Goal: Information Seeking & Learning: Find specific fact

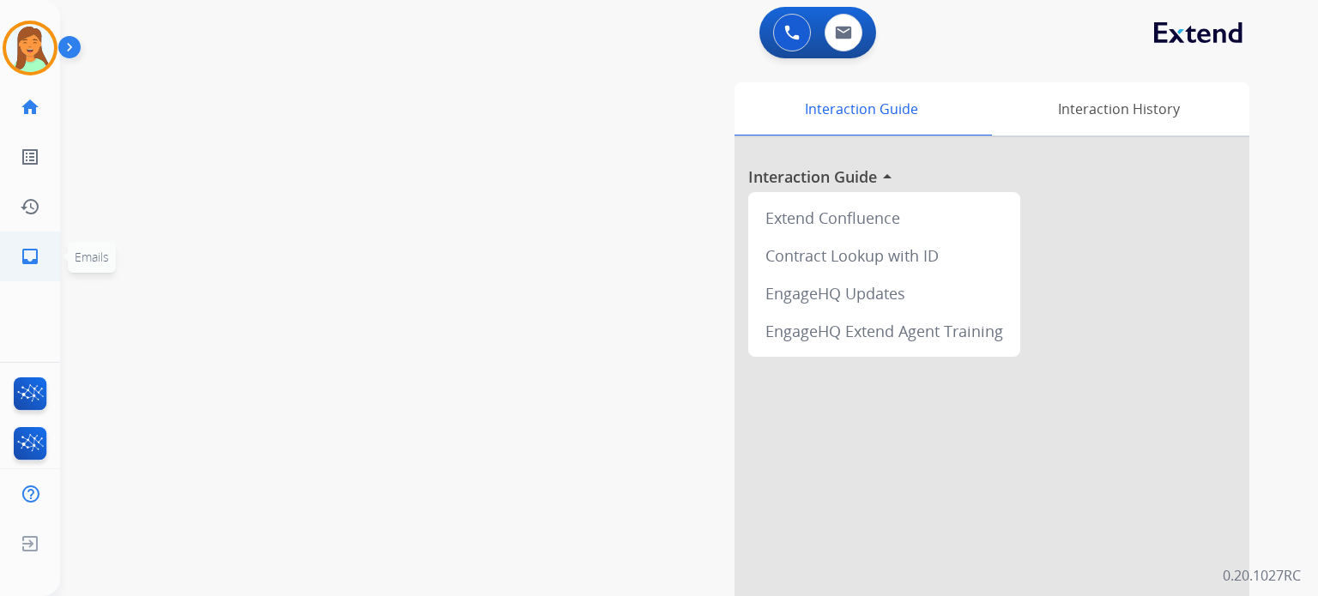
click at [24, 258] on mat-icon "inbox" at bounding box center [30, 256] width 21 height 21
select select "**********"
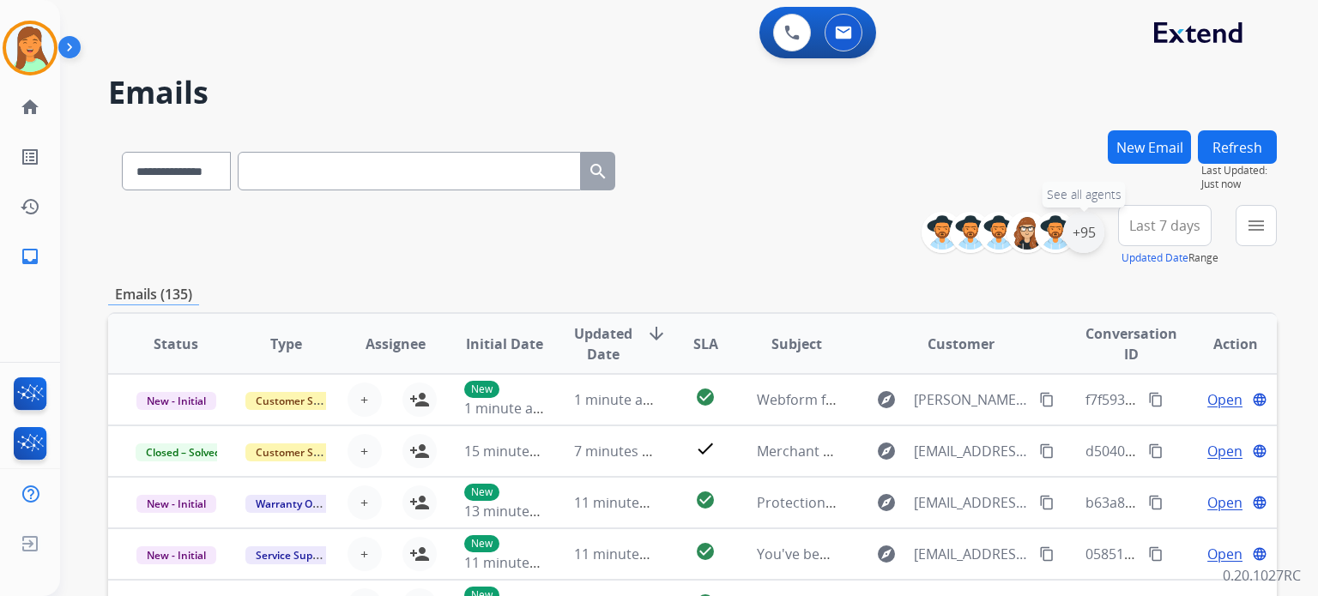
click at [1081, 236] on div "+95" at bounding box center [1083, 232] width 41 height 41
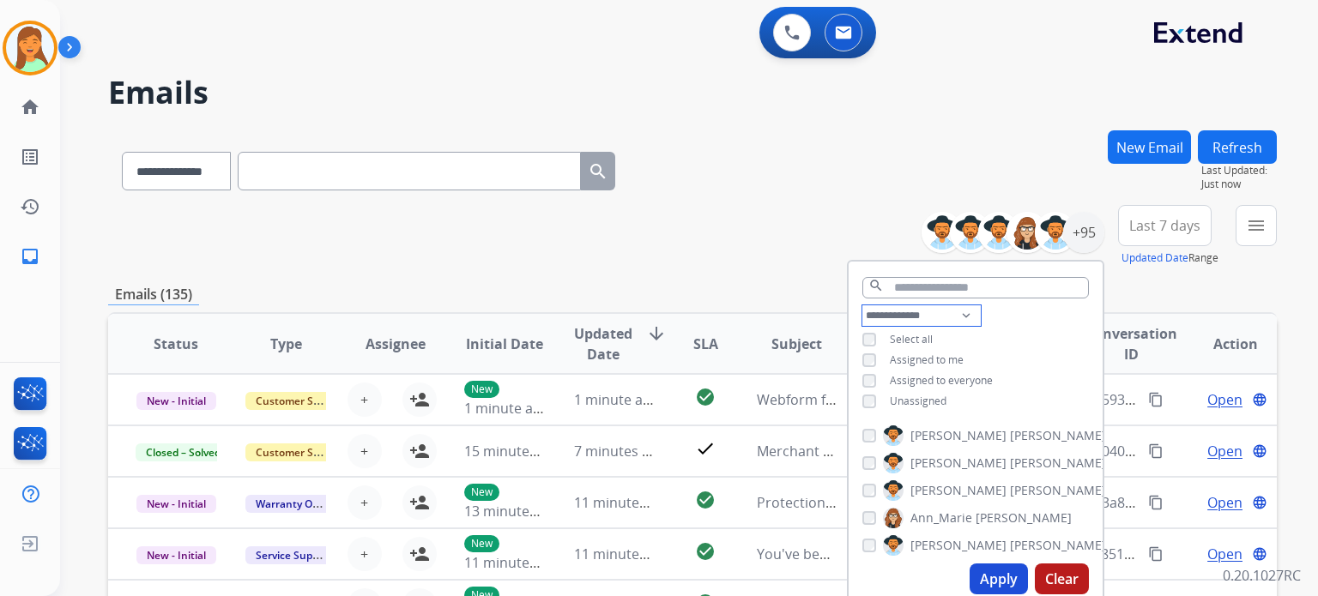
click at [903, 305] on select "**********" at bounding box center [921, 315] width 118 height 21
select select "**********"
click at [862, 305] on select "**********" at bounding box center [921, 315] width 118 height 21
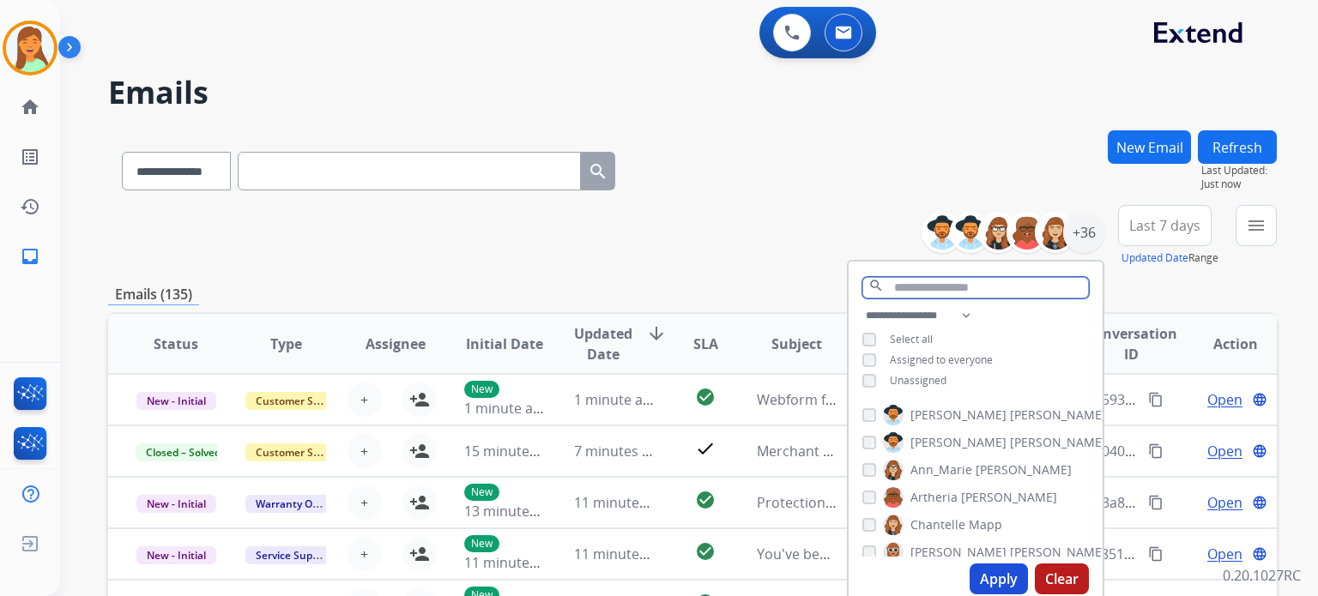
click at [964, 287] on input "text" at bounding box center [975, 287] width 226 height 21
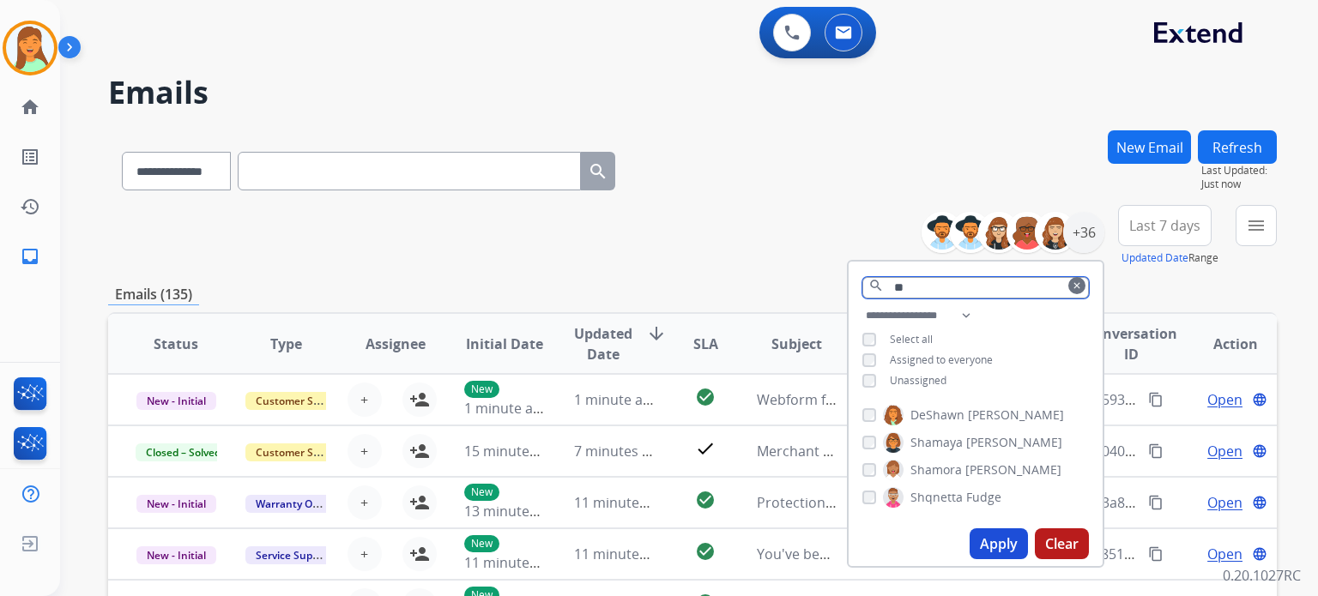
type input "**"
click at [983, 534] on button "Apply" at bounding box center [998, 543] width 58 height 31
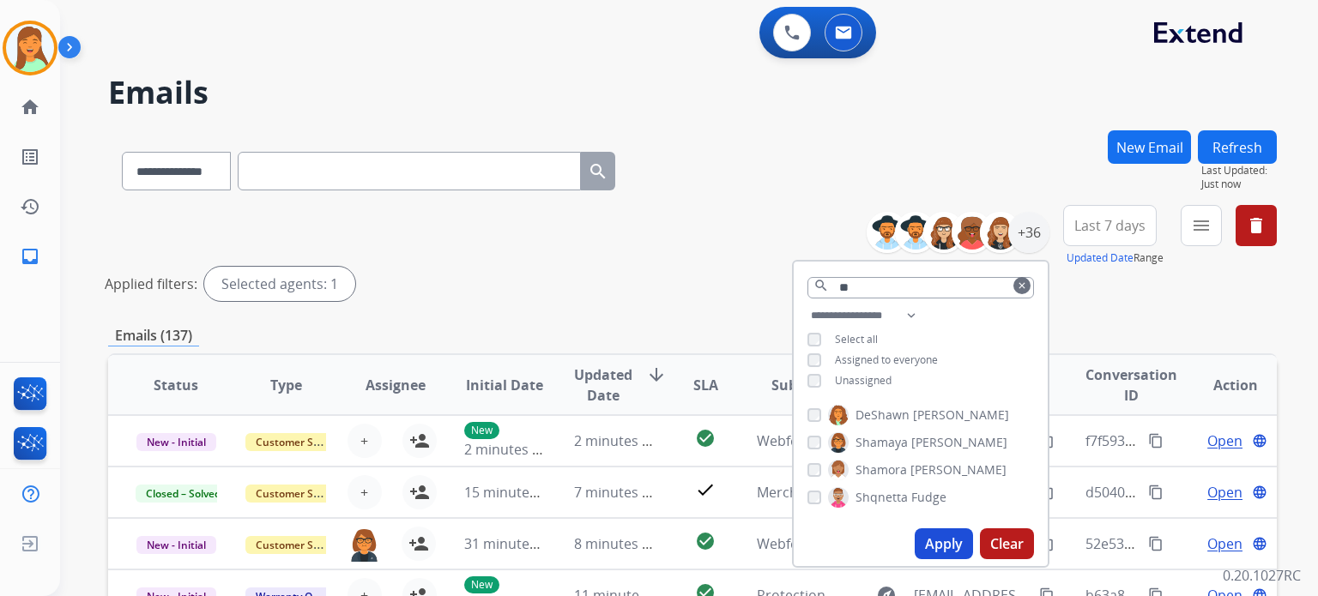
click at [702, 284] on div "Applied filters: Selected agents: 1" at bounding box center [689, 284] width 1168 height 34
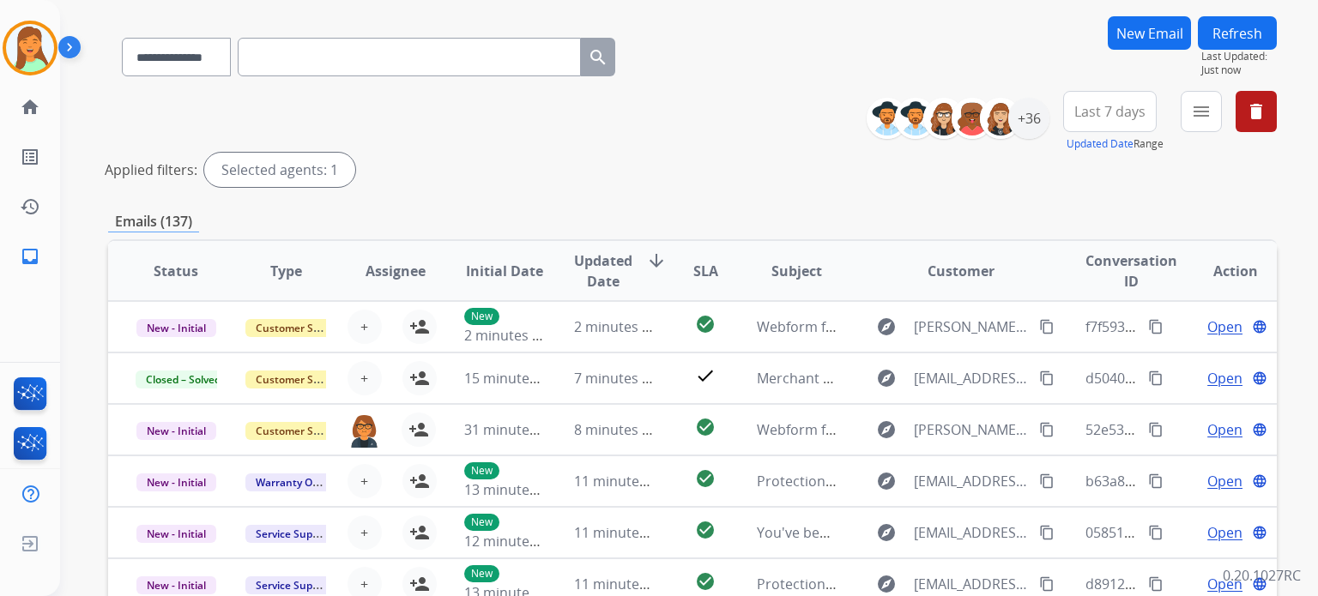
scroll to position [228, 0]
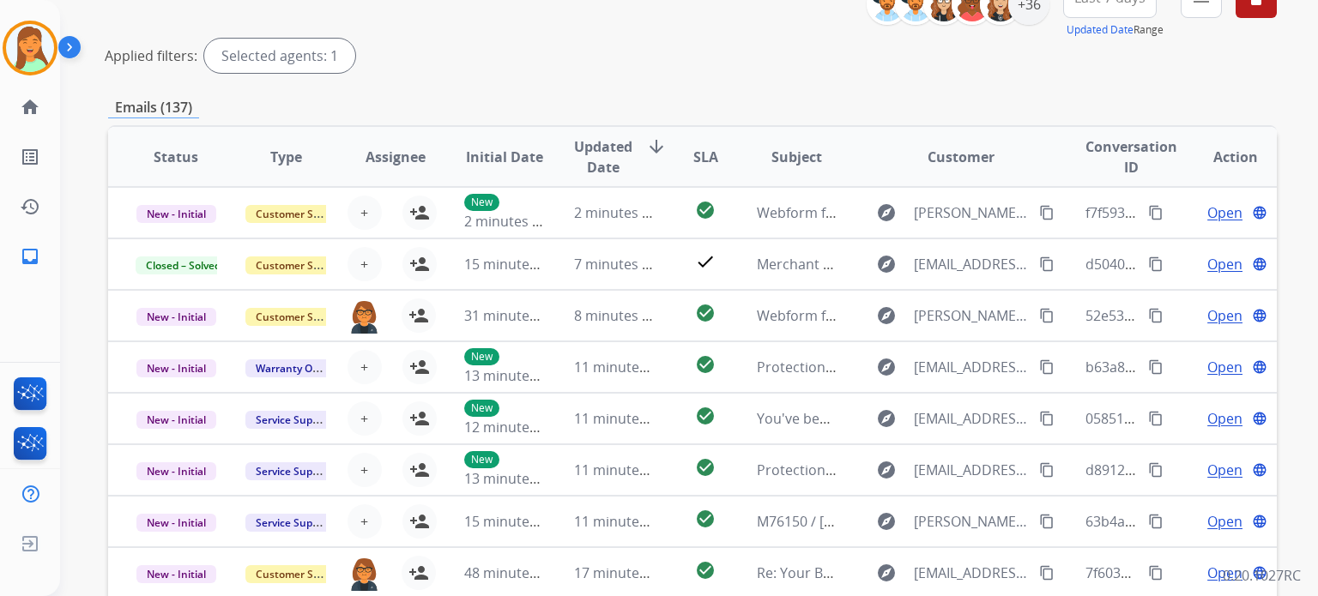
click at [405, 159] on span "Assignee" at bounding box center [395, 157] width 60 height 21
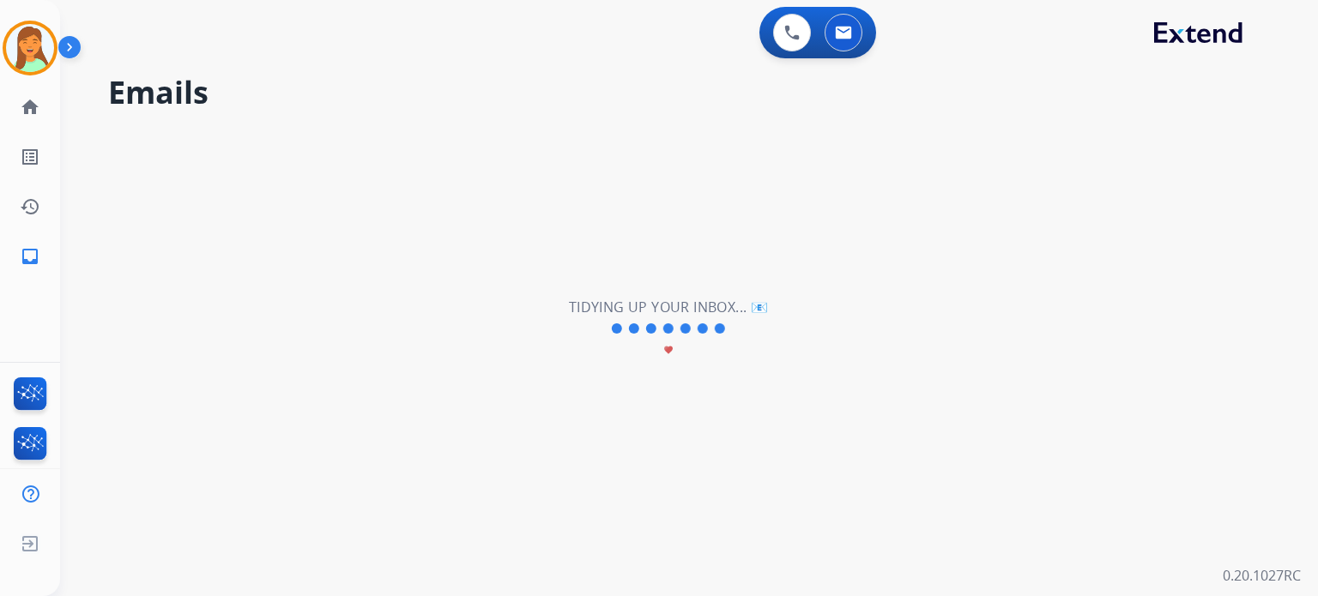
scroll to position [0, 0]
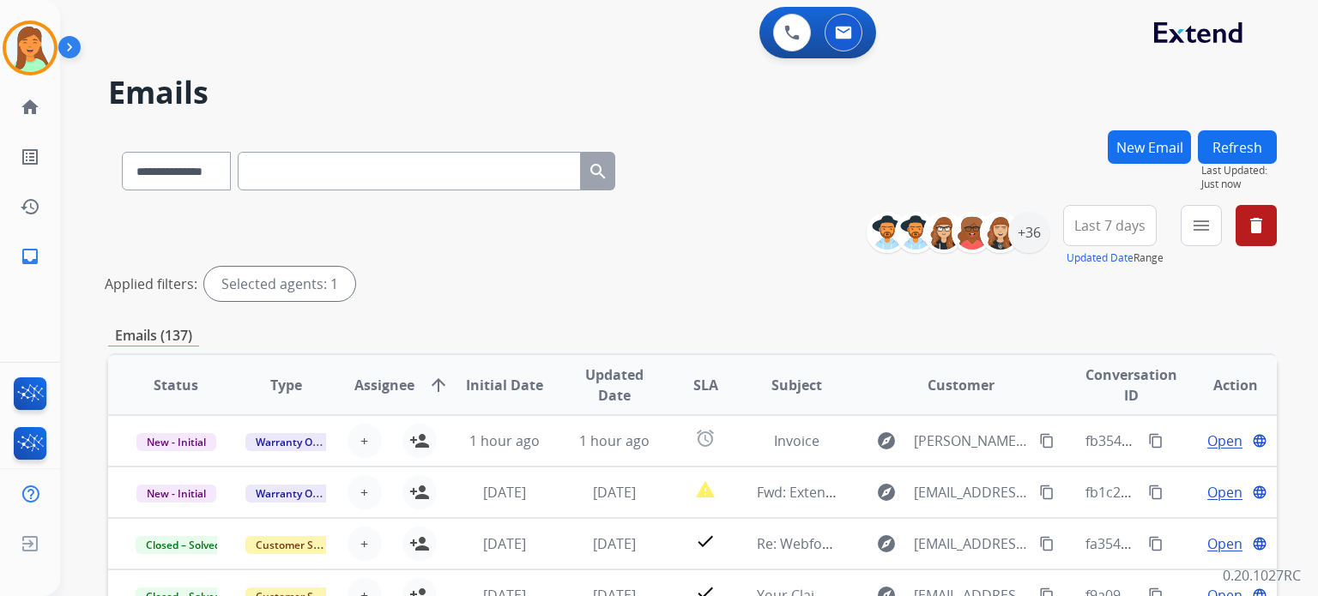
click at [366, 387] on span "Assignee" at bounding box center [384, 385] width 60 height 21
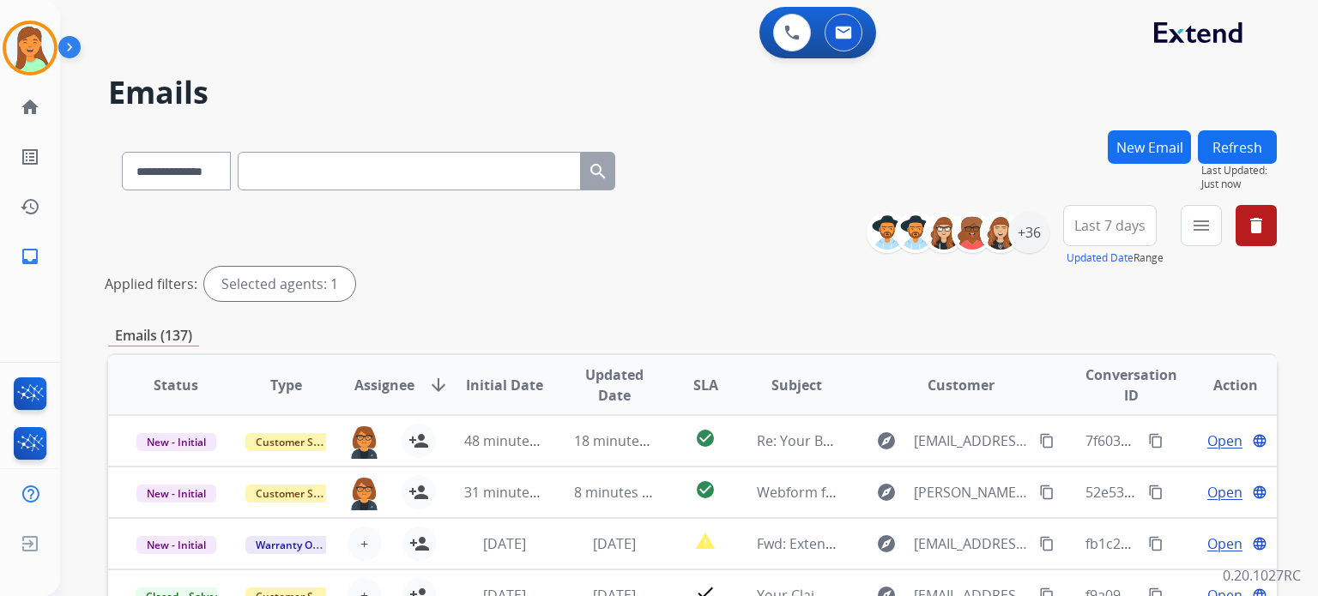
scroll to position [228, 0]
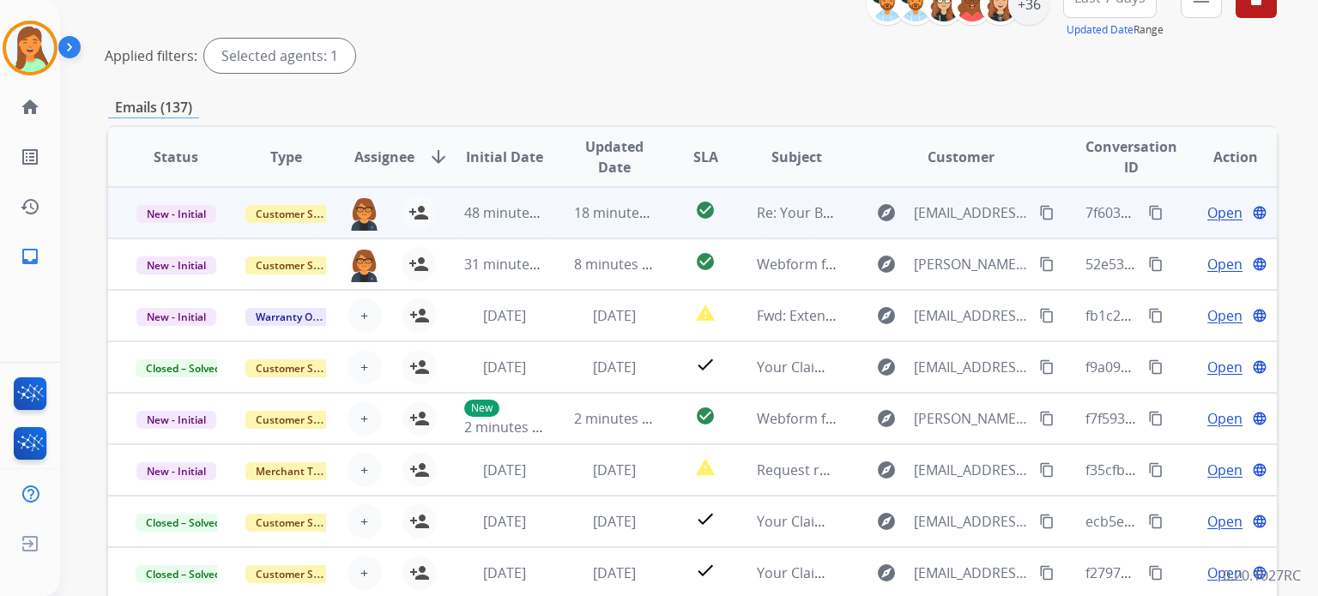
click at [1207, 219] on span "Open" at bounding box center [1224, 212] width 35 height 21
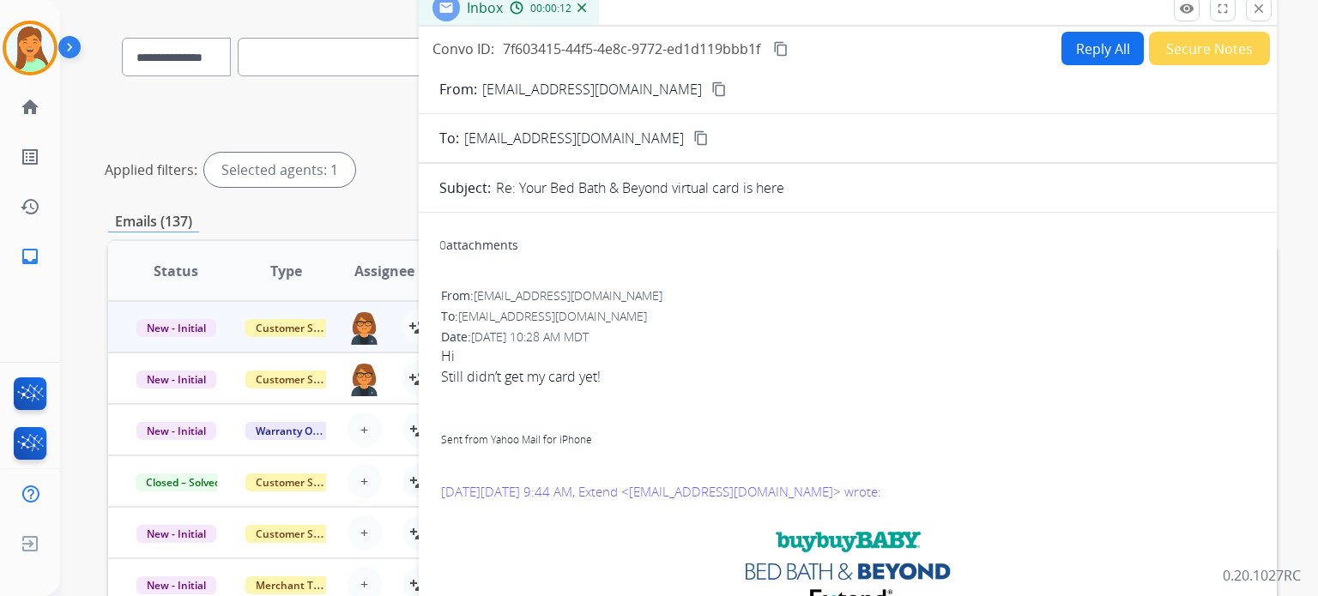
scroll to position [0, 0]
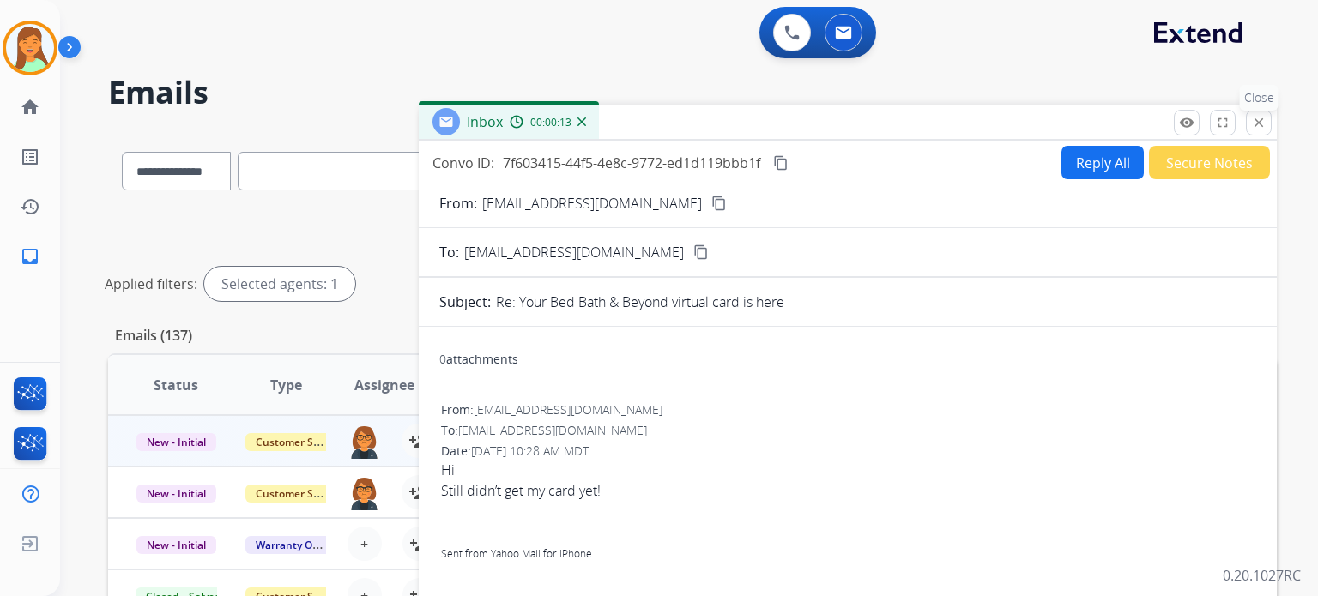
click at [1250, 124] on button "close Close" at bounding box center [1259, 123] width 26 height 26
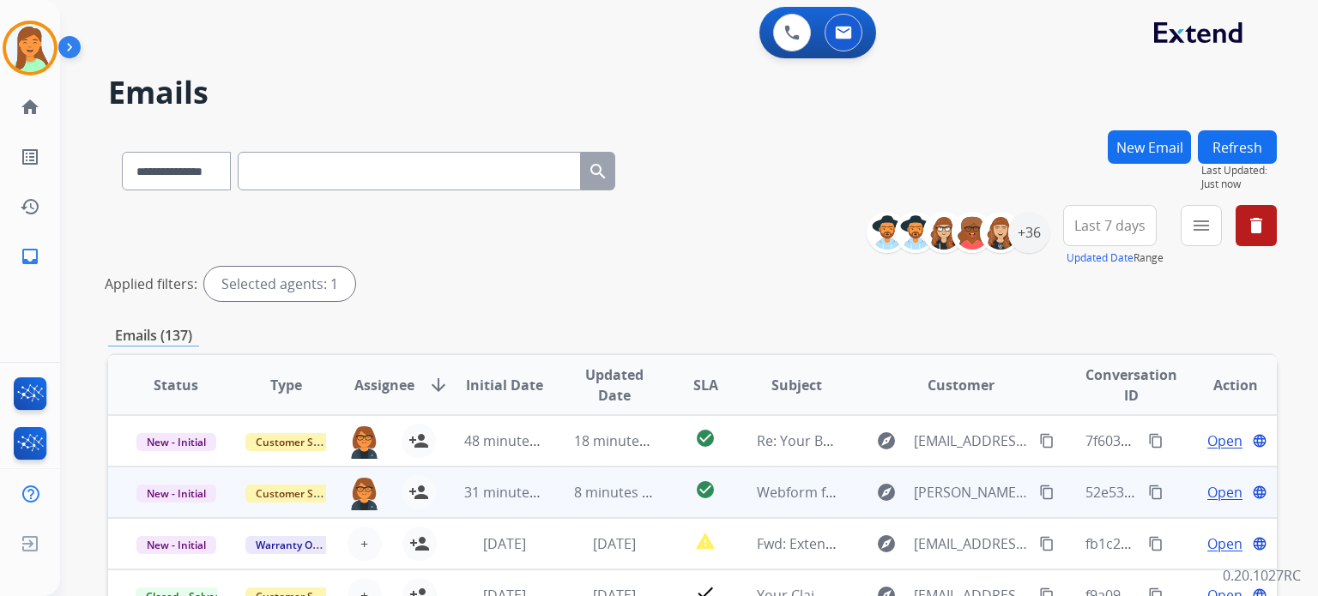
click at [1215, 492] on span "Open" at bounding box center [1224, 492] width 35 height 21
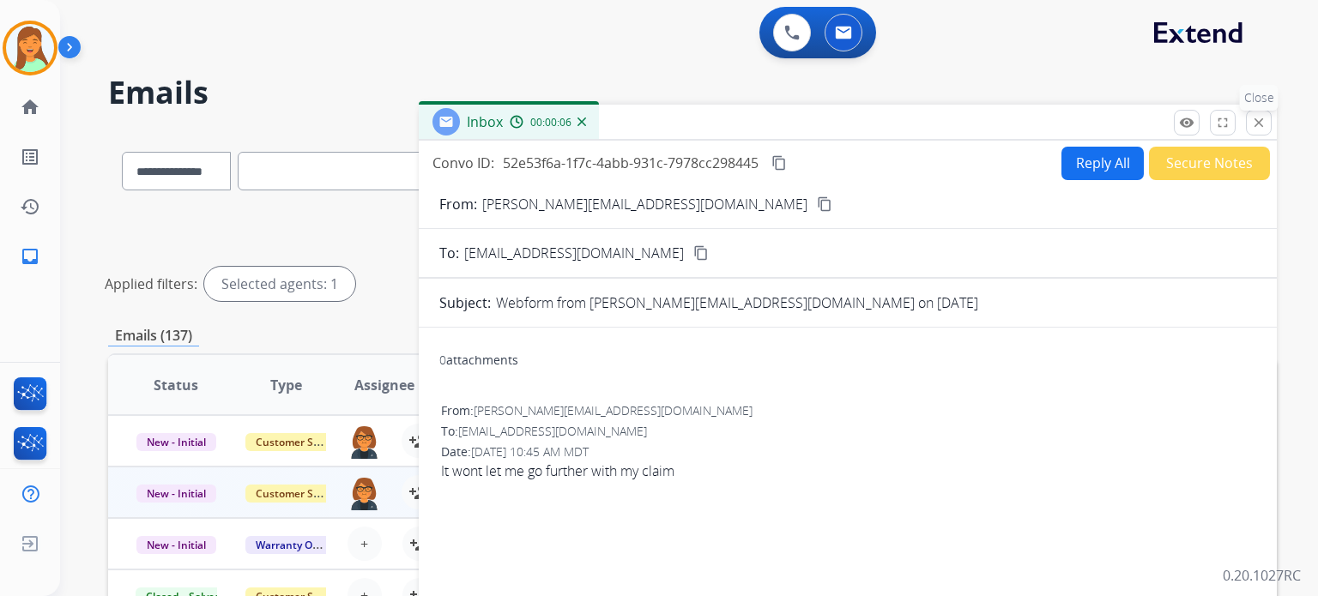
click at [1270, 116] on button "close Close" at bounding box center [1259, 123] width 26 height 26
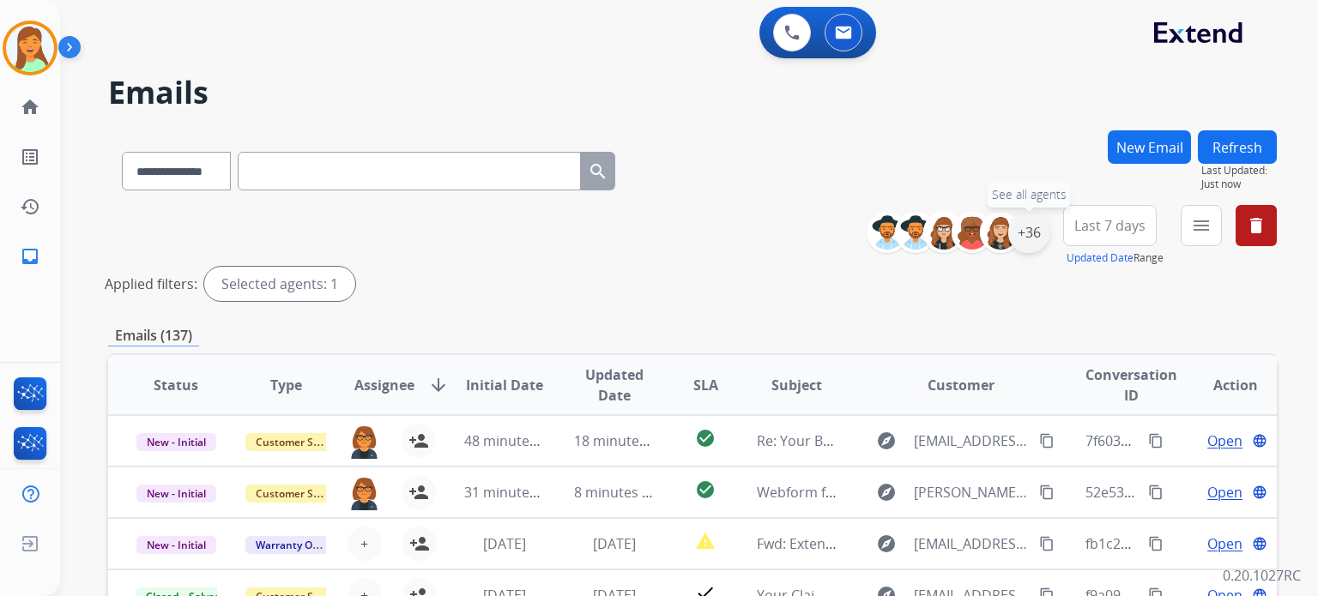
click at [1039, 237] on div "+36" at bounding box center [1028, 232] width 41 height 41
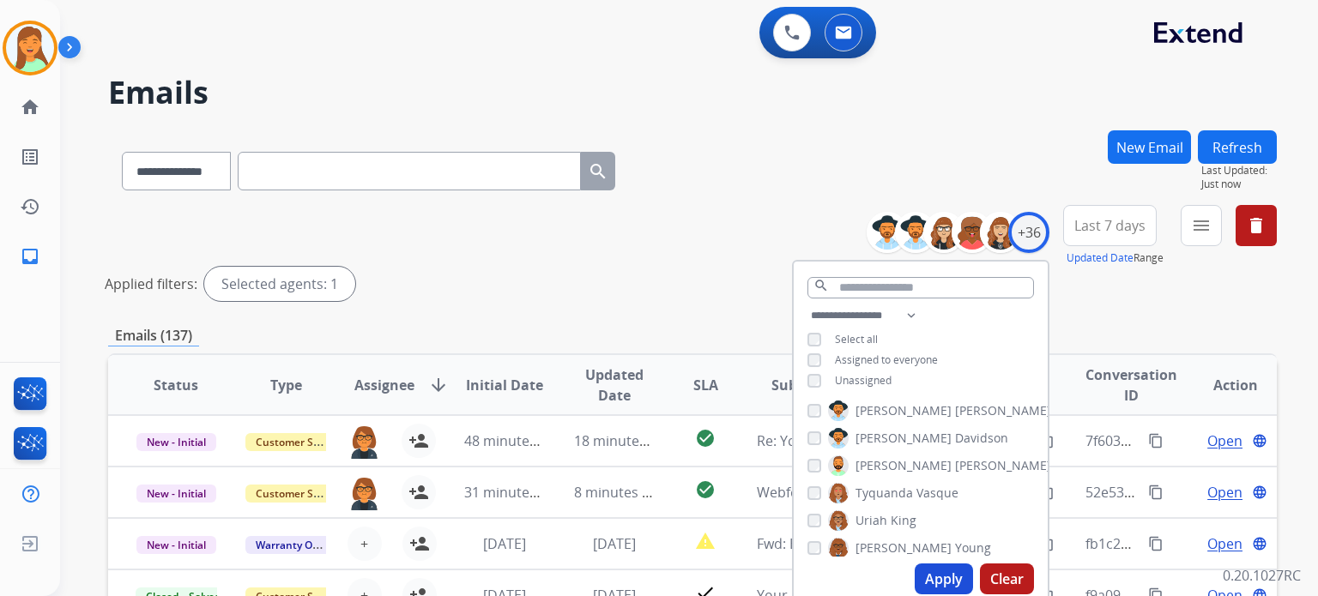
scroll to position [686, 0]
click at [929, 576] on button "Apply" at bounding box center [943, 579] width 58 height 31
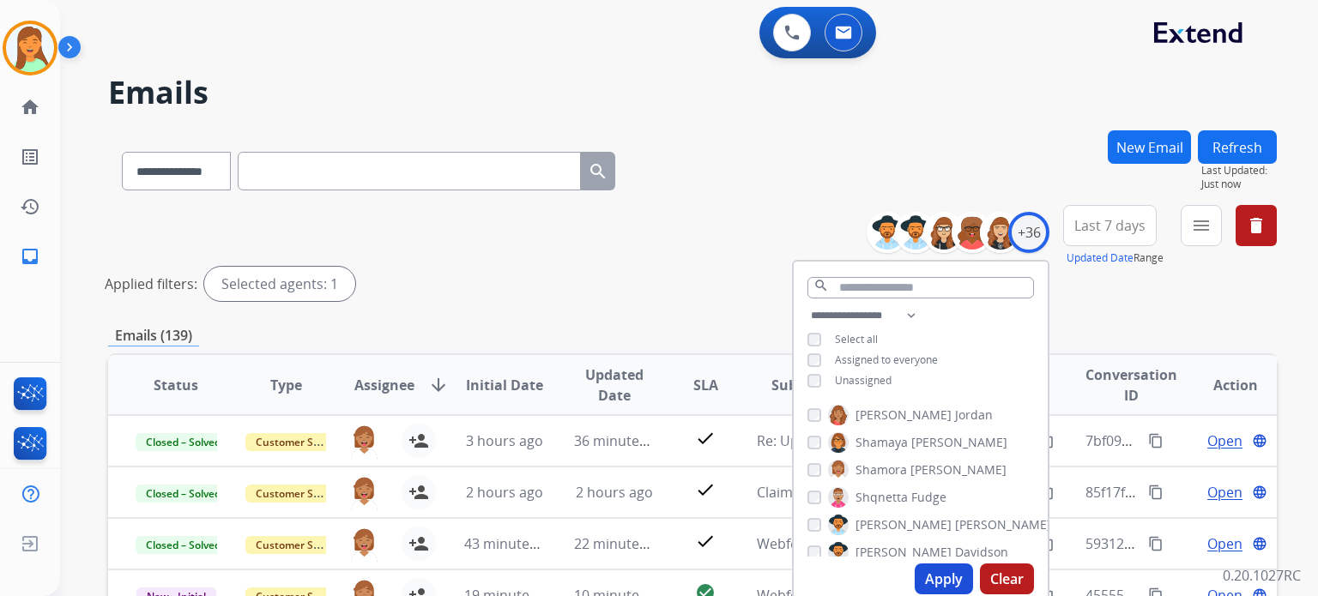
click at [640, 310] on div "**********" at bounding box center [692, 573] width 1168 height 887
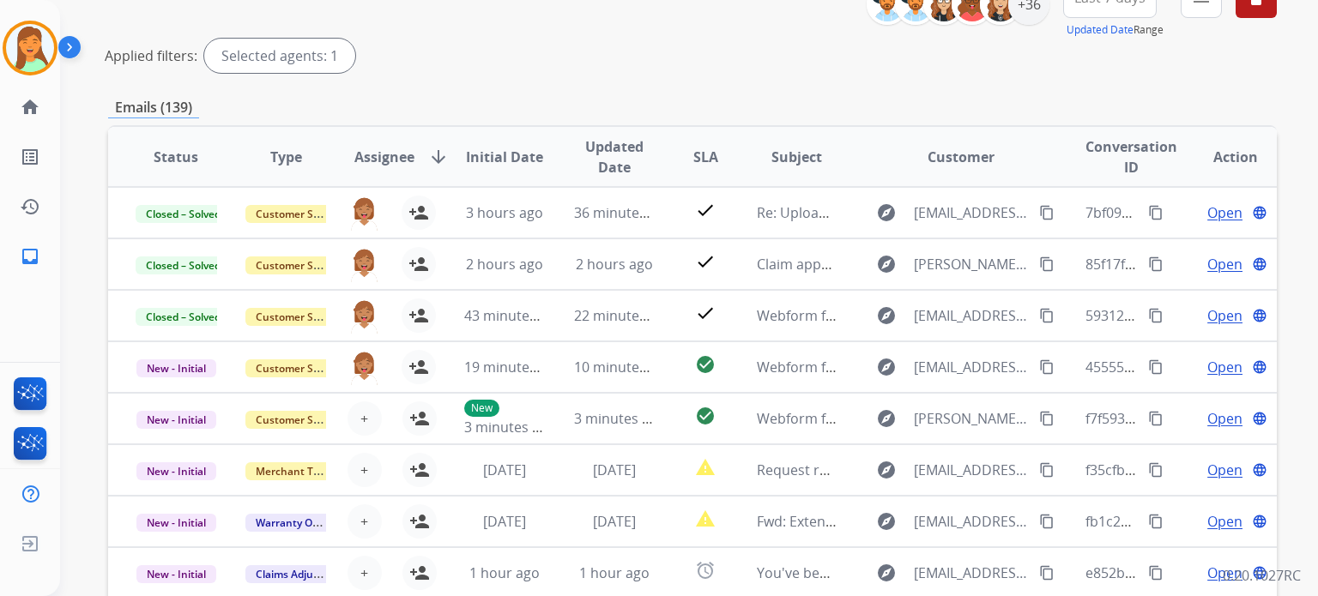
scroll to position [0, 0]
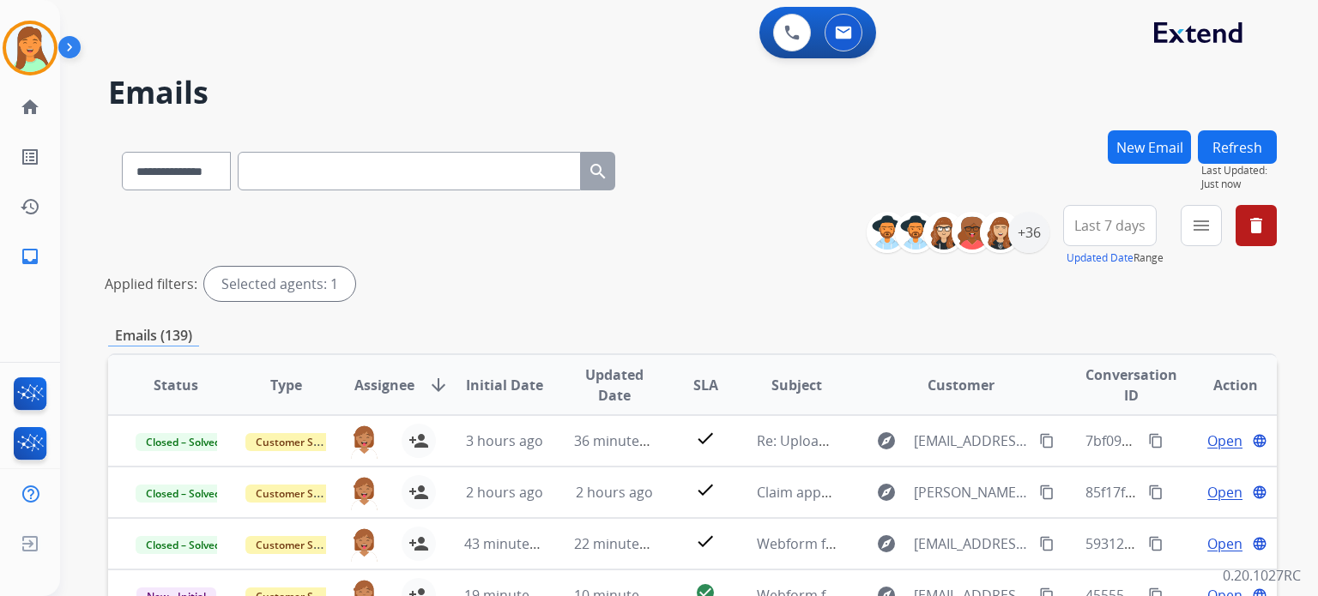
click at [1141, 236] on button "Last 7 days" at bounding box center [1109, 225] width 93 height 41
click at [1100, 293] on div "Custom" at bounding box center [1104, 288] width 94 height 26
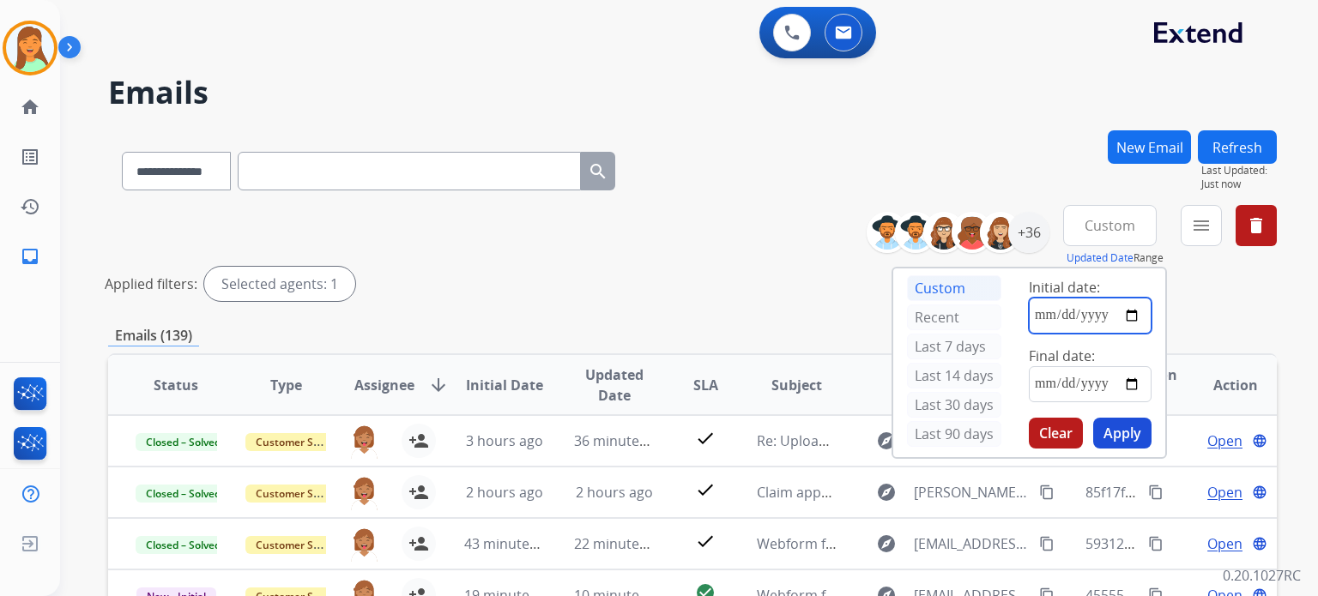
click at [1139, 315] on input "date" at bounding box center [1089, 316] width 123 height 36
click at [1134, 318] on input "date" at bounding box center [1089, 316] width 123 height 36
type input "**********"
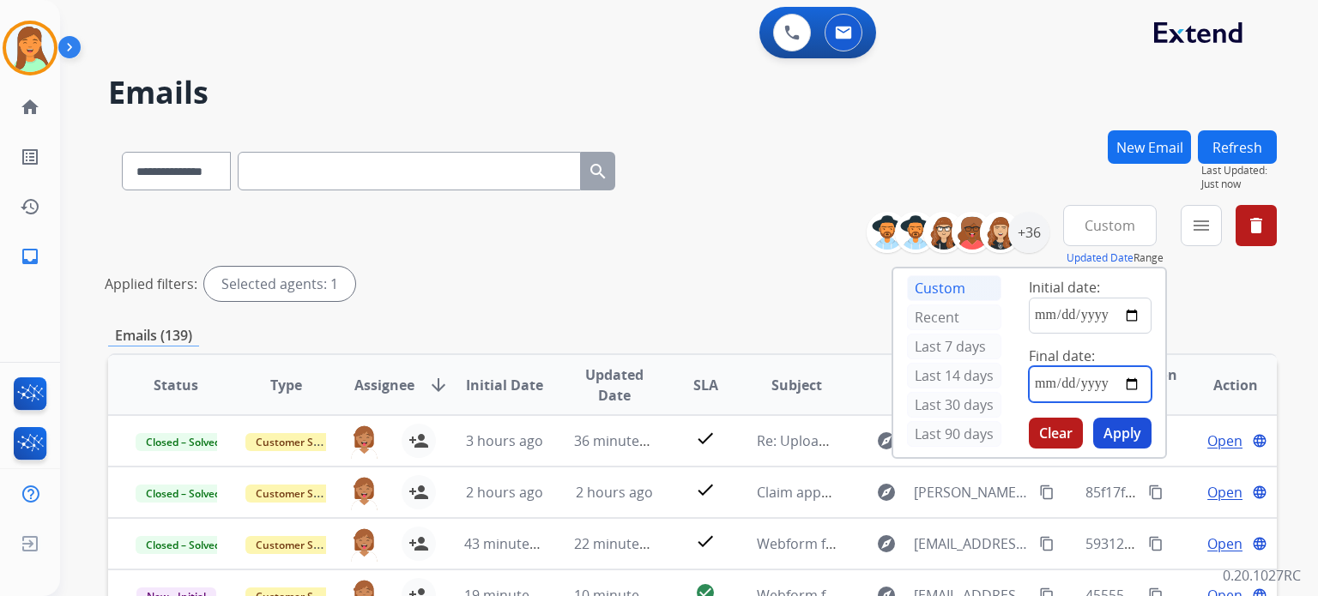
click at [1131, 385] on input "date" at bounding box center [1089, 384] width 123 height 36
type input "**********"
drag, startPoint x: 1127, startPoint y: 425, endPoint x: 1125, endPoint y: 406, distance: 19.9
click at [1126, 425] on button "Apply" at bounding box center [1122, 433] width 58 height 31
click at [1191, 236] on button "menu Filters" at bounding box center [1200, 225] width 41 height 41
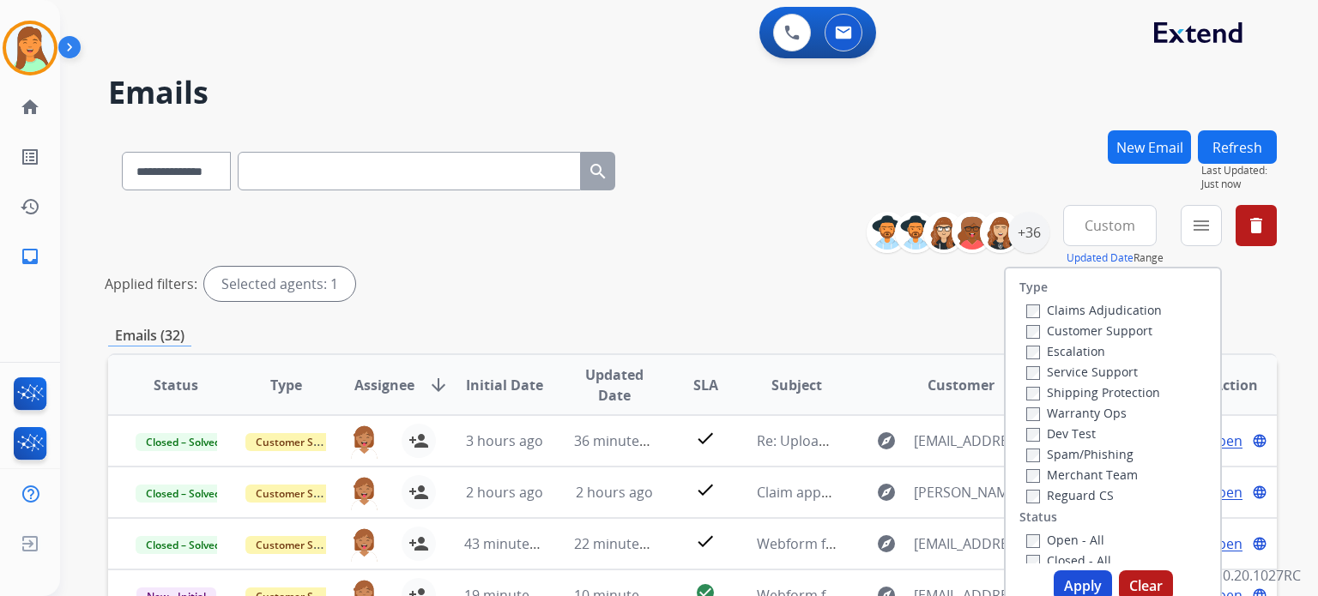
scroll to position [114, 0]
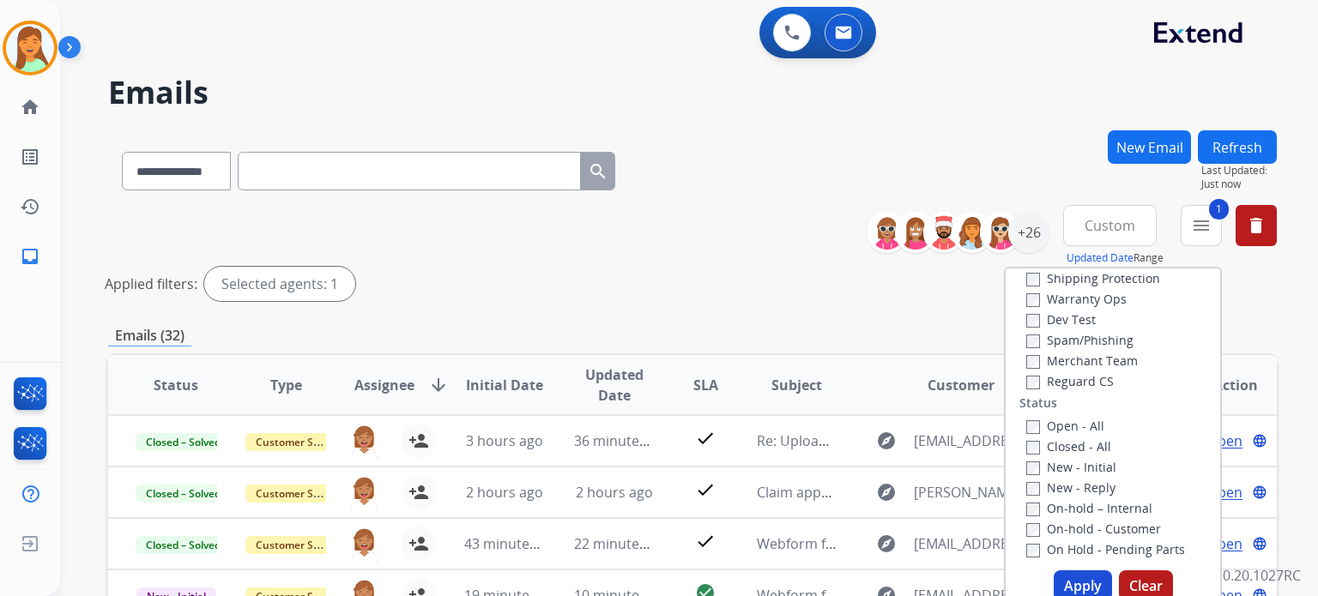
click at [1071, 579] on button "Apply" at bounding box center [1082, 585] width 58 height 31
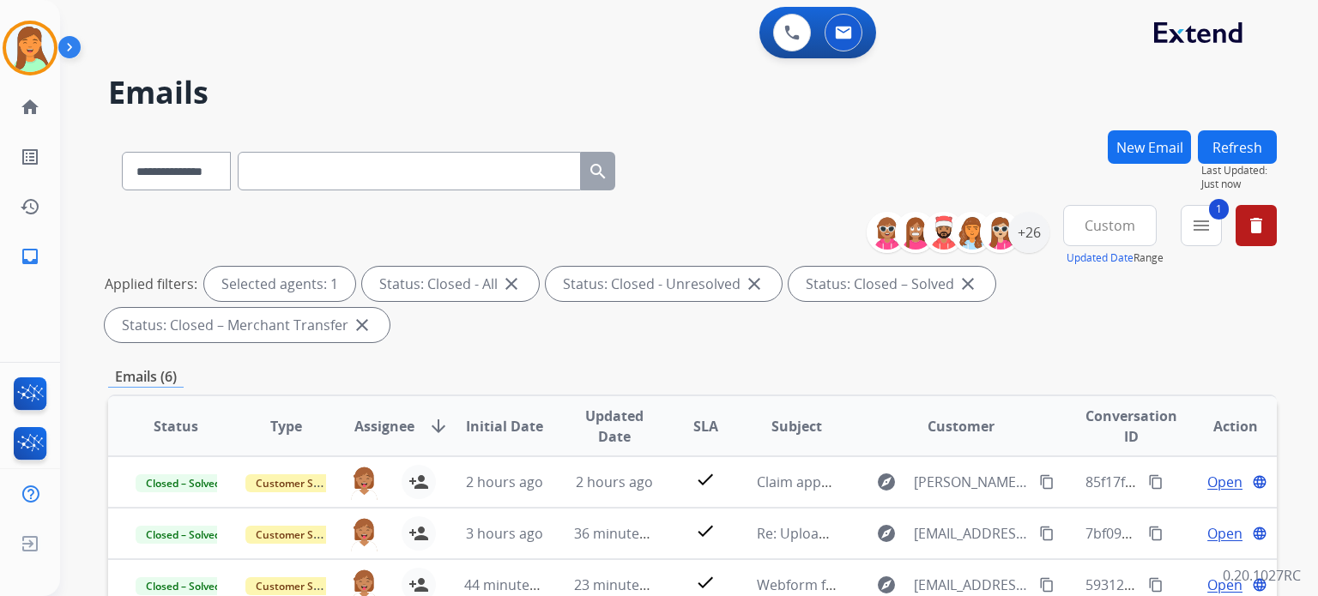
click at [769, 339] on div "Applied filters: Selected agents: 1 Status: Closed - All close Status: Closed -…" at bounding box center [689, 304] width 1168 height 75
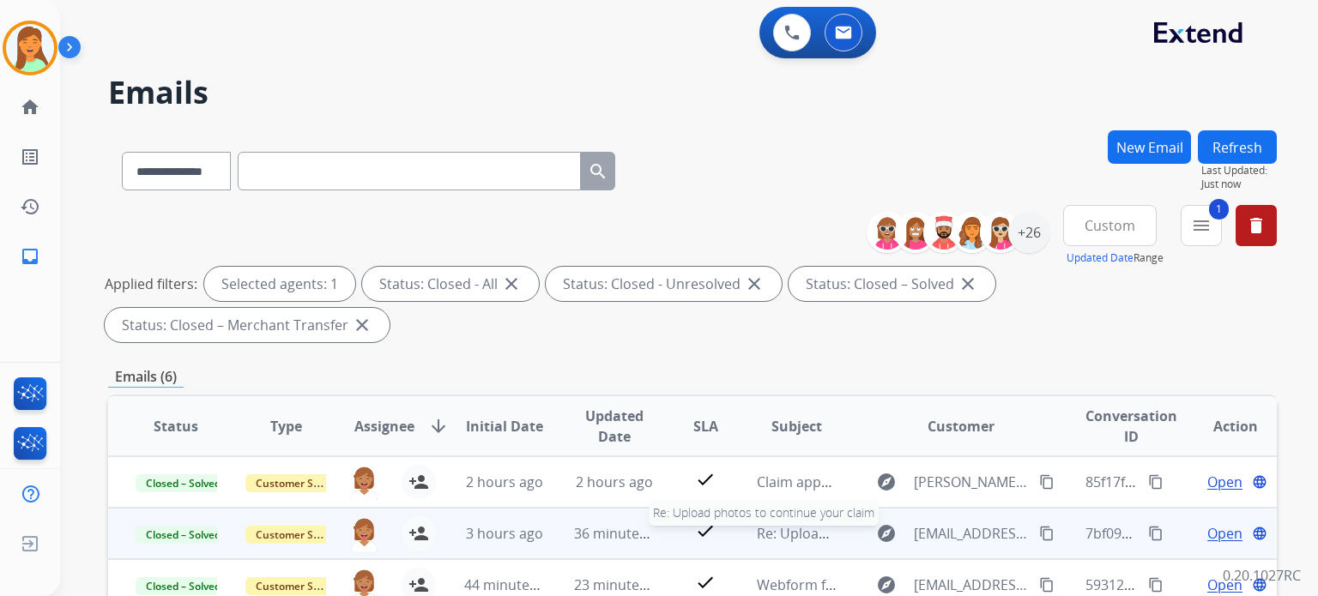
scroll to position [228, 0]
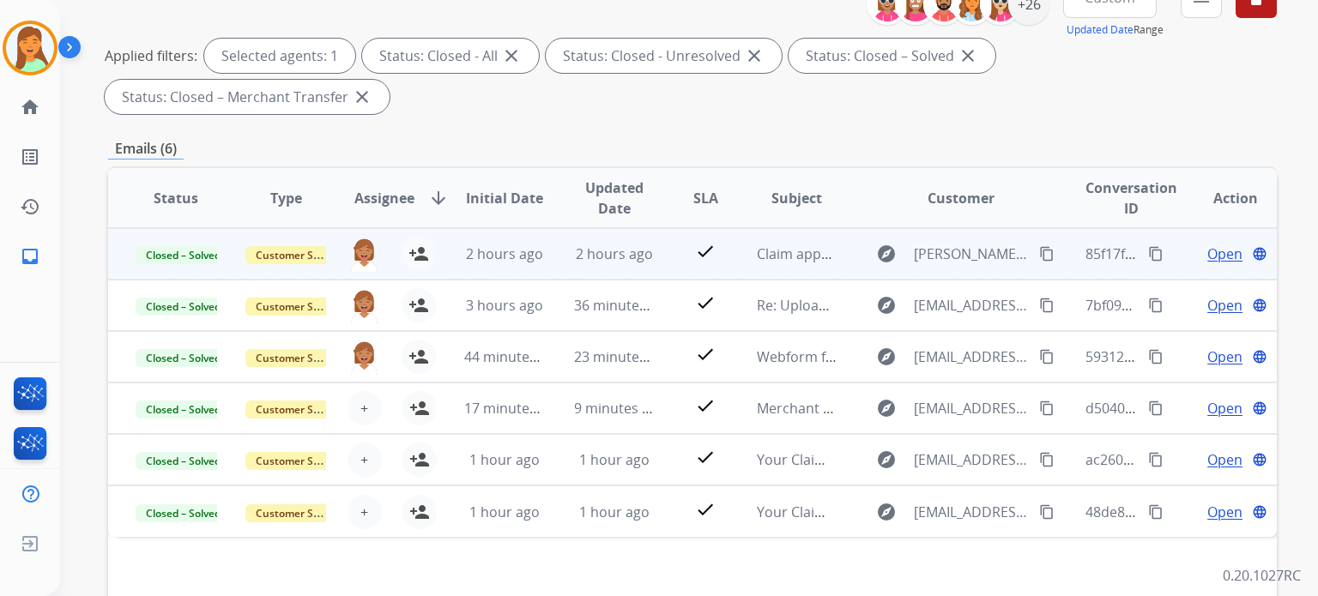
click at [1218, 256] on span "Open" at bounding box center [1224, 254] width 35 height 21
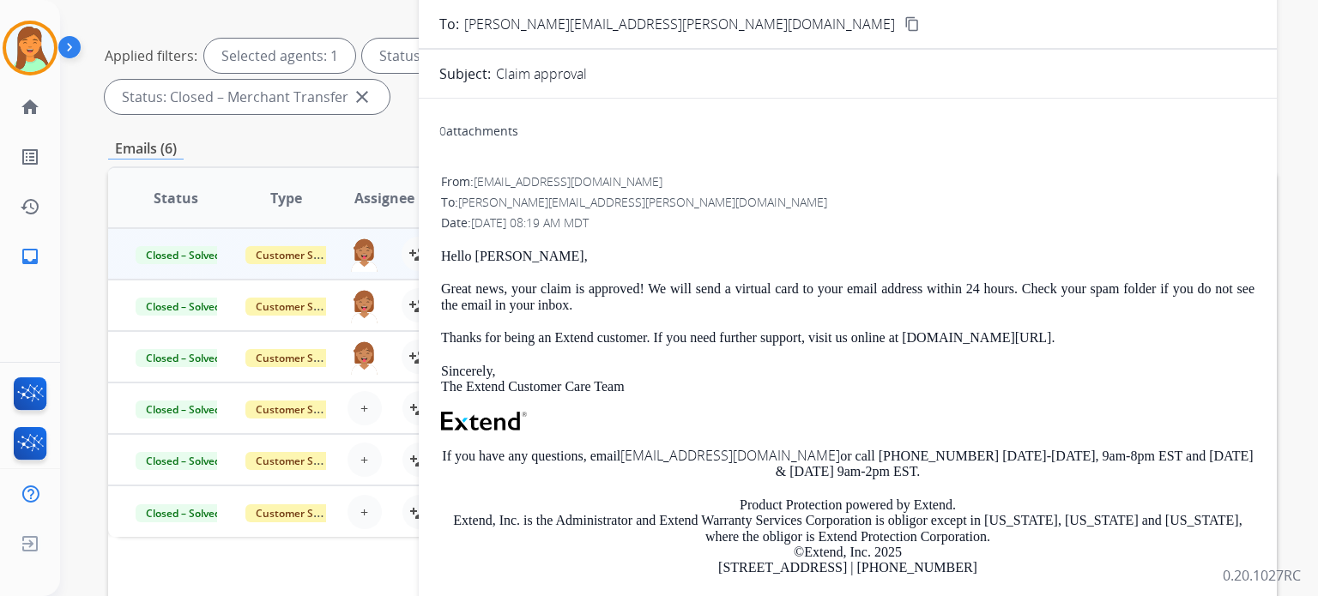
scroll to position [0, 0]
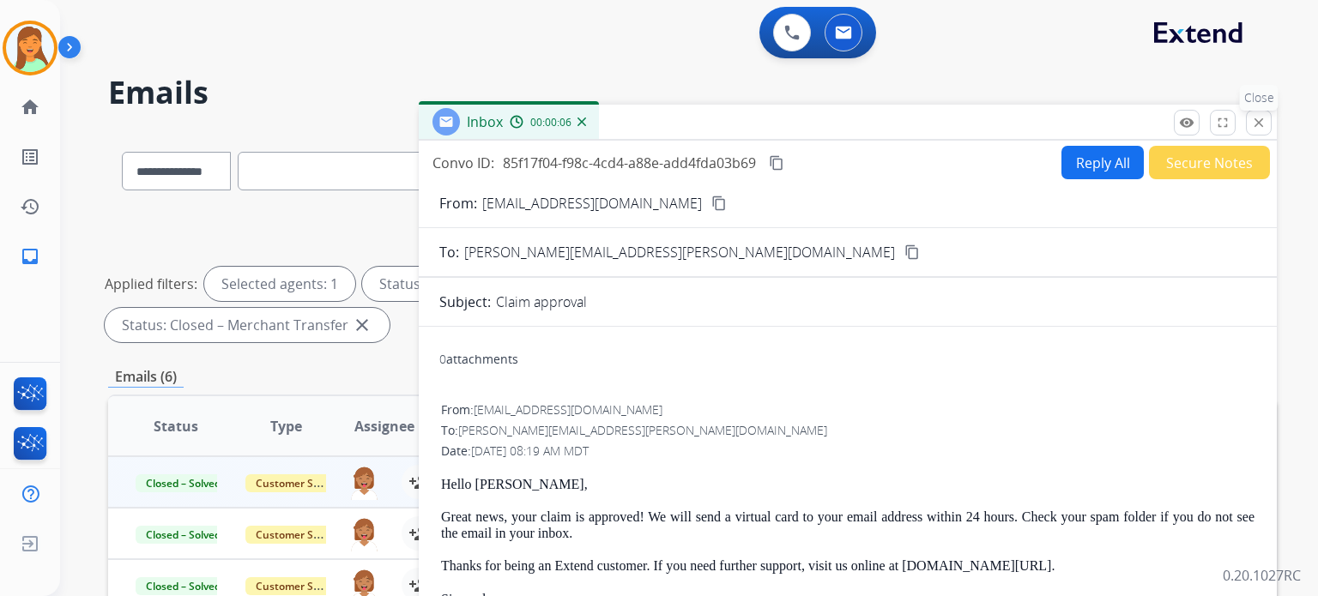
click at [1252, 130] on button "close Close" at bounding box center [1259, 123] width 26 height 26
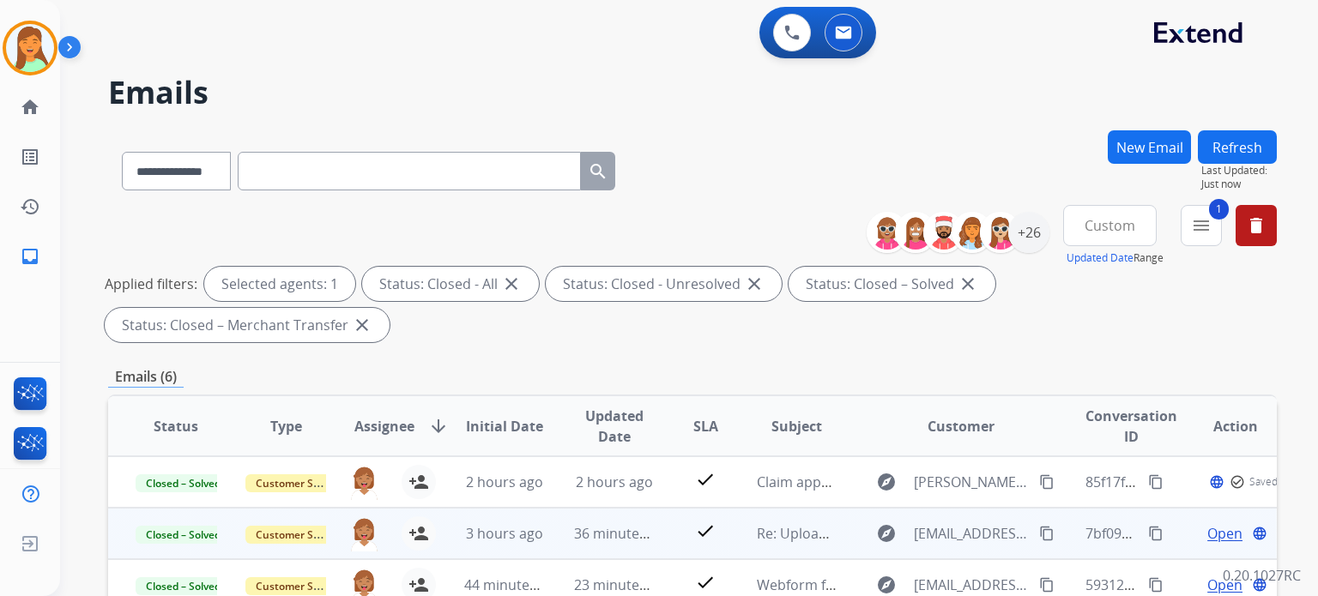
scroll to position [114, 0]
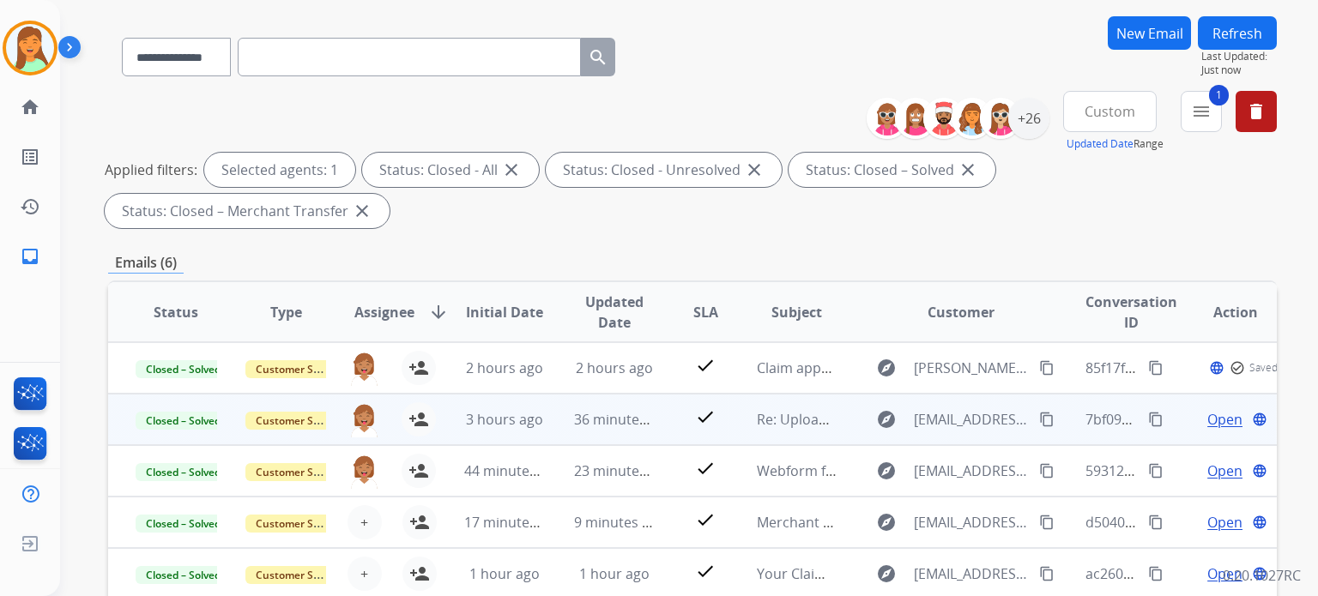
click at [1197, 428] on td "Open language" at bounding box center [1222, 419] width 110 height 51
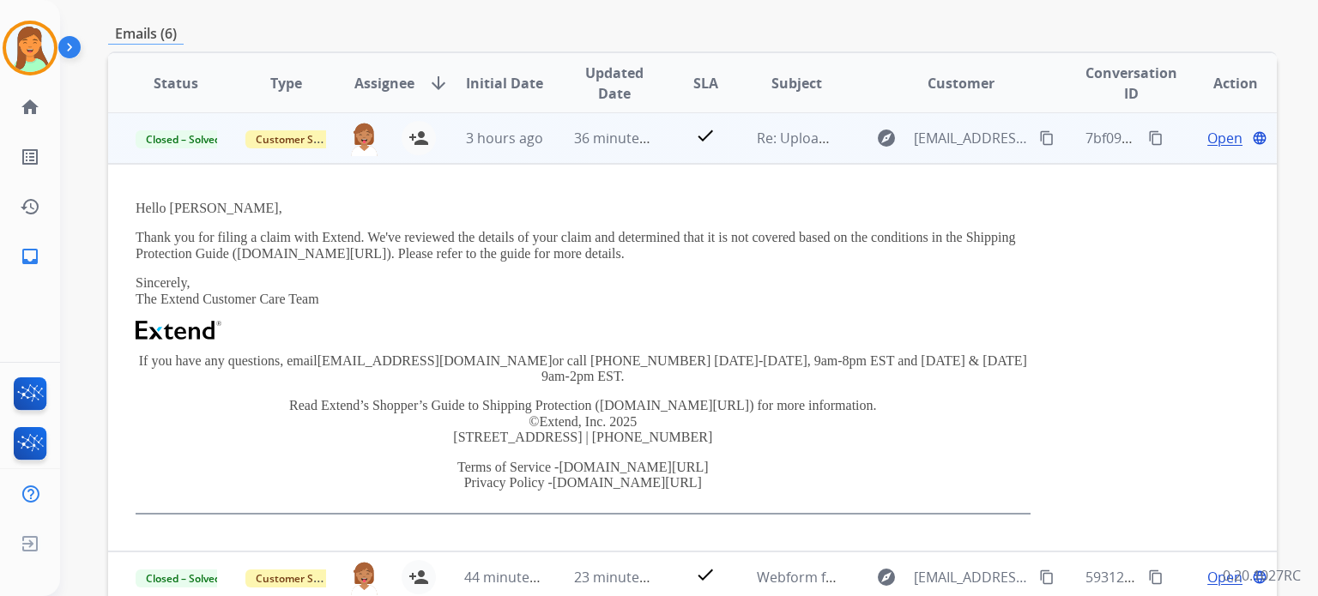
scroll to position [167, 0]
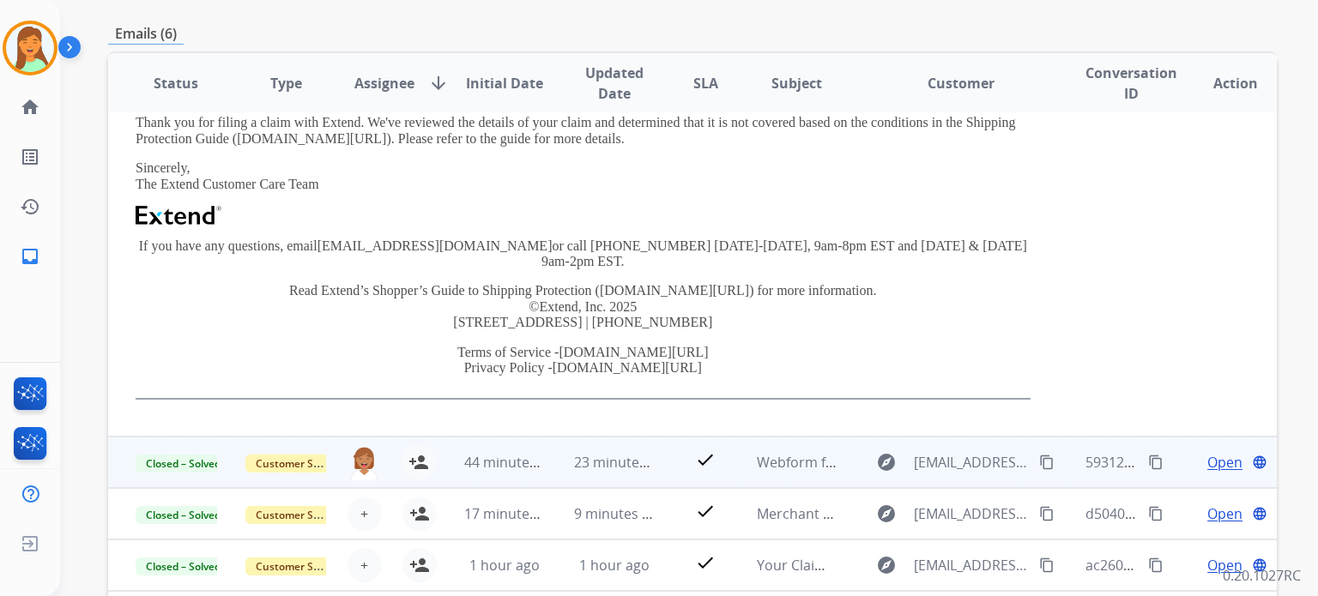
click at [1209, 452] on span "Open" at bounding box center [1224, 462] width 35 height 21
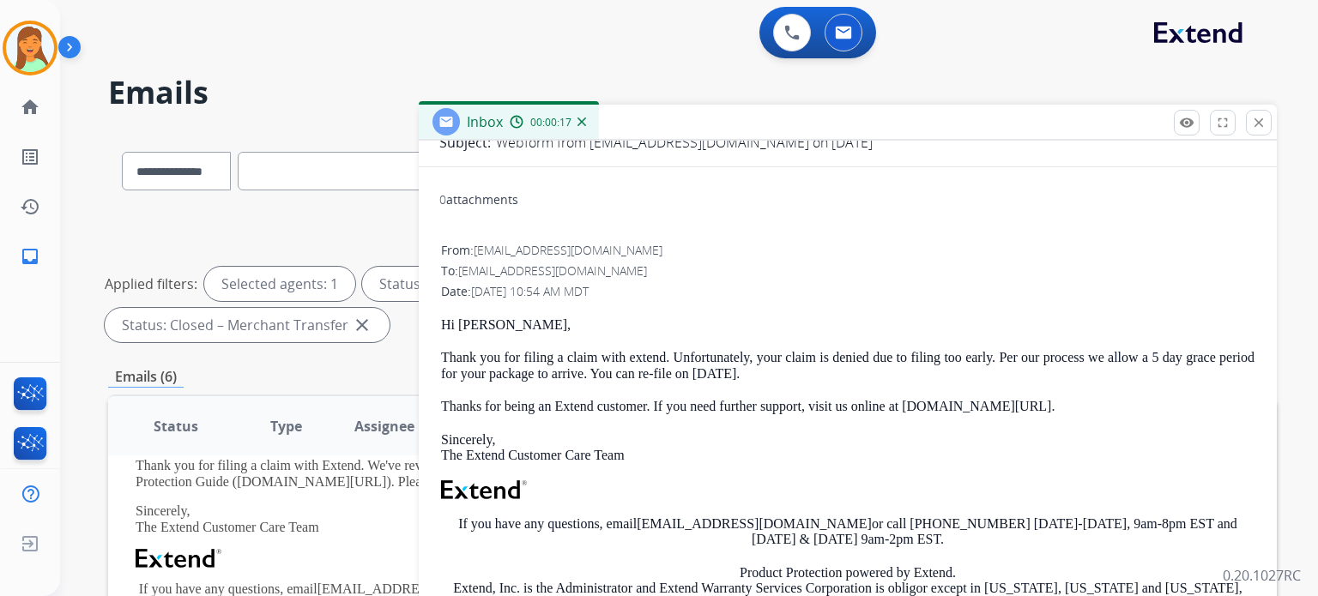
scroll to position [0, 0]
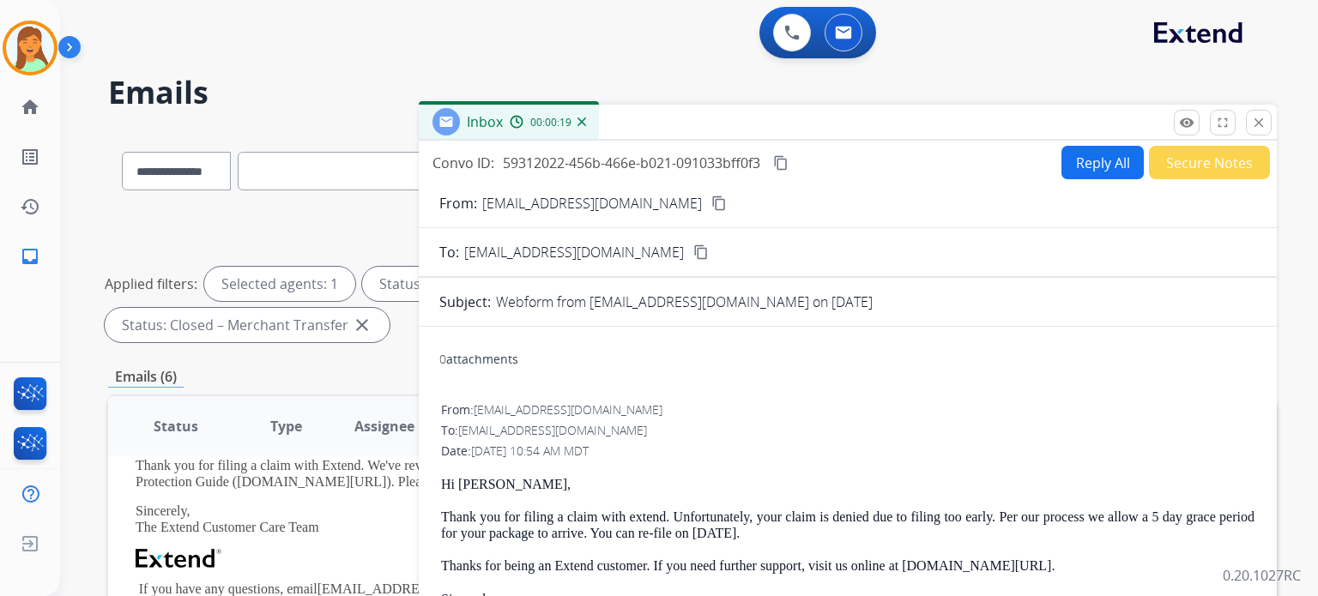
click at [777, 161] on mat-icon "content_copy" at bounding box center [780, 162] width 15 height 15
click at [1269, 116] on button "close Close" at bounding box center [1259, 123] width 26 height 26
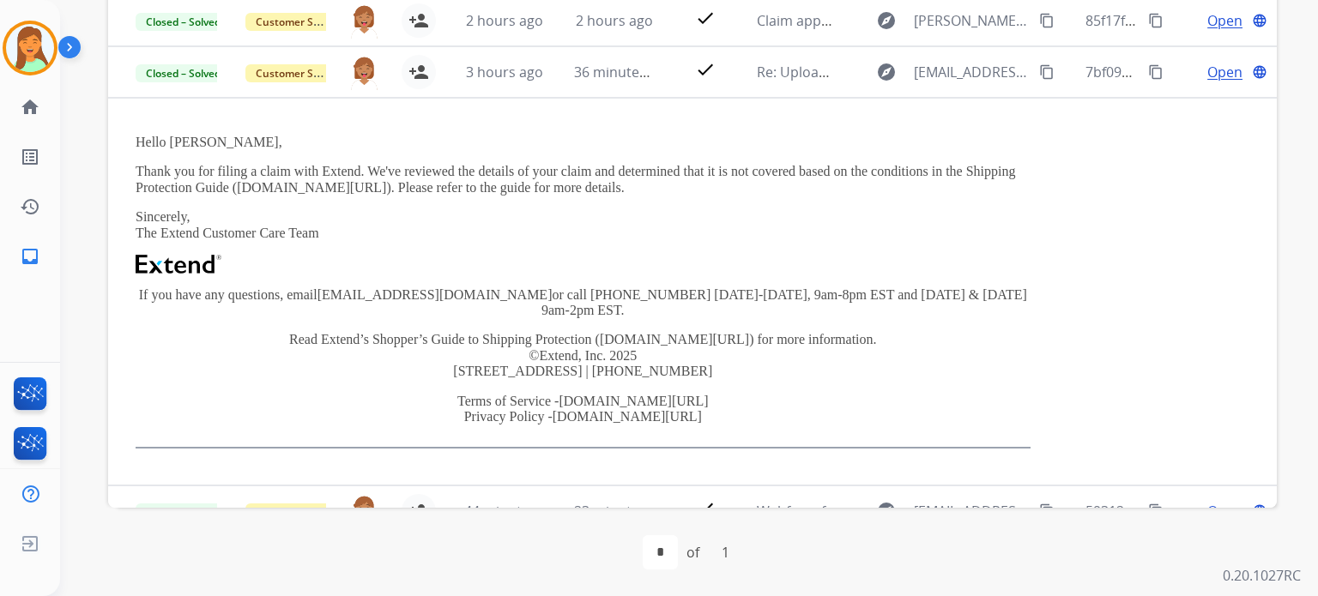
scroll to position [233, 0]
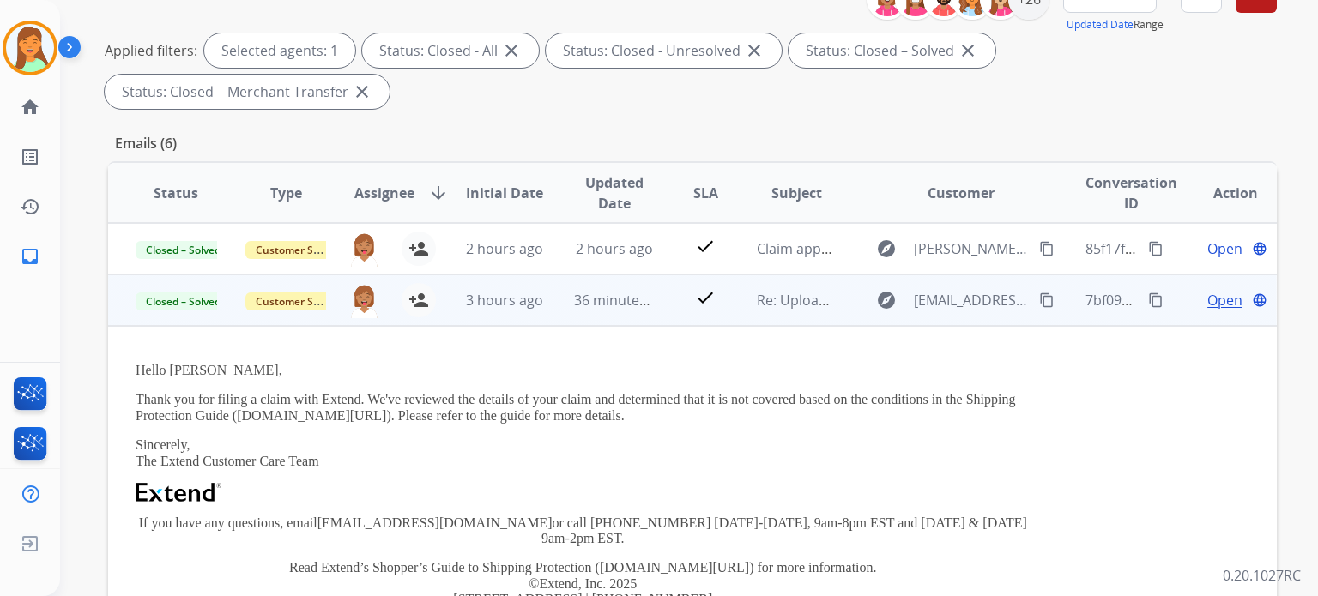
click at [1041, 295] on mat-icon "content_copy" at bounding box center [1046, 300] width 15 height 15
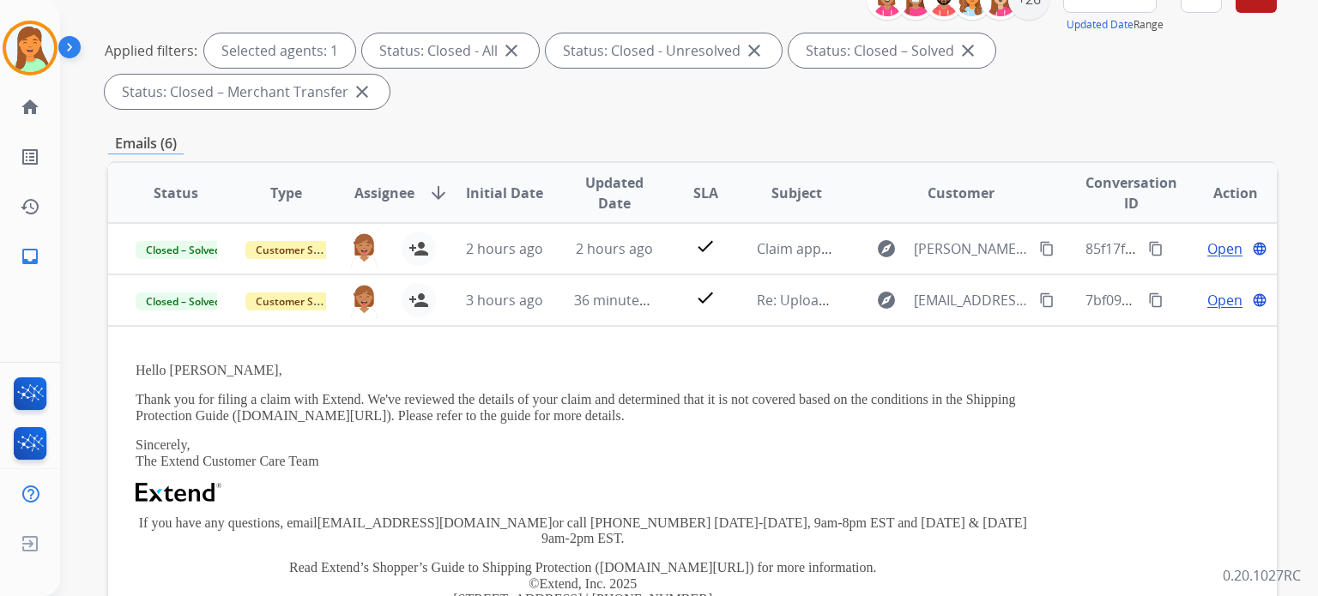
scroll to position [0, 0]
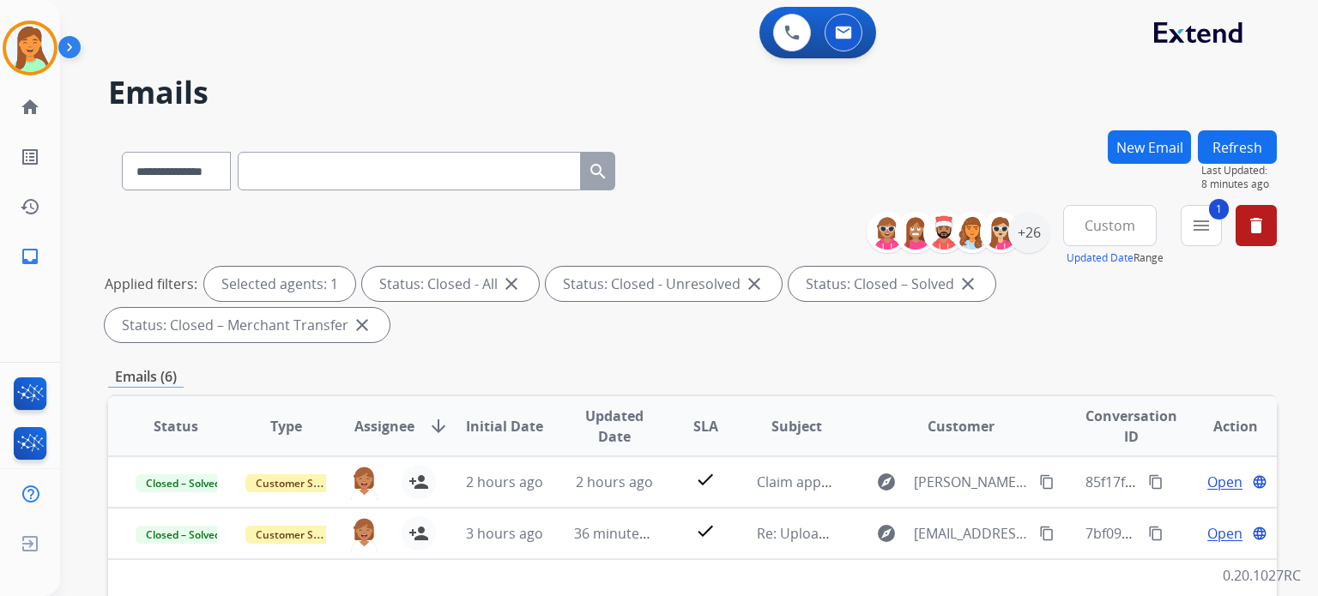
click at [491, 167] on input "text" at bounding box center [409, 171] width 343 height 39
paste input "**********"
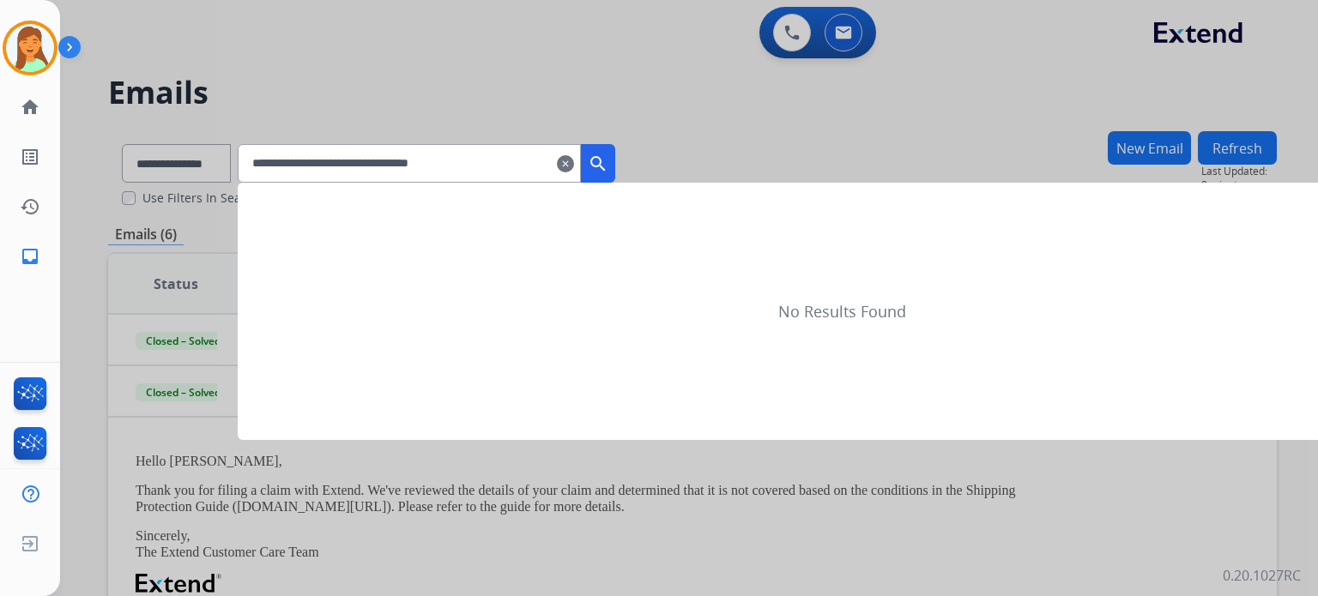
type input "**********"
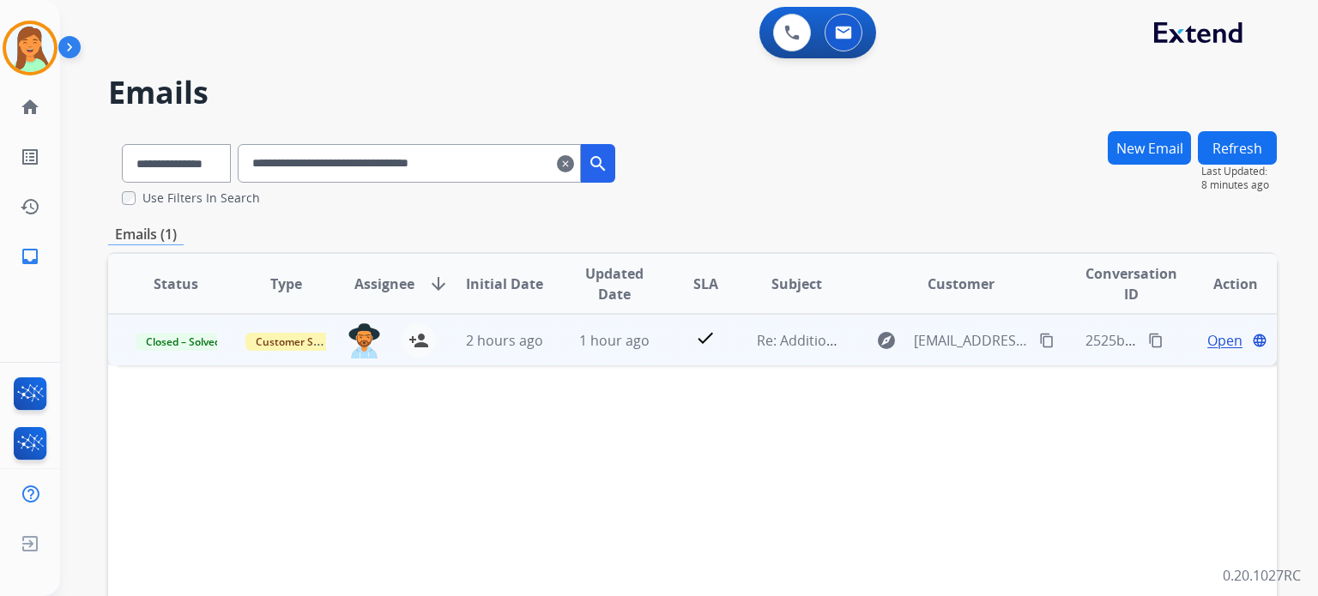
click at [1207, 337] on span "Open" at bounding box center [1224, 340] width 35 height 21
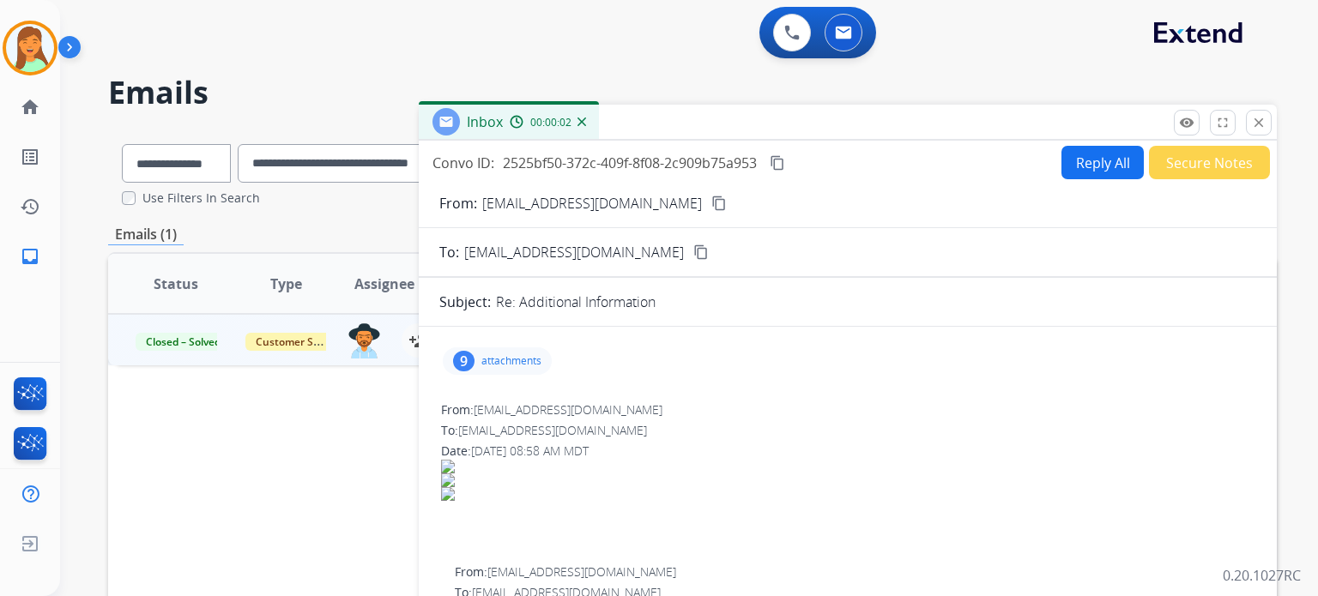
click at [459, 356] on div "9" at bounding box center [463, 361] width 21 height 21
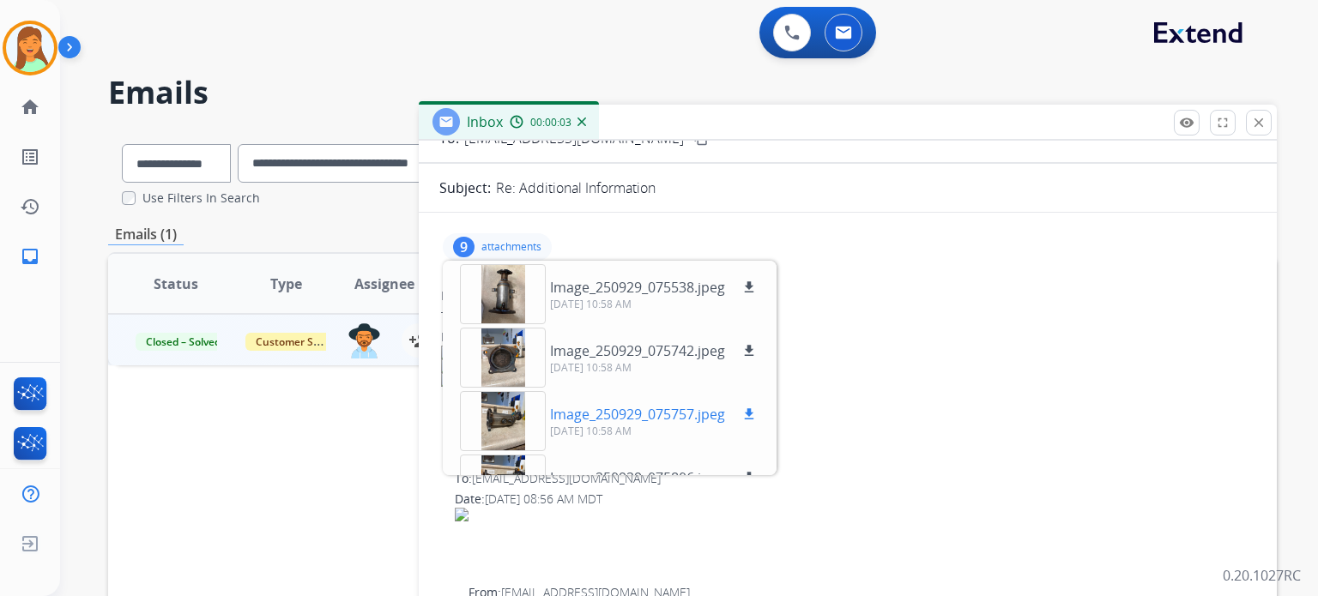
scroll to position [228, 0]
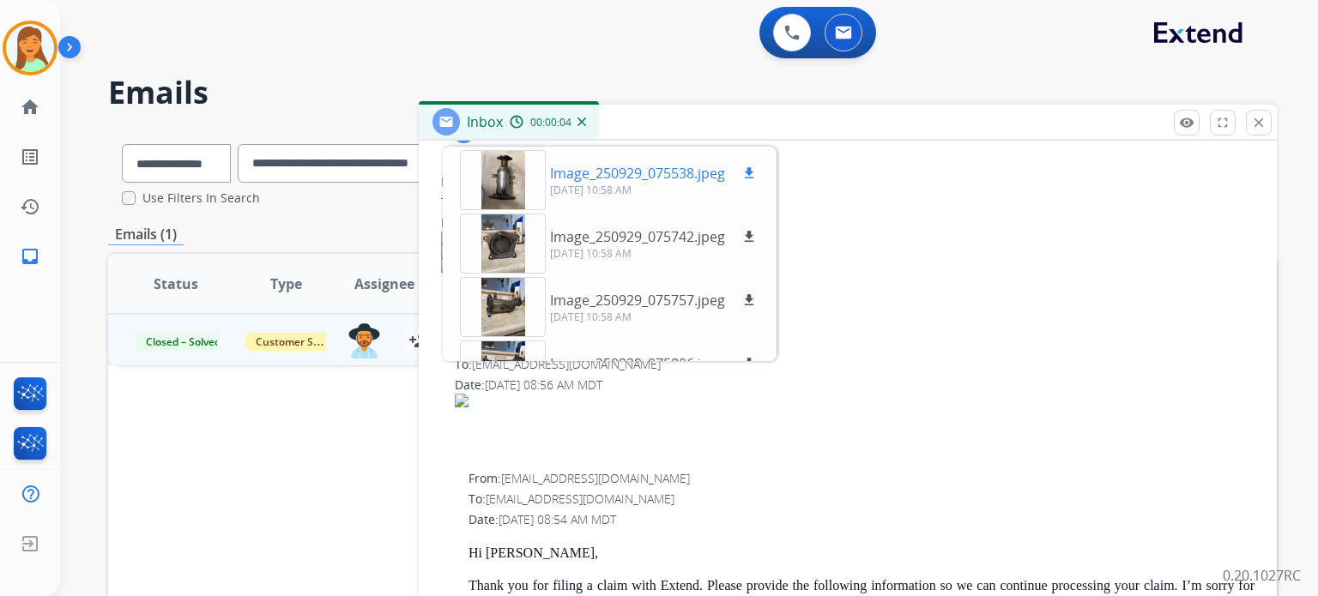
click at [516, 174] on div at bounding box center [503, 180] width 86 height 60
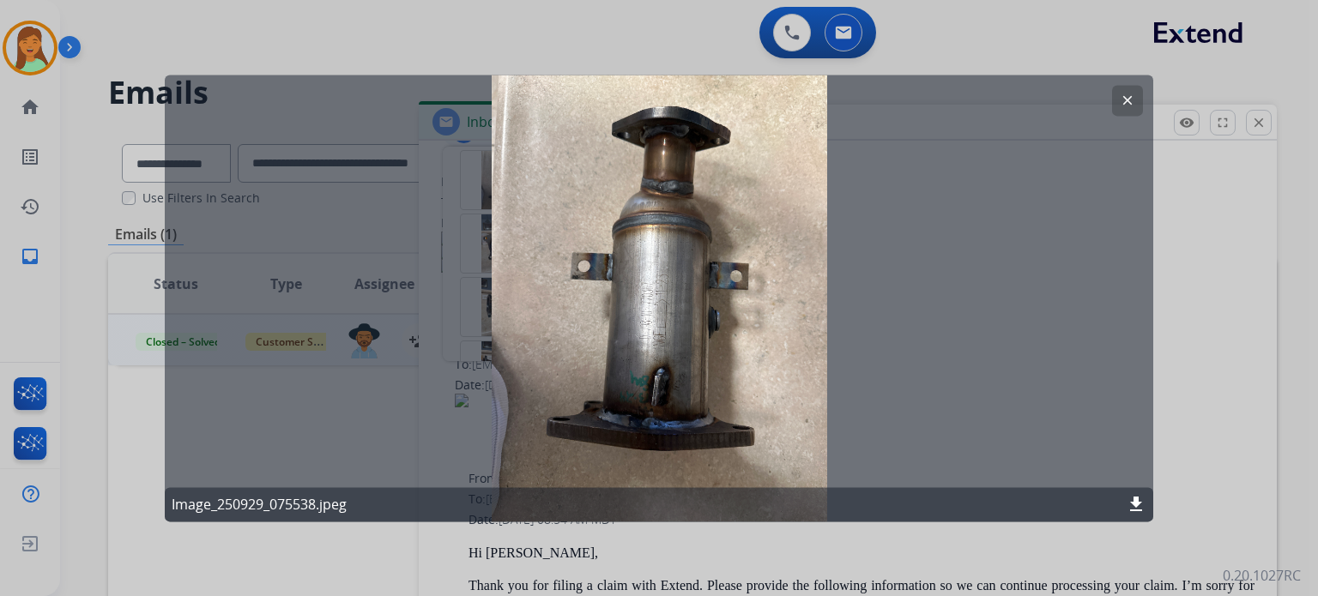
click at [1135, 104] on button "clear" at bounding box center [1127, 100] width 31 height 31
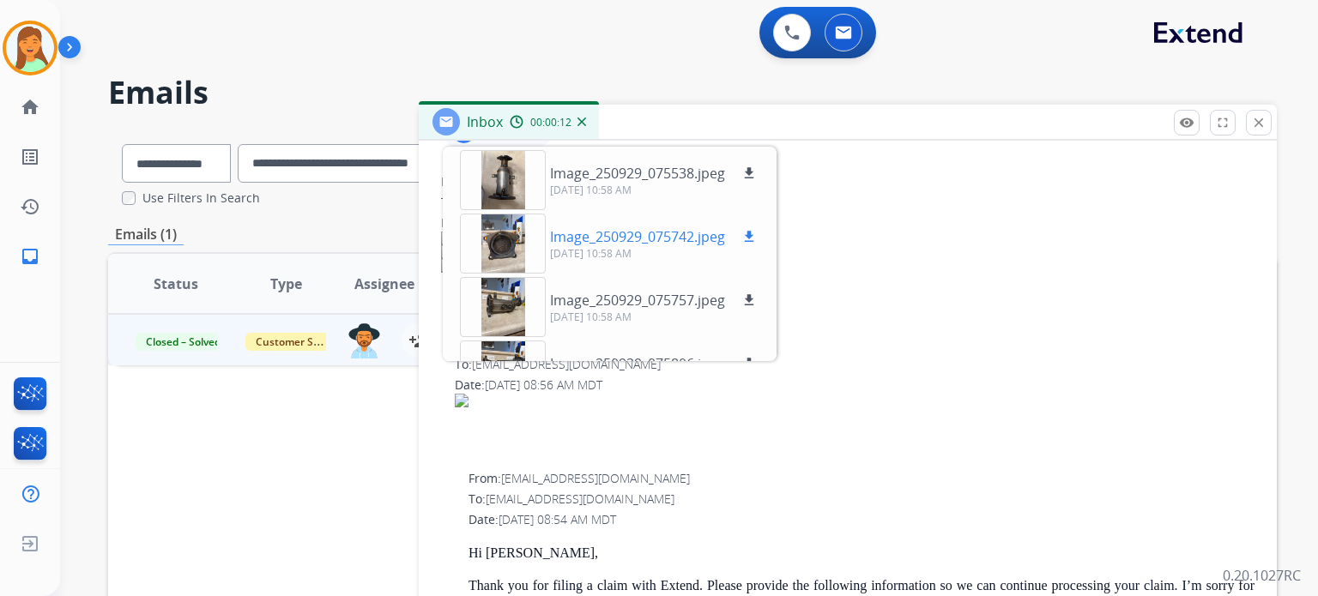
click at [504, 231] on div at bounding box center [503, 244] width 86 height 60
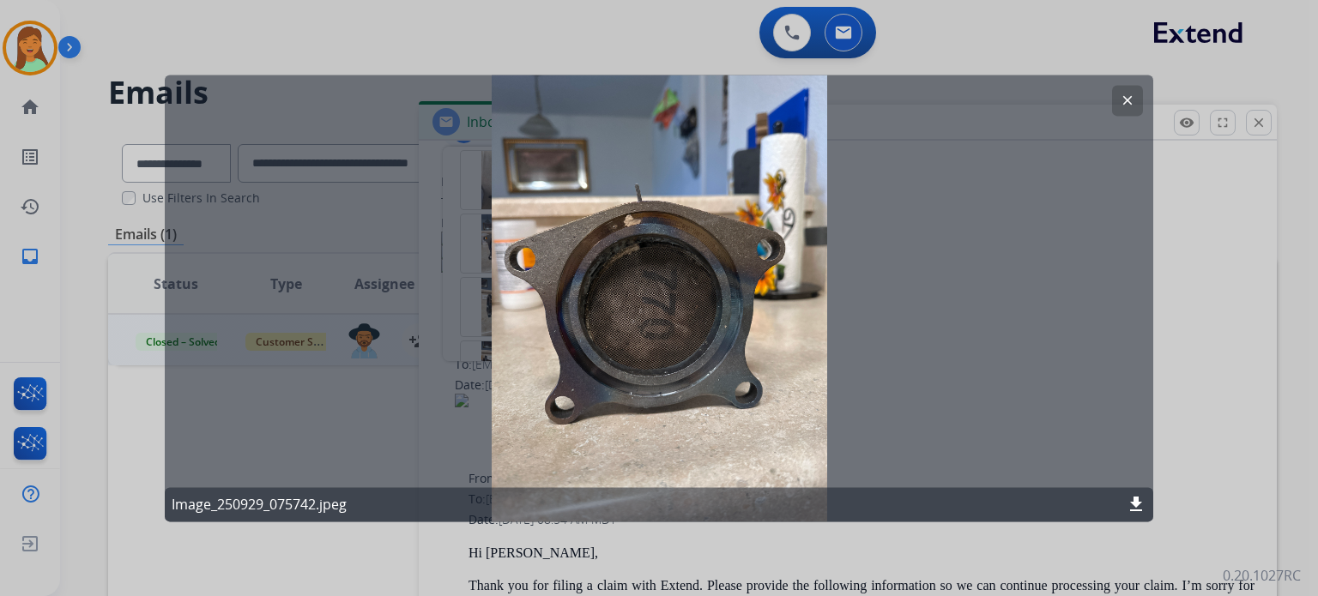
drag, startPoint x: 1135, startPoint y: 93, endPoint x: 1119, endPoint y: 111, distance: 24.3
click at [1135, 94] on button "clear" at bounding box center [1127, 100] width 31 height 31
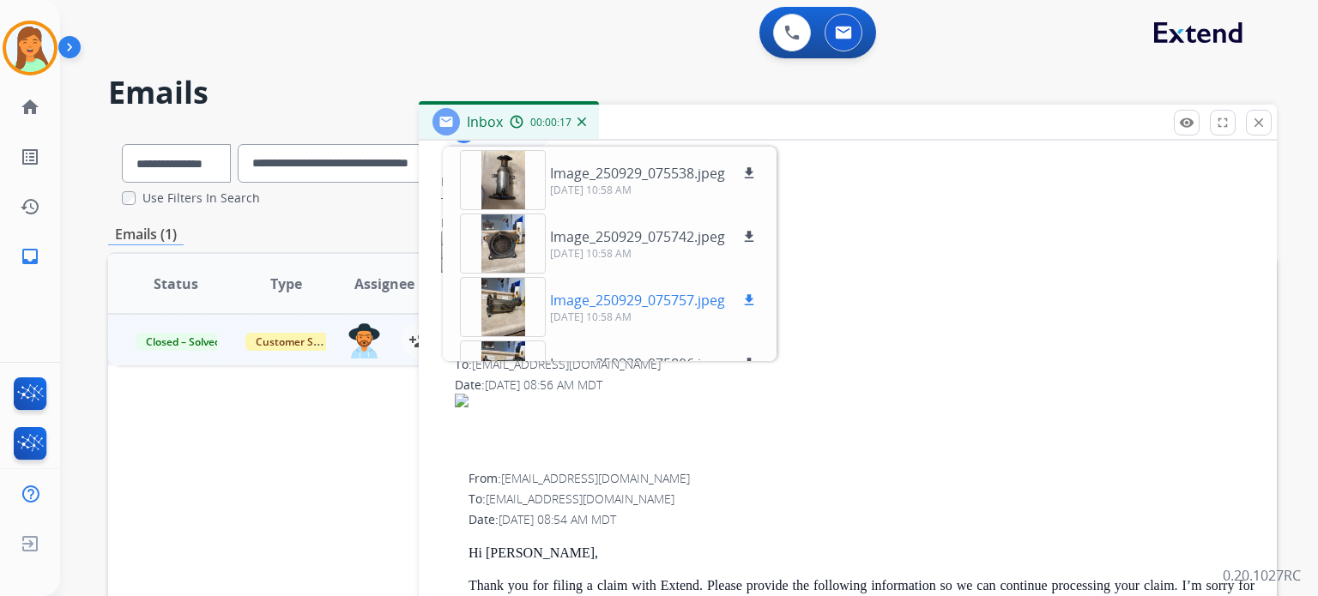
click at [522, 308] on div at bounding box center [503, 307] width 86 height 60
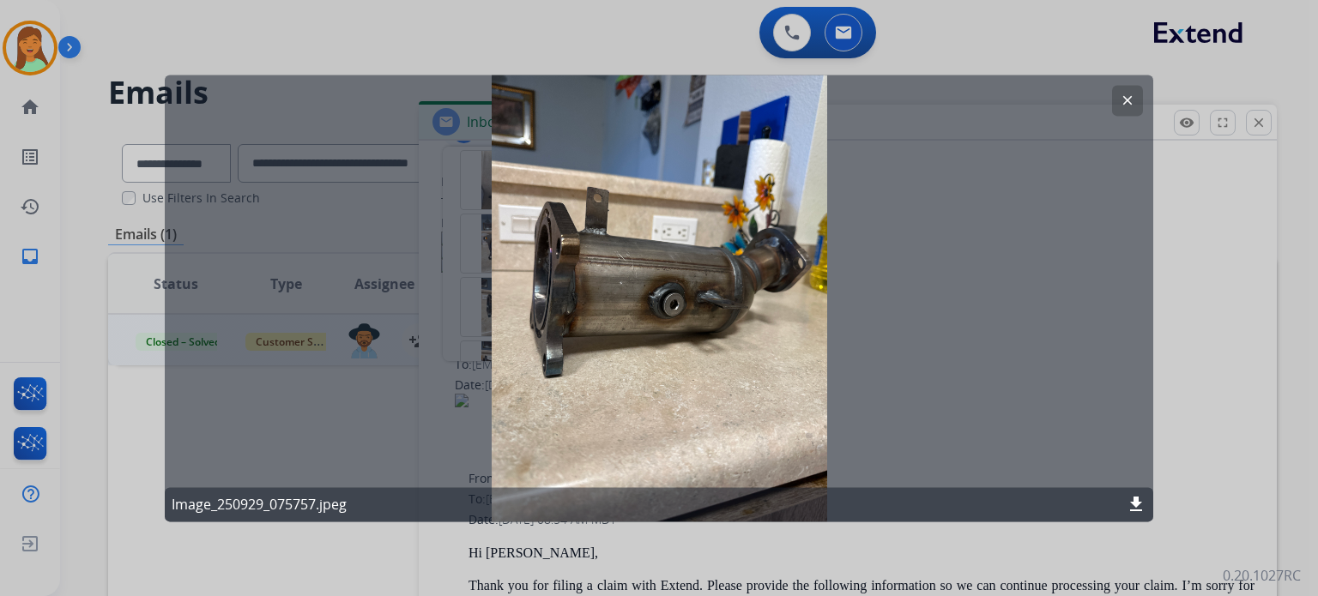
click at [1136, 101] on button "clear" at bounding box center [1127, 100] width 31 height 31
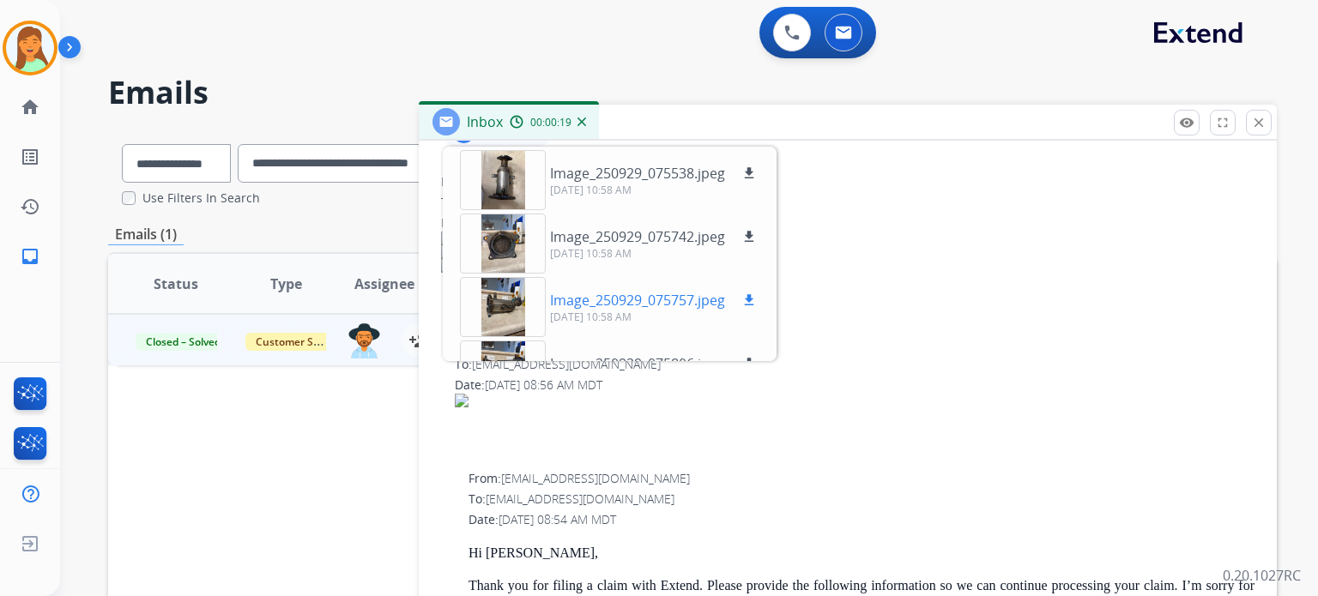
scroll to position [114, 0]
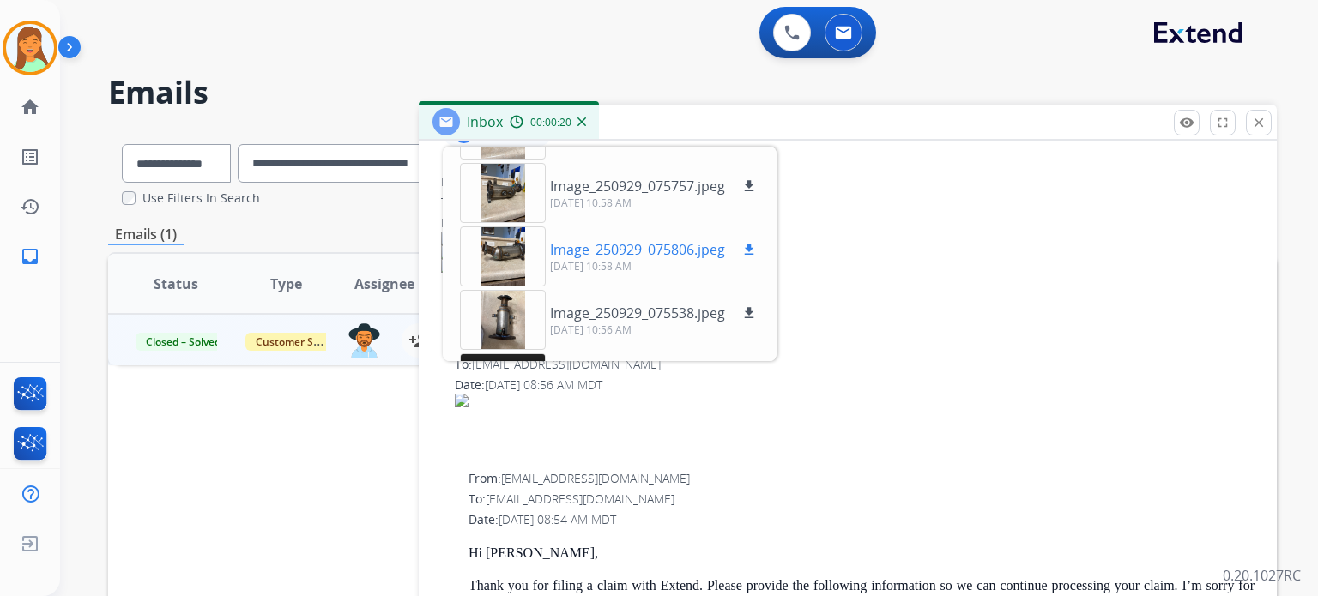
click at [532, 256] on div at bounding box center [503, 256] width 86 height 60
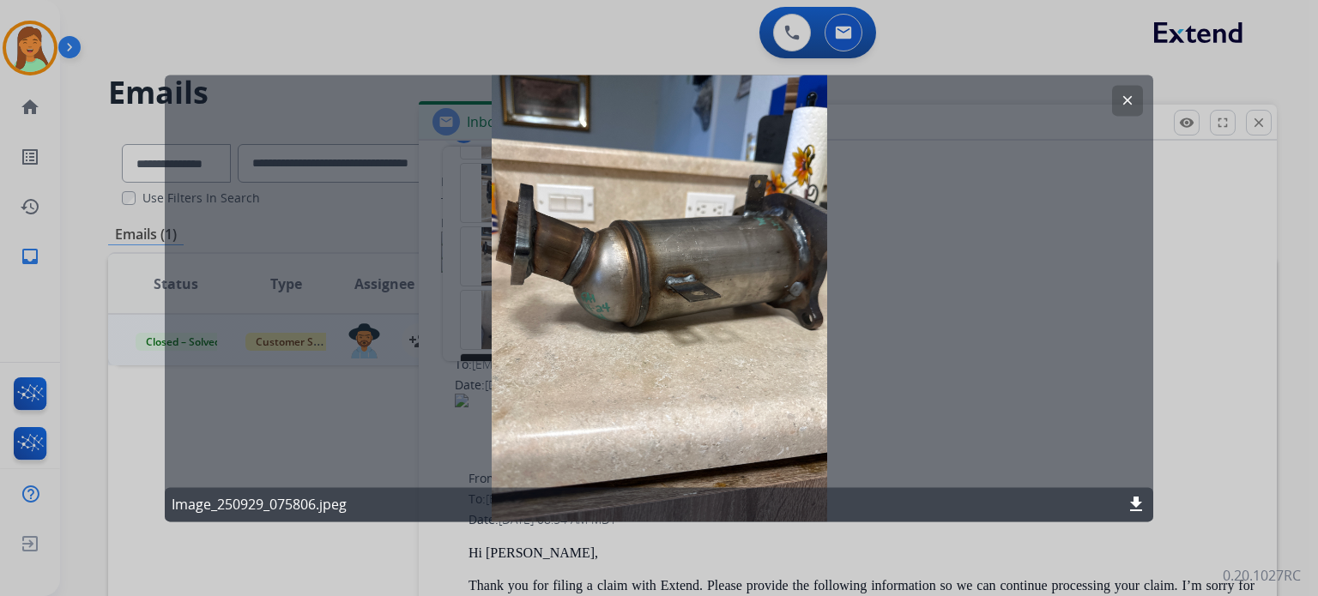
click at [1131, 105] on mat-icon "clear" at bounding box center [1126, 100] width 15 height 15
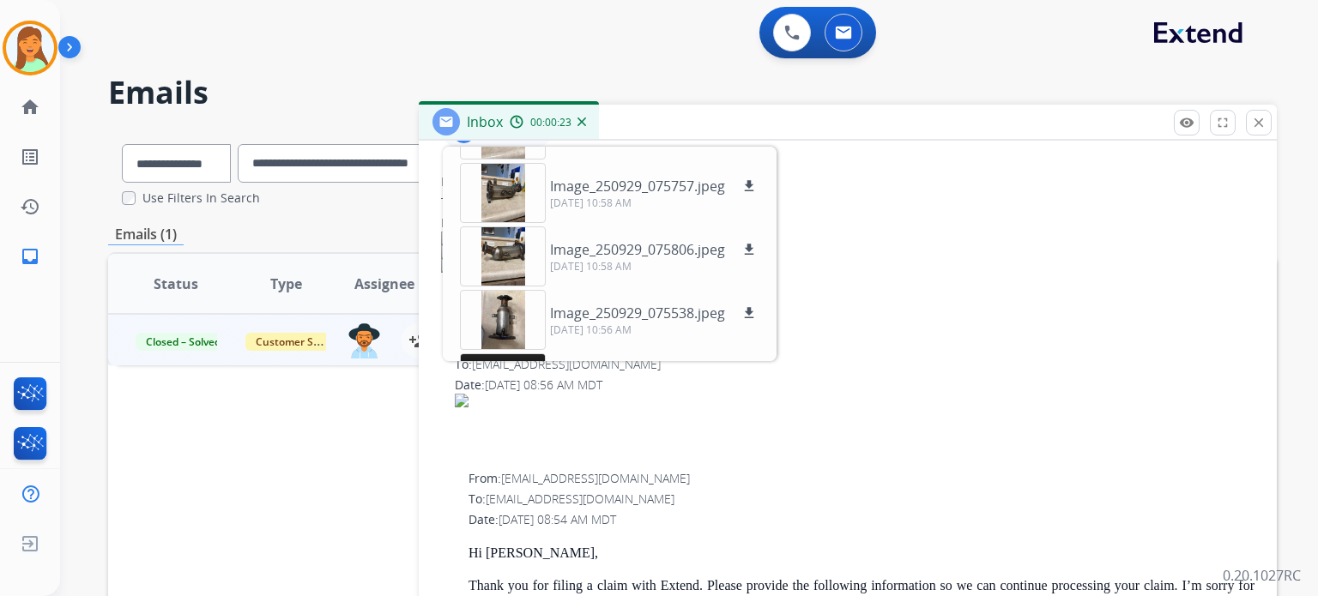
click at [642, 287] on div "Image_250929_075538.jpeg download [DATE] 10:58 AM Image_250929_075742.jpeg down…" at bounding box center [610, 254] width 334 height 214
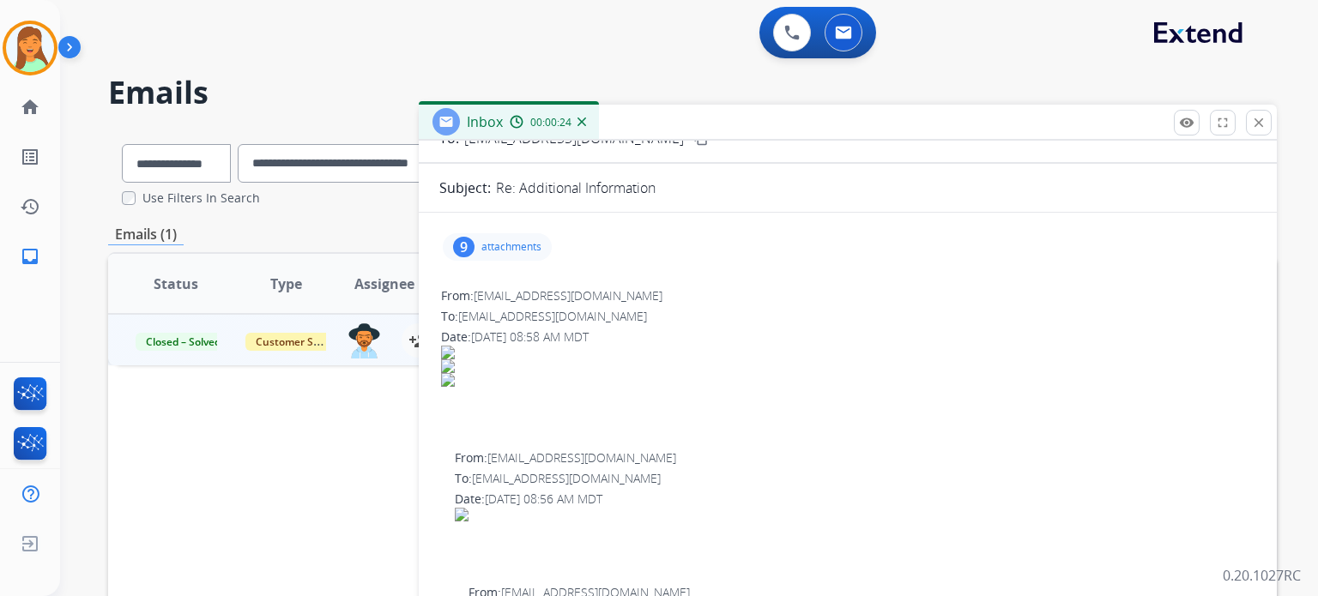
scroll to position [0, 0]
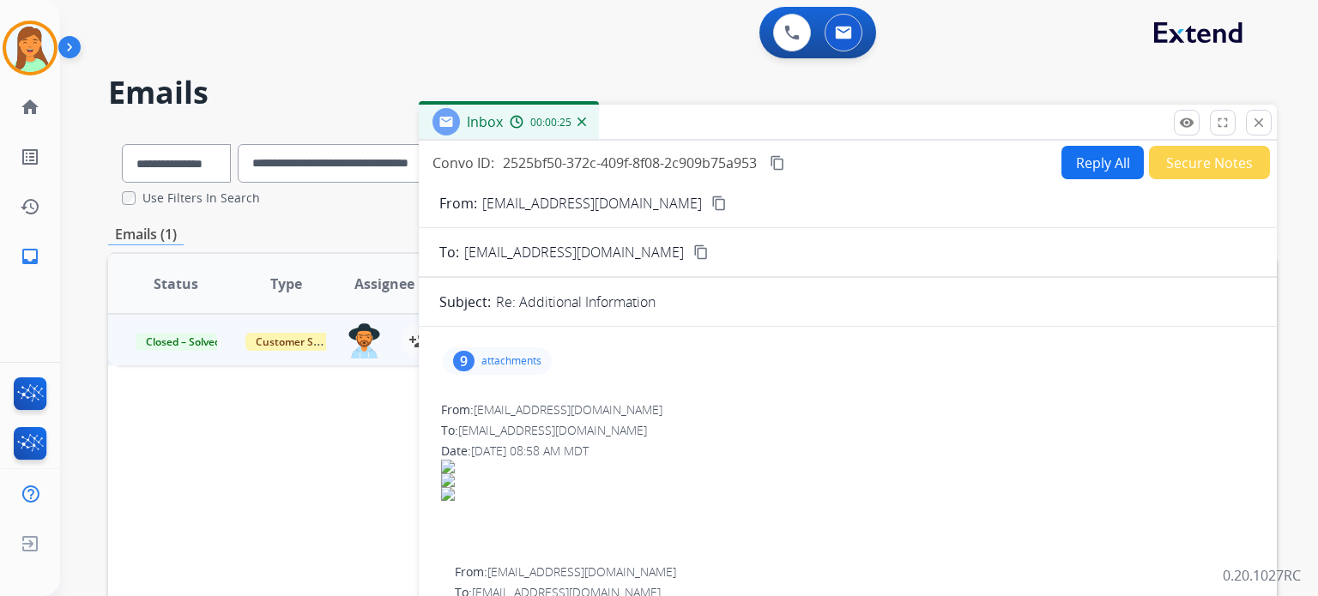
click at [522, 360] on p "attachments" at bounding box center [511, 361] width 60 height 14
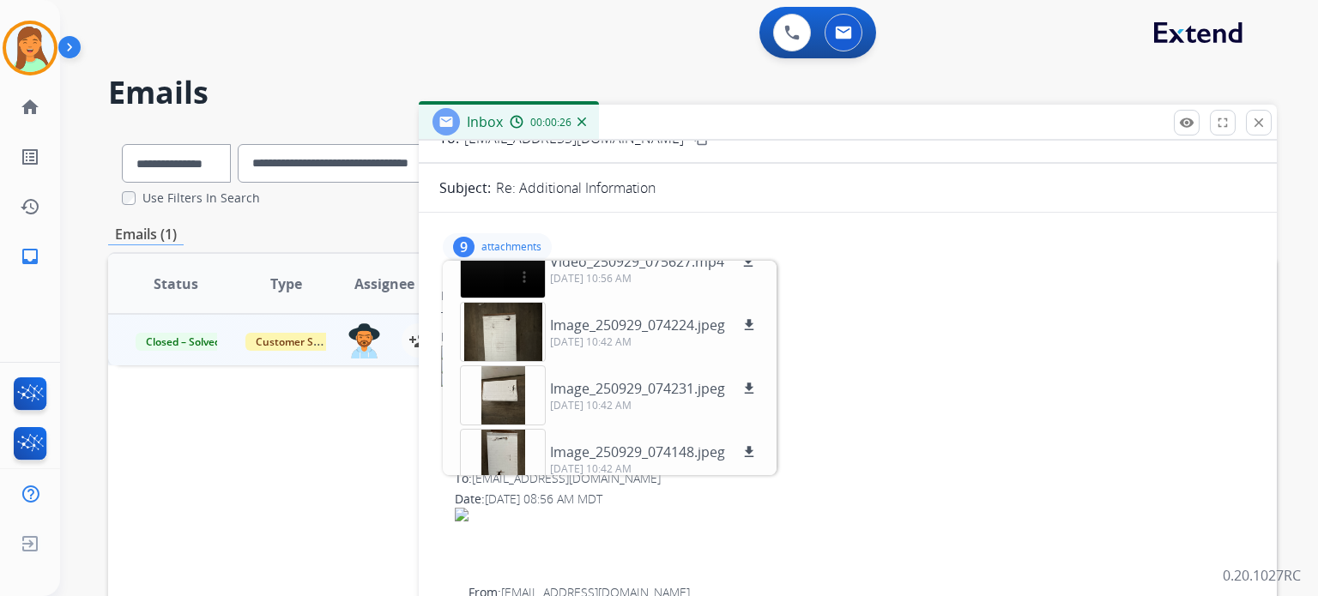
scroll to position [228, 0]
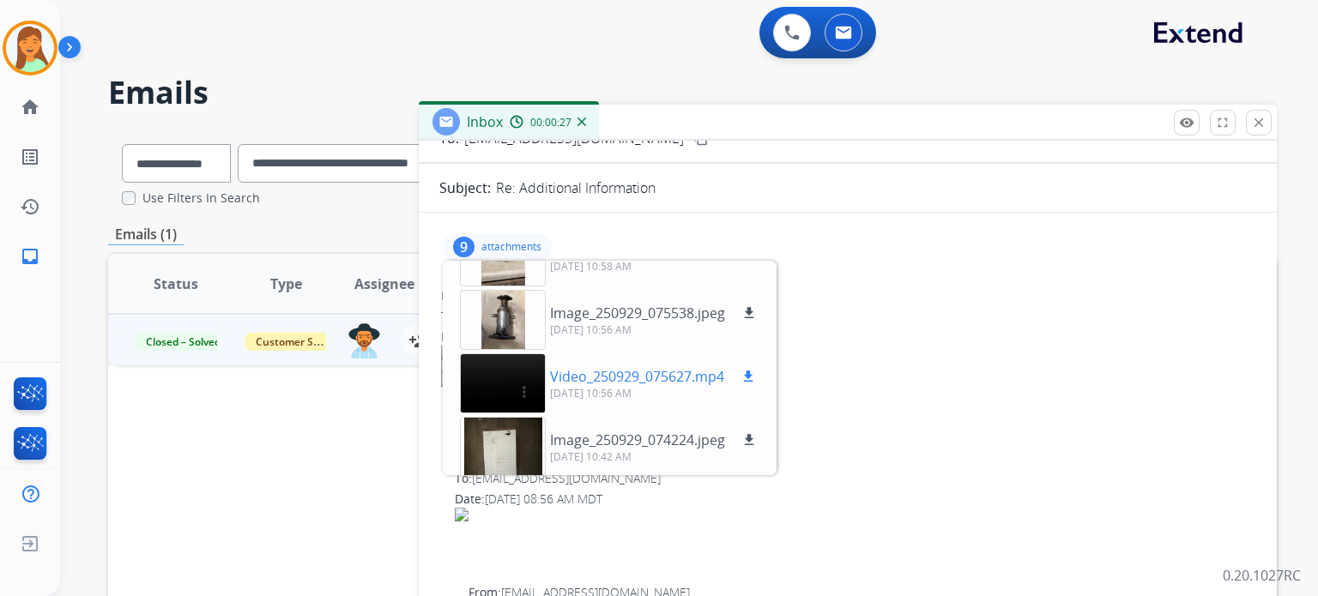
click at [604, 380] on p "Video_250929_075627.mp4" at bounding box center [637, 376] width 174 height 21
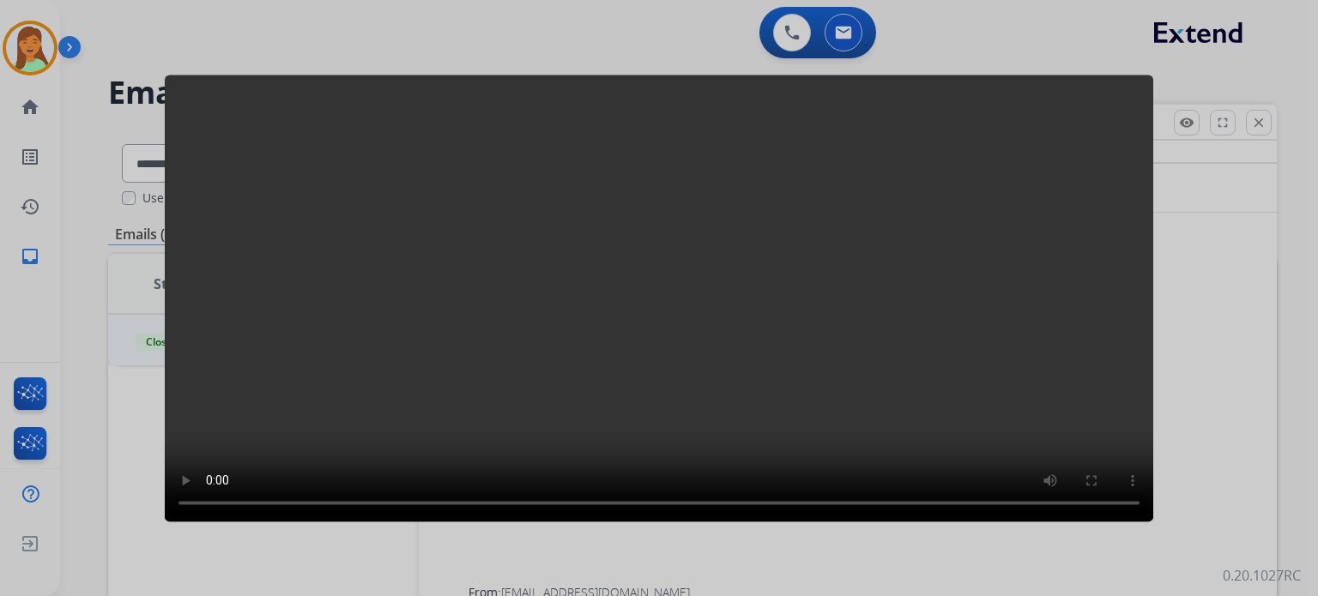
click at [971, 272] on video at bounding box center [659, 298] width 988 height 447
click at [1208, 354] on div at bounding box center [659, 298] width 1318 height 596
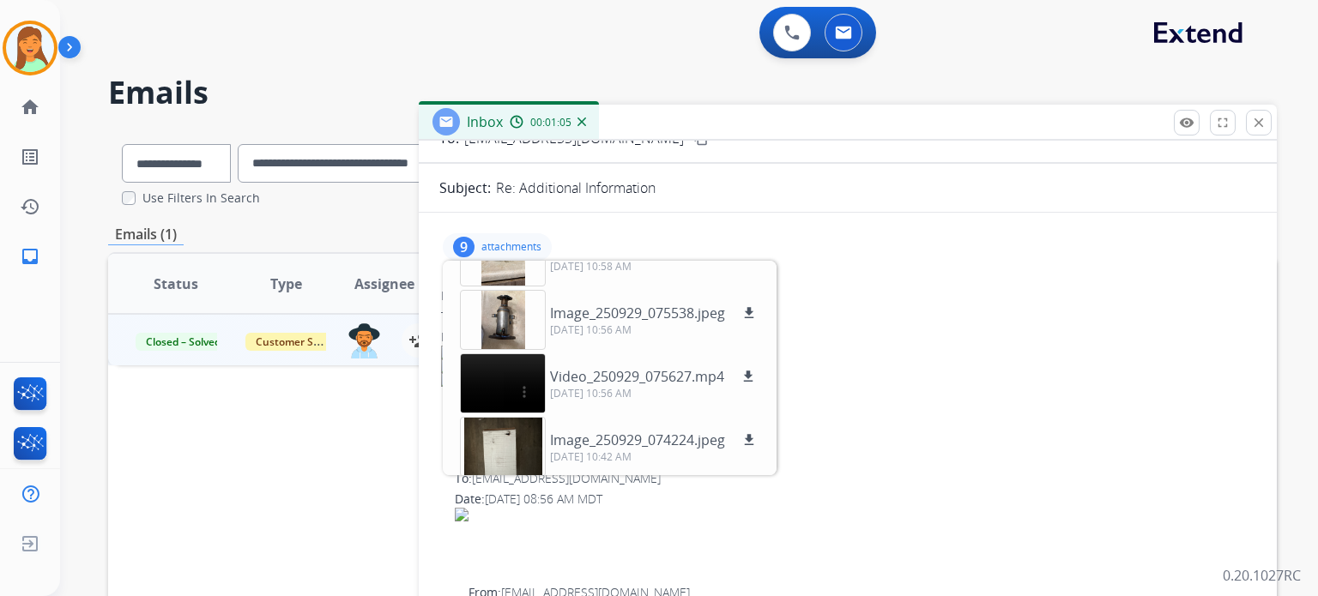
scroll to position [360, 0]
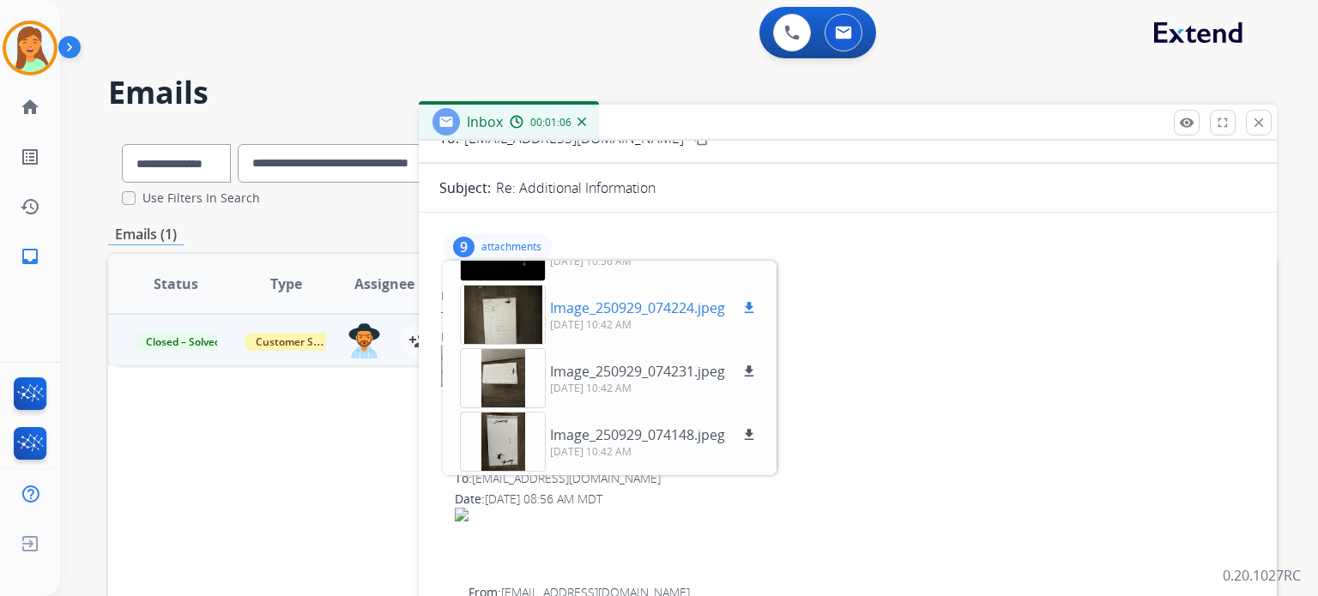
click at [470, 312] on div at bounding box center [503, 315] width 86 height 60
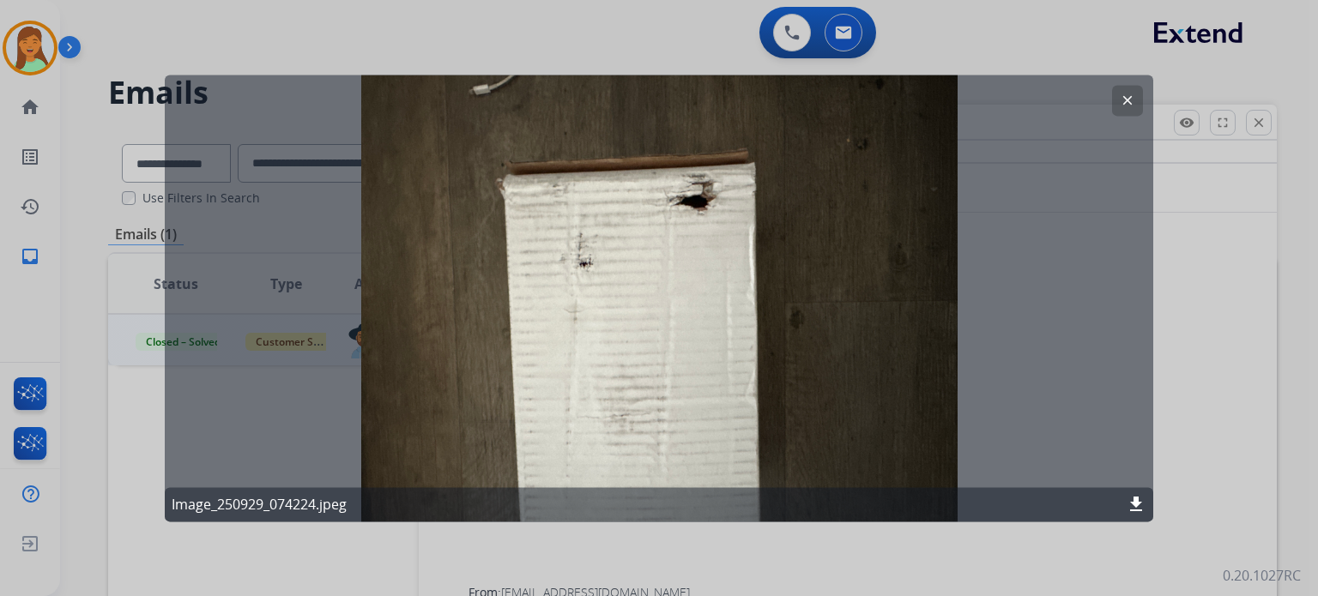
click at [1125, 106] on mat-icon "clear" at bounding box center [1126, 100] width 15 height 15
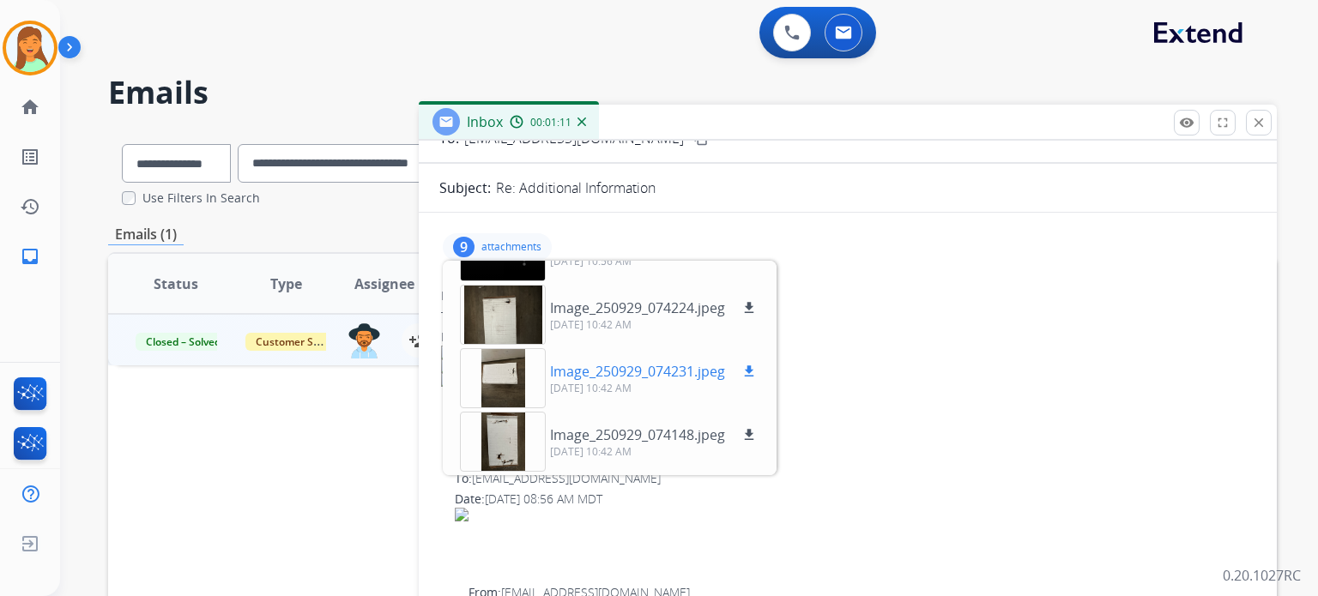
click at [598, 373] on p "Image_250929_074231.jpeg" at bounding box center [637, 371] width 175 height 21
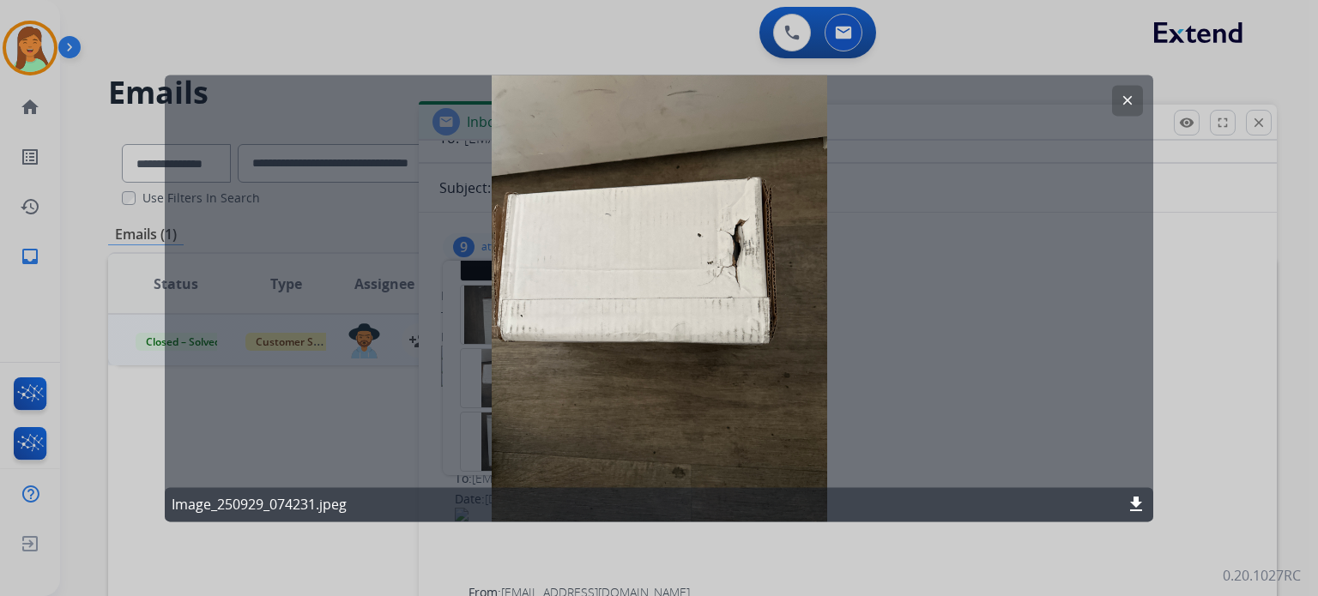
drag, startPoint x: 1122, startPoint y: 94, endPoint x: 819, endPoint y: 233, distance: 333.2
click at [1122, 95] on mat-icon "clear" at bounding box center [1126, 100] width 15 height 15
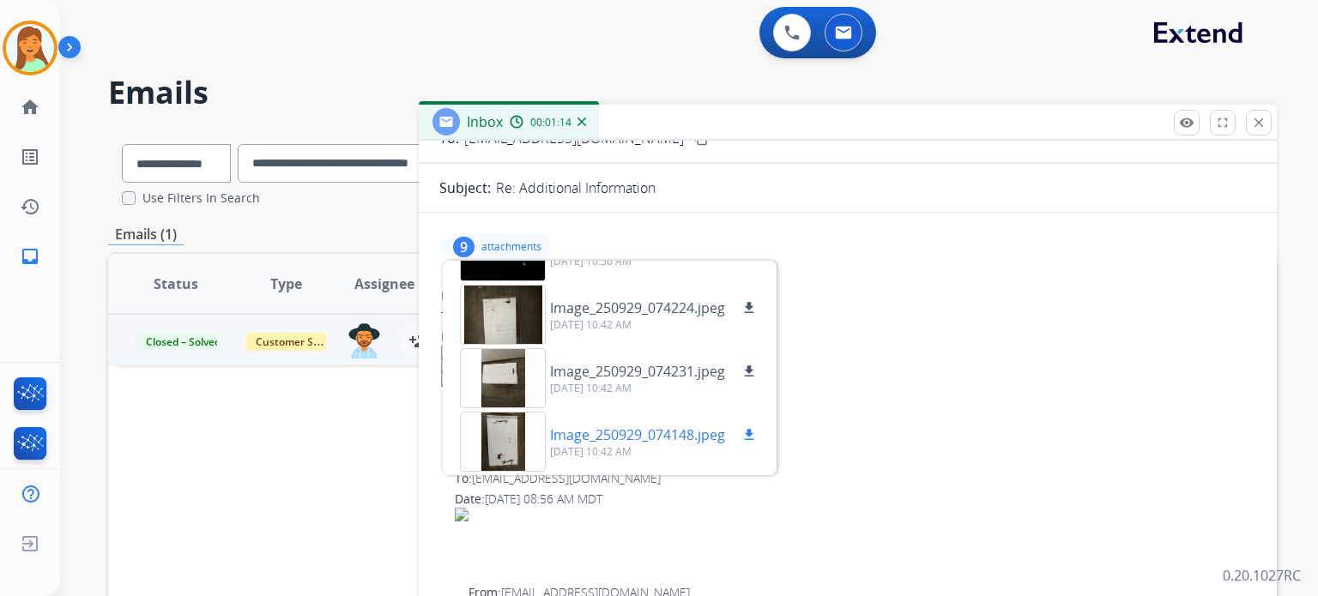
click at [659, 436] on p "Image_250929_074148.jpeg" at bounding box center [637, 435] width 175 height 21
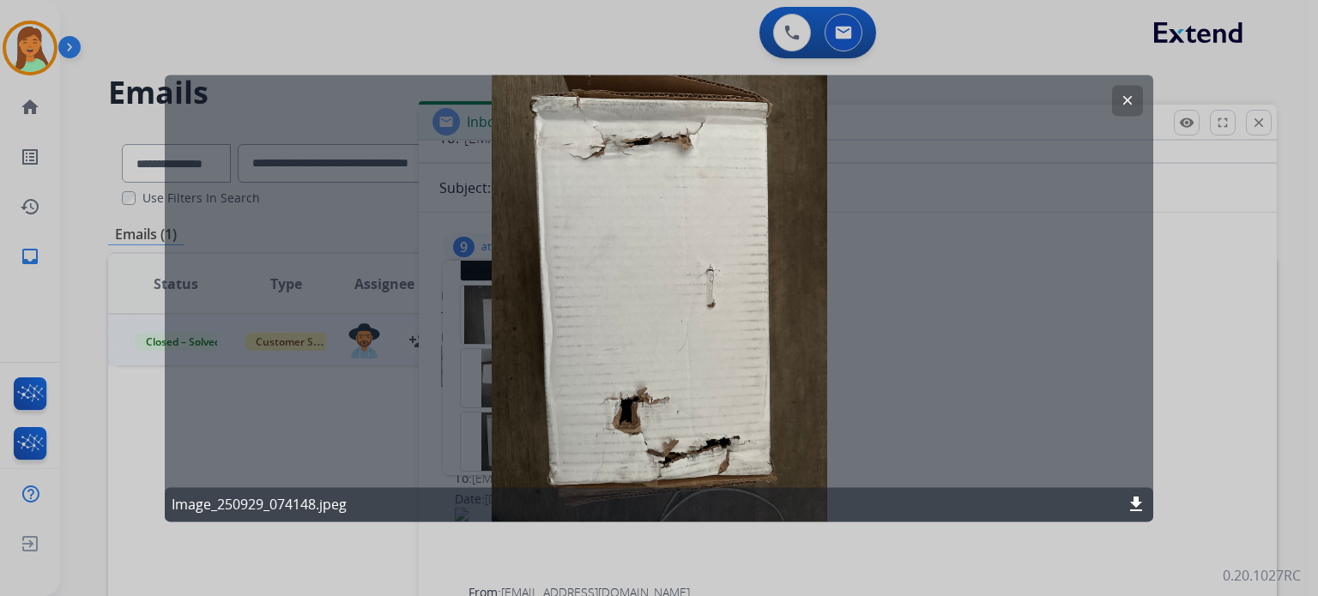
click at [1143, 93] on div "clear Image_250929_074148.jpeg download" at bounding box center [659, 298] width 988 height 447
click at [1129, 96] on mat-icon "clear" at bounding box center [1126, 100] width 15 height 15
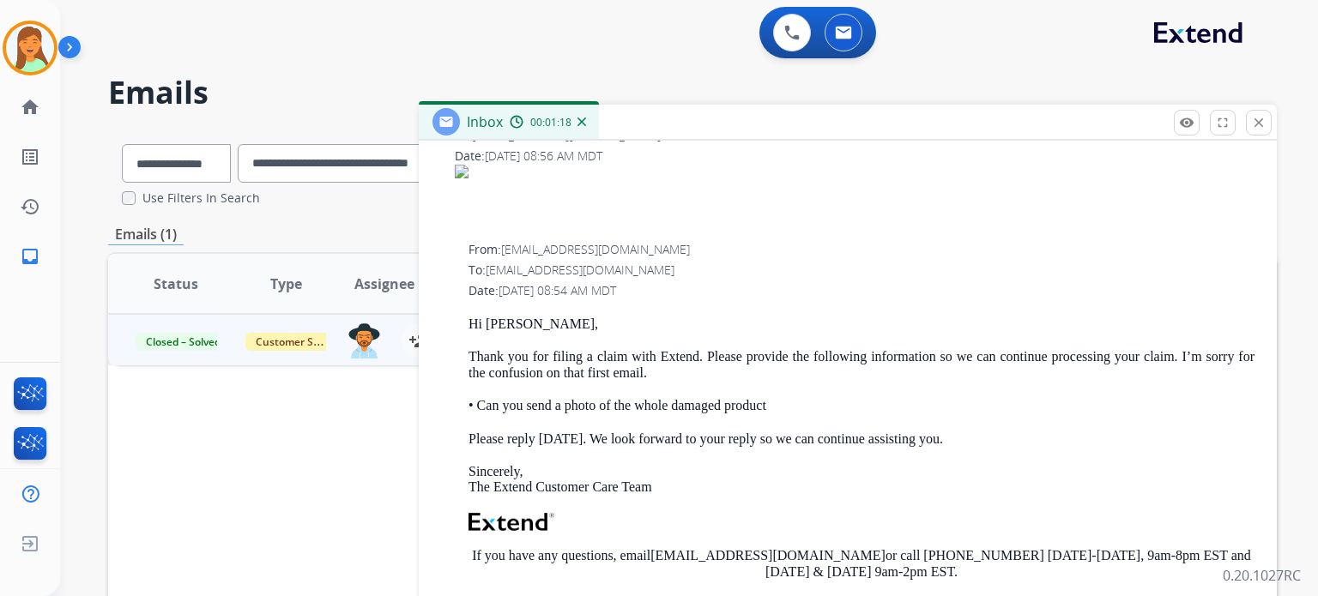
scroll to position [0, 0]
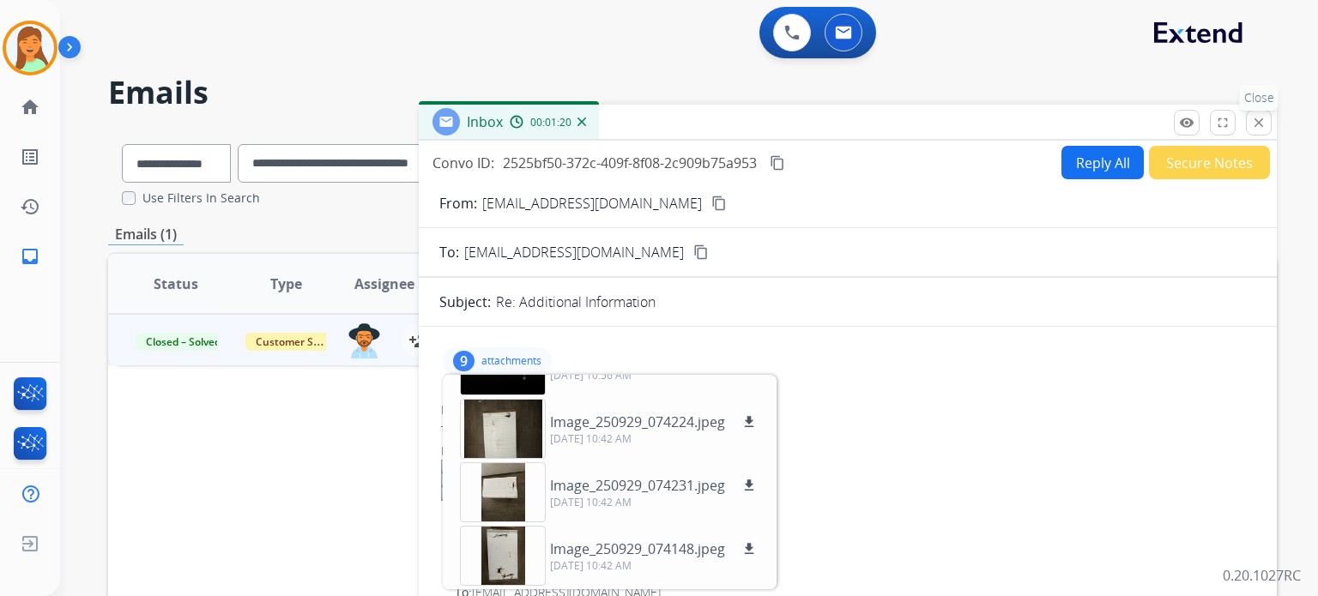
click at [1263, 127] on mat-icon "close" at bounding box center [1258, 122] width 15 height 15
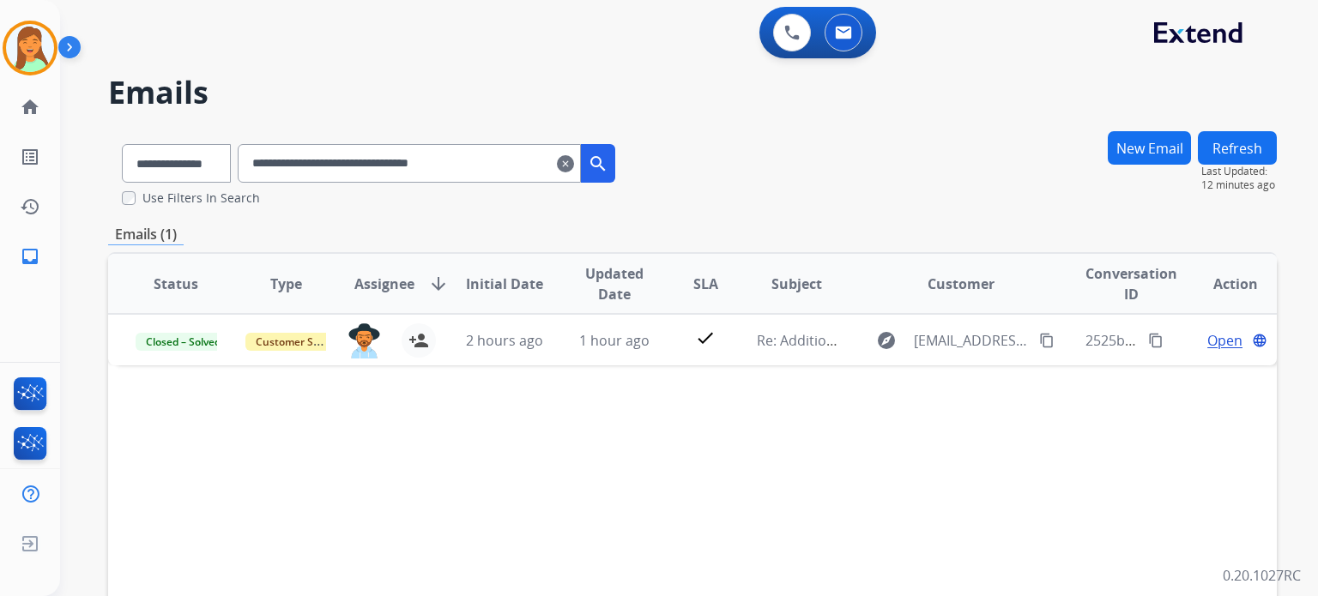
click at [574, 170] on mat-icon "clear" at bounding box center [565, 164] width 17 height 21
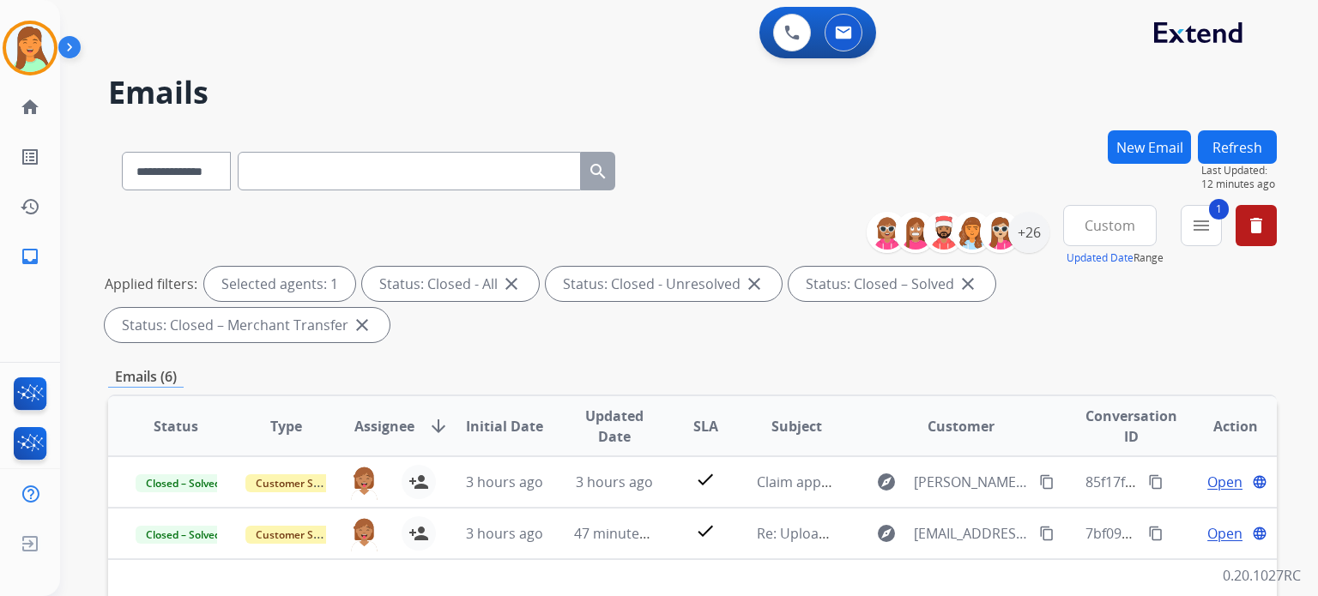
scroll to position [343, 0]
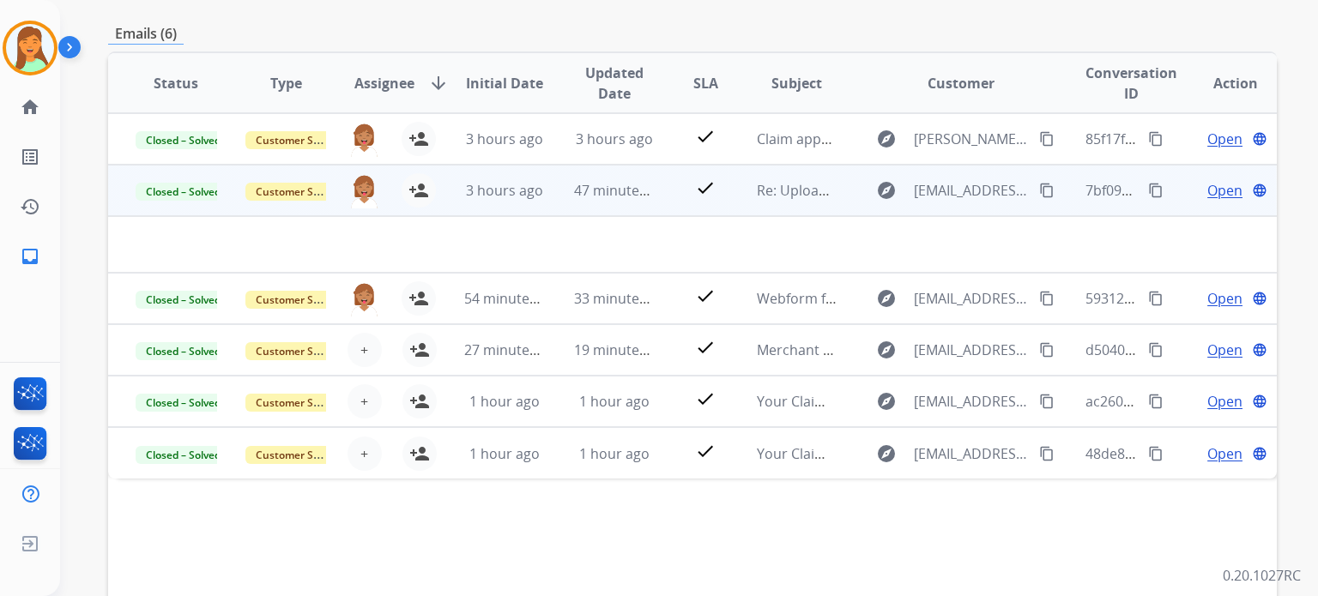
click at [1218, 198] on span "Open" at bounding box center [1224, 190] width 35 height 21
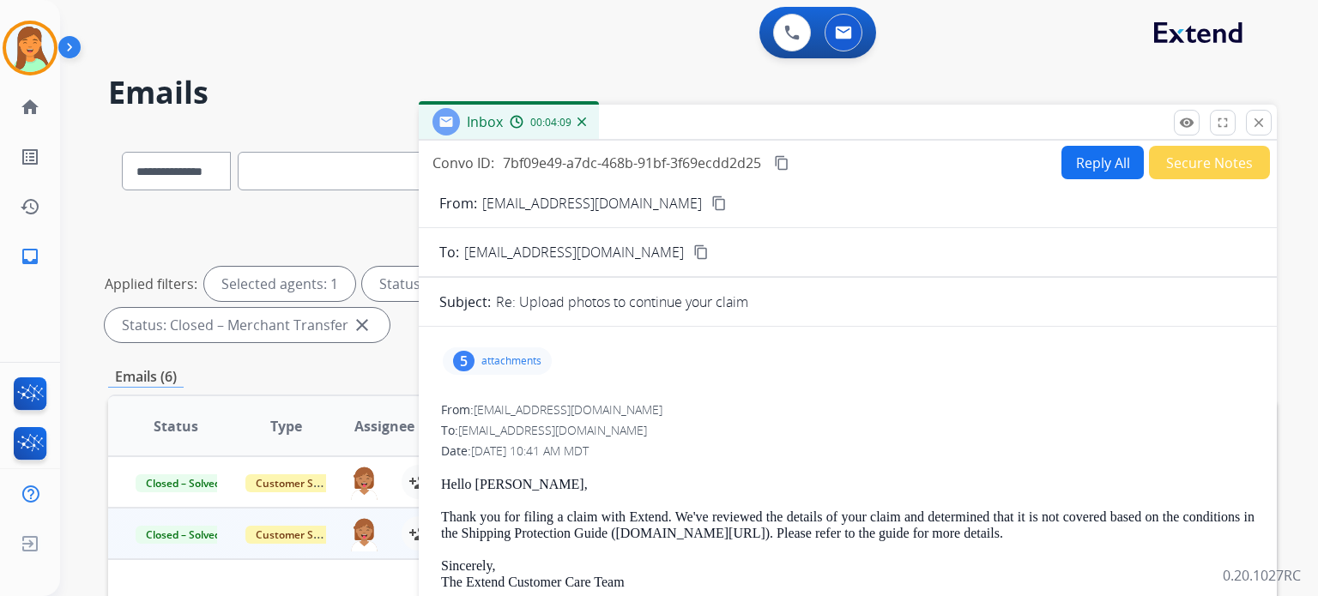
scroll to position [114, 0]
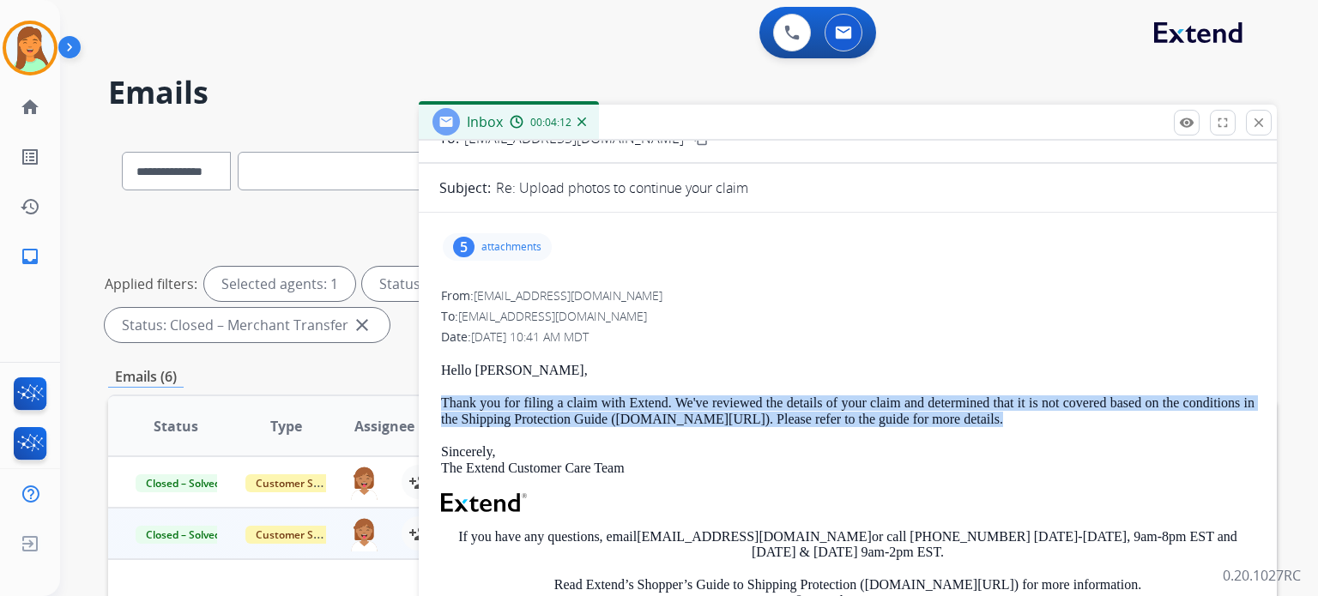
drag, startPoint x: 1141, startPoint y: 414, endPoint x: 425, endPoint y: 396, distance: 715.6
copy p "Thank you for filing a claim with Extend. We've reviewed the details of your cl…"
click at [1246, 121] on button "close Close" at bounding box center [1259, 123] width 26 height 26
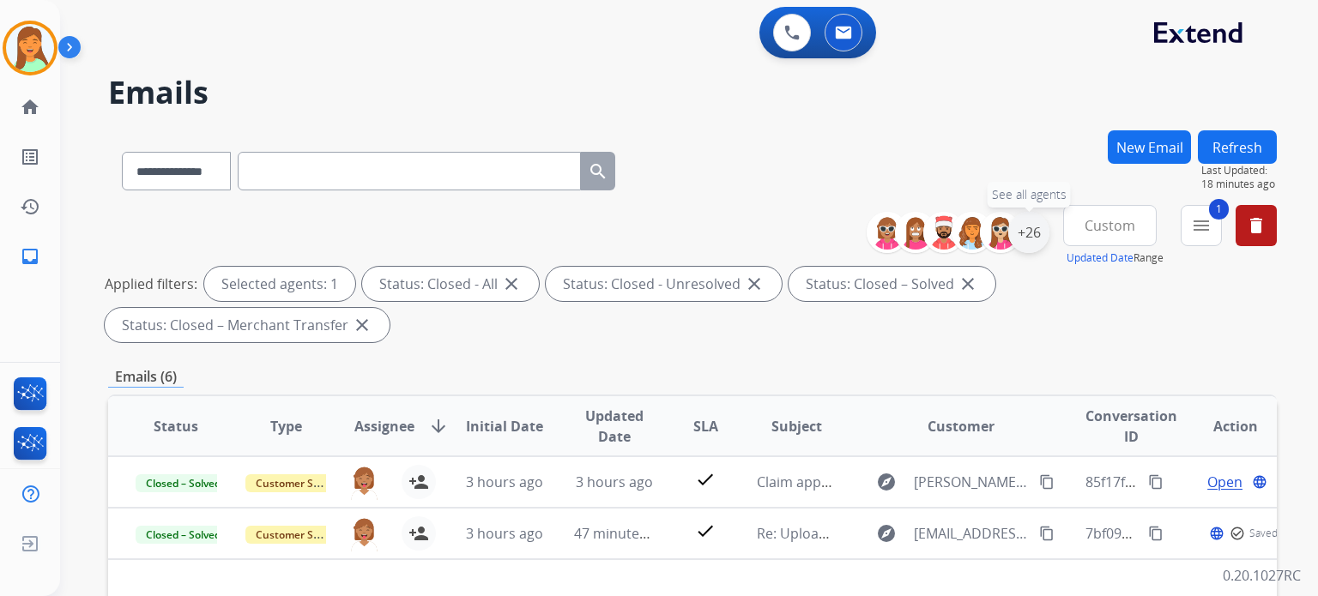
click at [1025, 238] on div "+26" at bounding box center [1028, 232] width 41 height 41
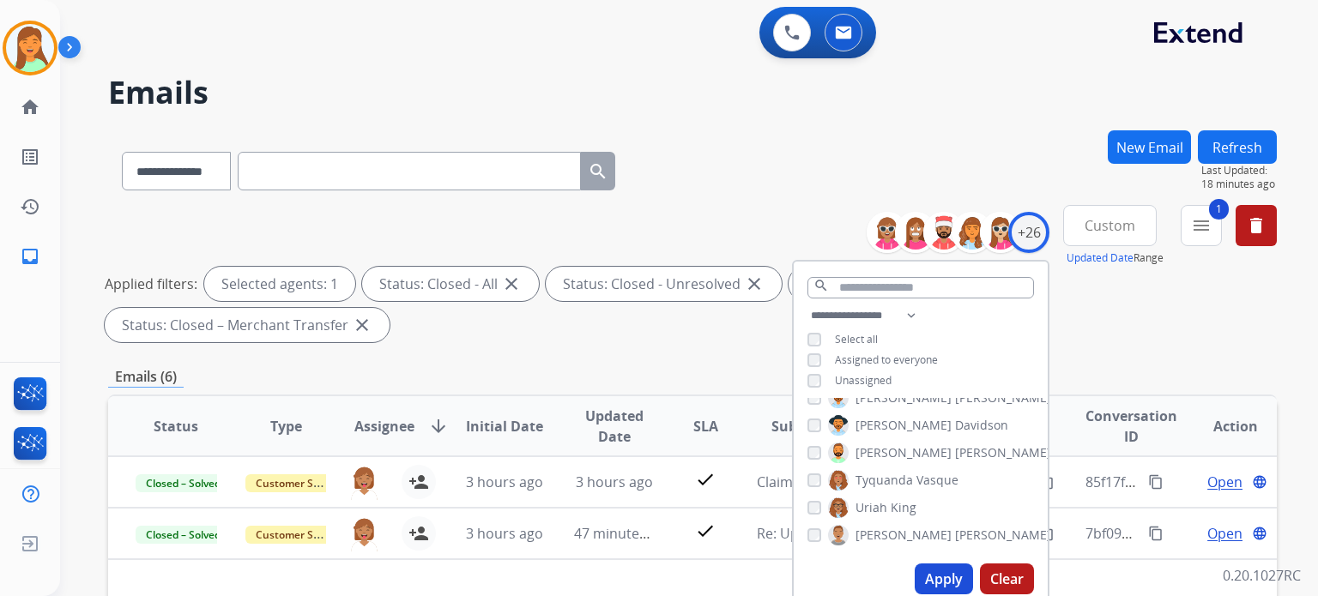
scroll to position [451, 0]
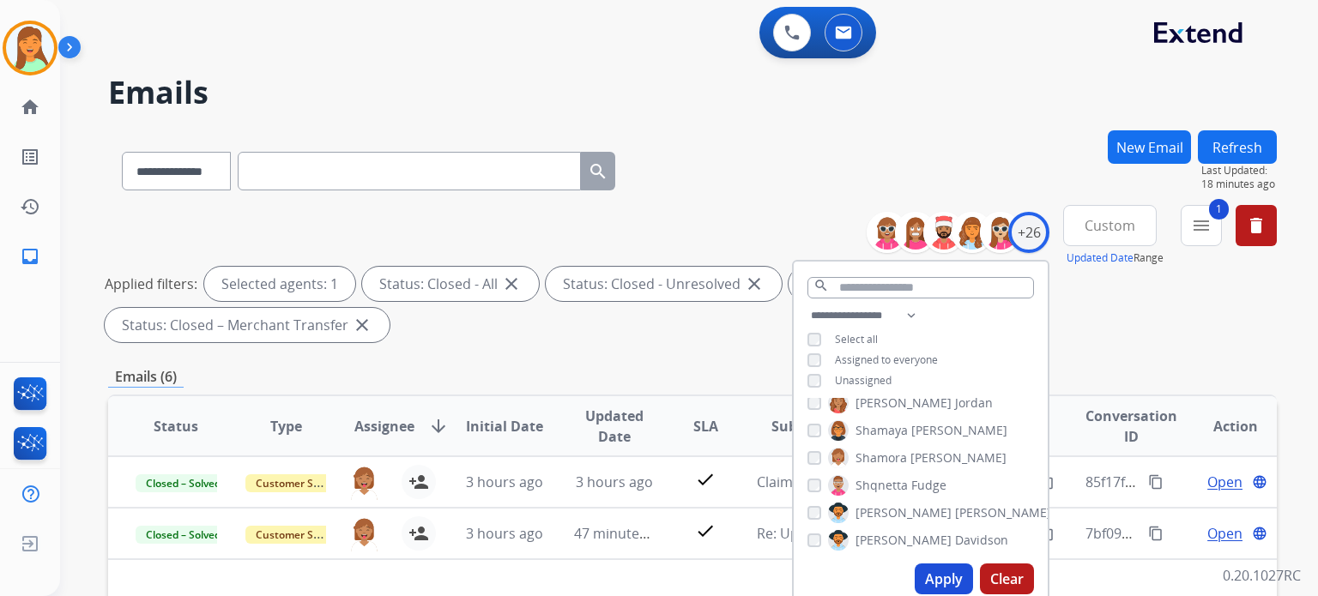
click at [808, 420] on div "[PERSON_NAME]" at bounding box center [907, 430] width 200 height 21
click at [930, 574] on button "Apply" at bounding box center [943, 579] width 58 height 31
click at [482, 361] on div "**********" at bounding box center [692, 594] width 1168 height 928
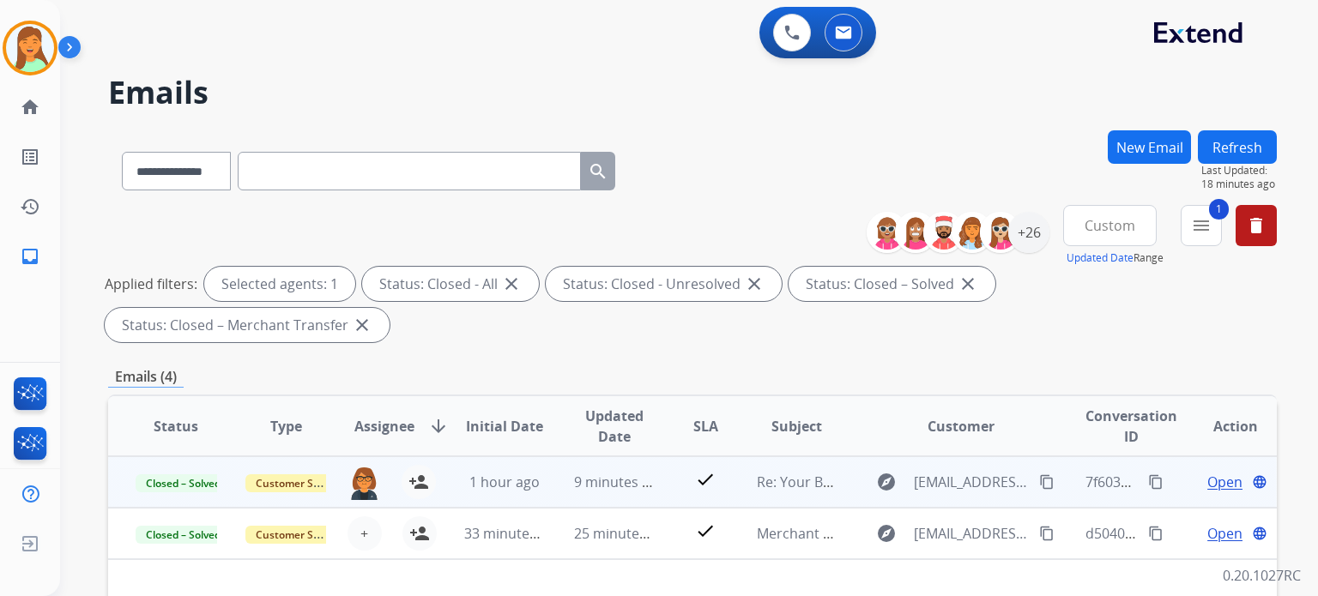
click at [1207, 481] on span "Open" at bounding box center [1224, 482] width 35 height 21
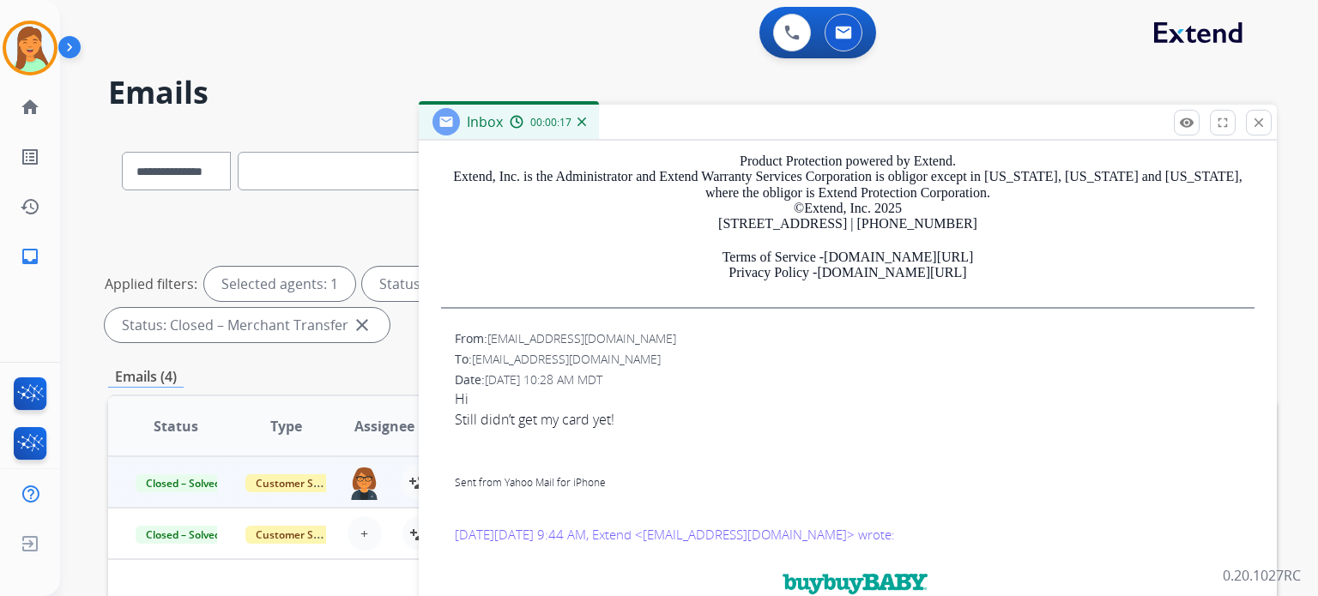
scroll to position [228, 0]
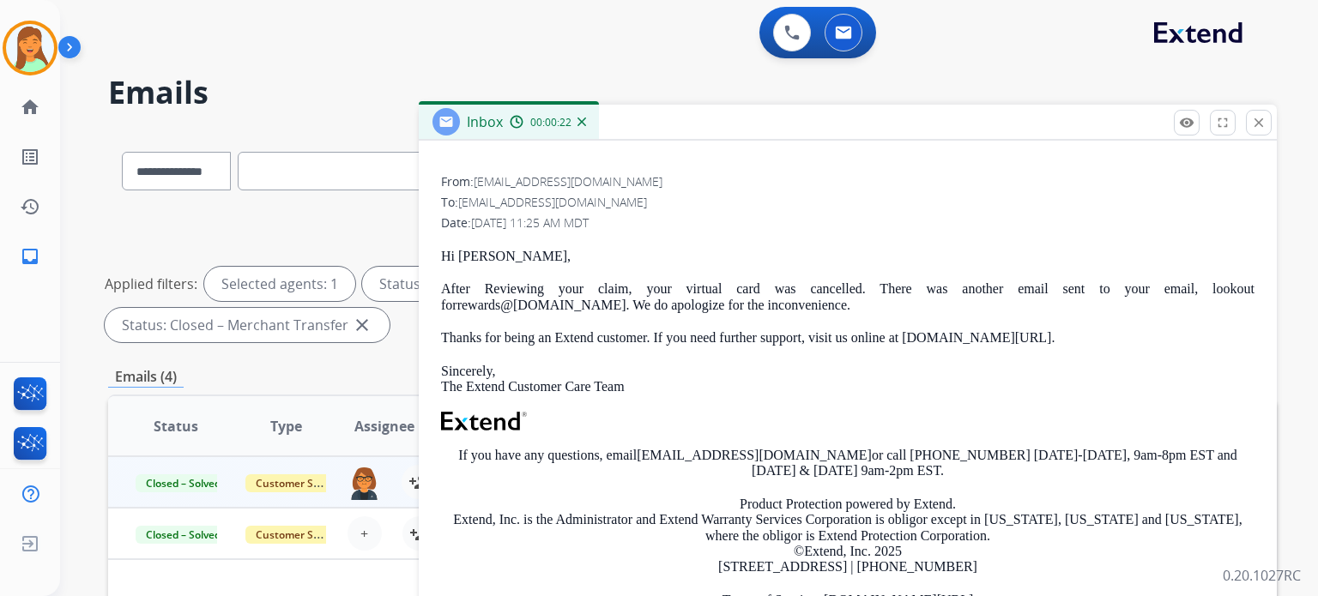
drag, startPoint x: 1092, startPoint y: 334, endPoint x: 439, endPoint y: 285, distance: 654.6
click at [439, 284] on div "From: [EMAIL_ADDRESS][DOMAIN_NAME] To: [EMAIL_ADDRESS][DOMAIN_NAME] Date: [DATE…" at bounding box center [847, 420] width 817 height 496
copy div "After Reviewing your claim, your virtual card was cancelled. There was another …"
click at [1252, 124] on mat-icon "close" at bounding box center [1258, 122] width 15 height 15
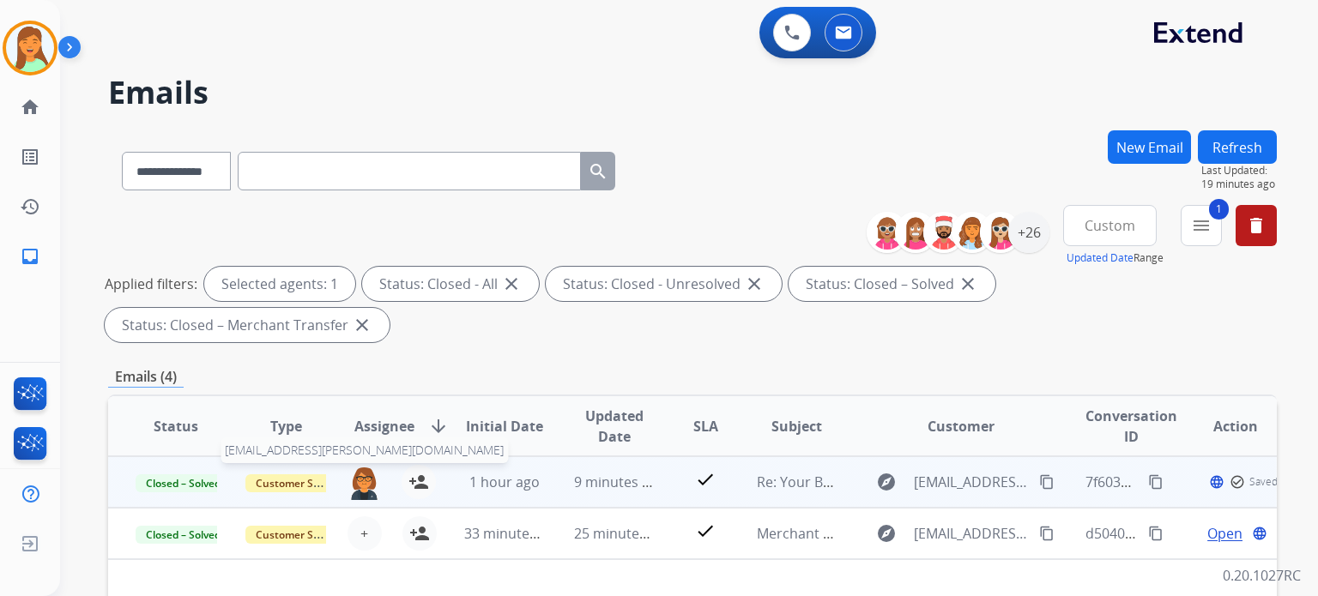
click at [359, 486] on img at bounding box center [363, 482] width 33 height 35
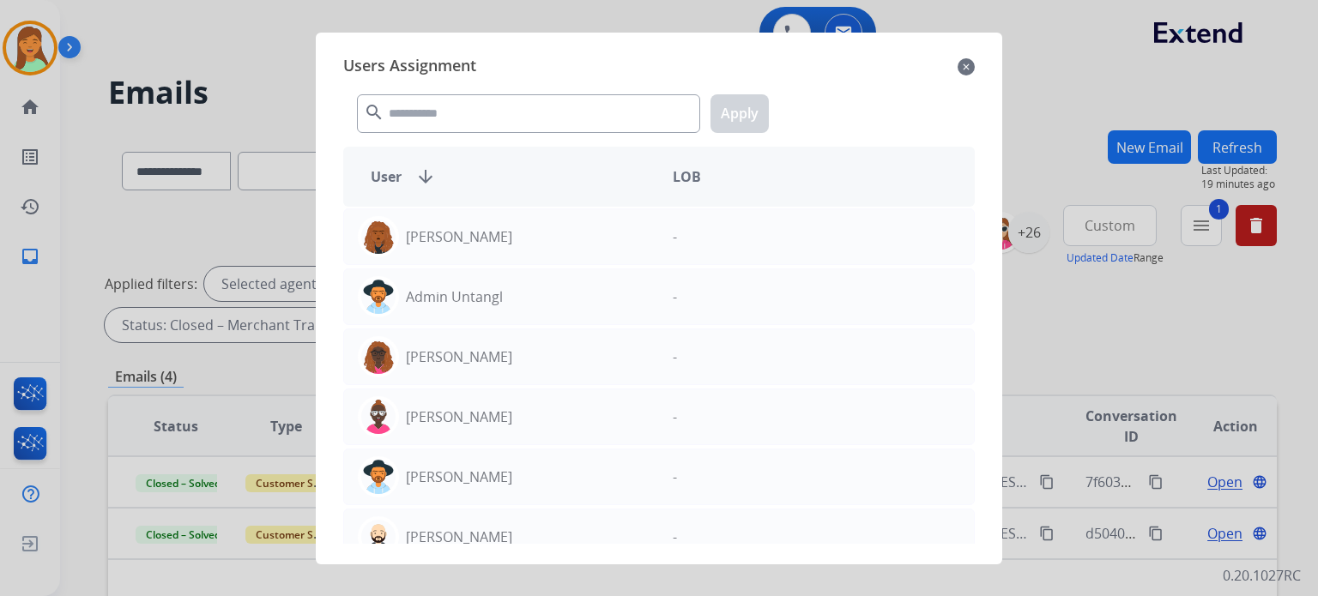
click at [967, 68] on mat-icon "close" at bounding box center [965, 67] width 17 height 21
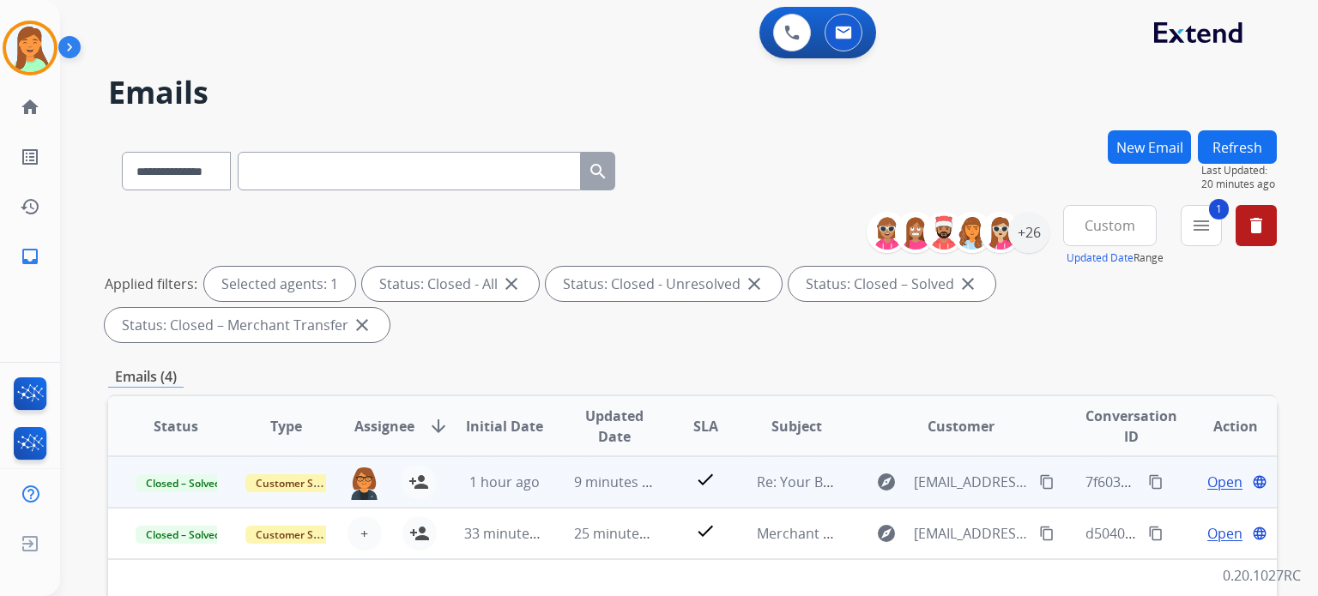
click at [1148, 486] on mat-icon "content_copy" at bounding box center [1155, 481] width 15 height 15
click at [1039, 481] on mat-icon "content_copy" at bounding box center [1046, 481] width 15 height 15
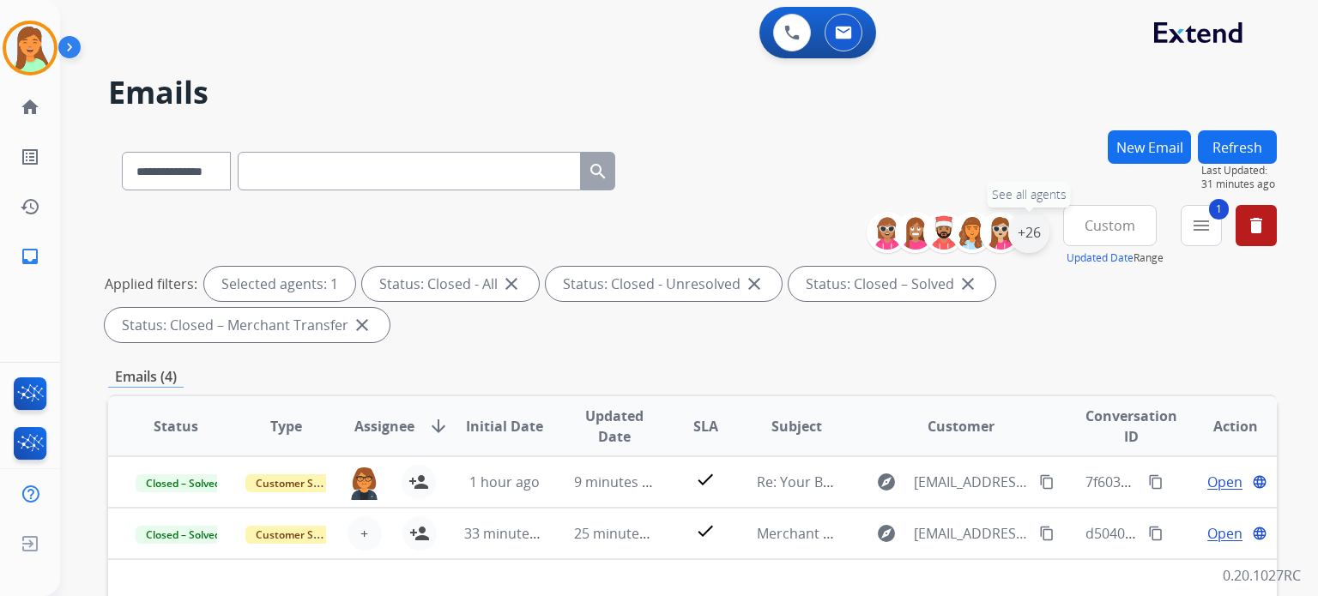
click at [1019, 232] on div "+26" at bounding box center [1028, 232] width 41 height 41
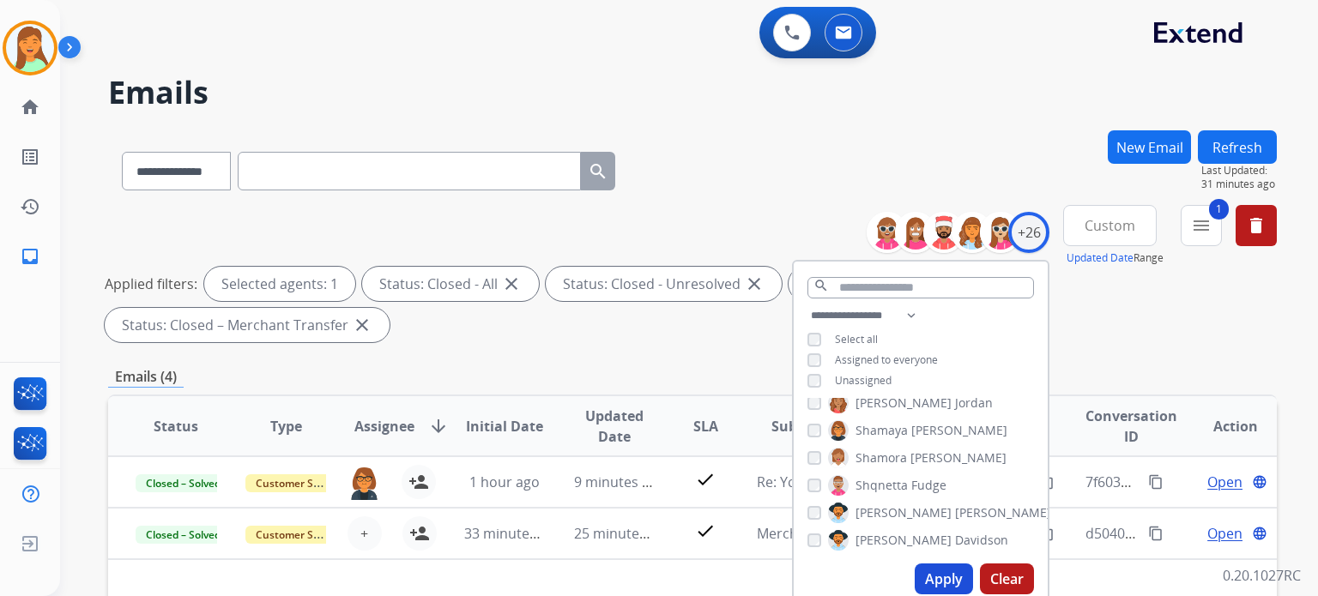
scroll to position [336, 0]
click at [926, 573] on button "Apply" at bounding box center [943, 579] width 58 height 31
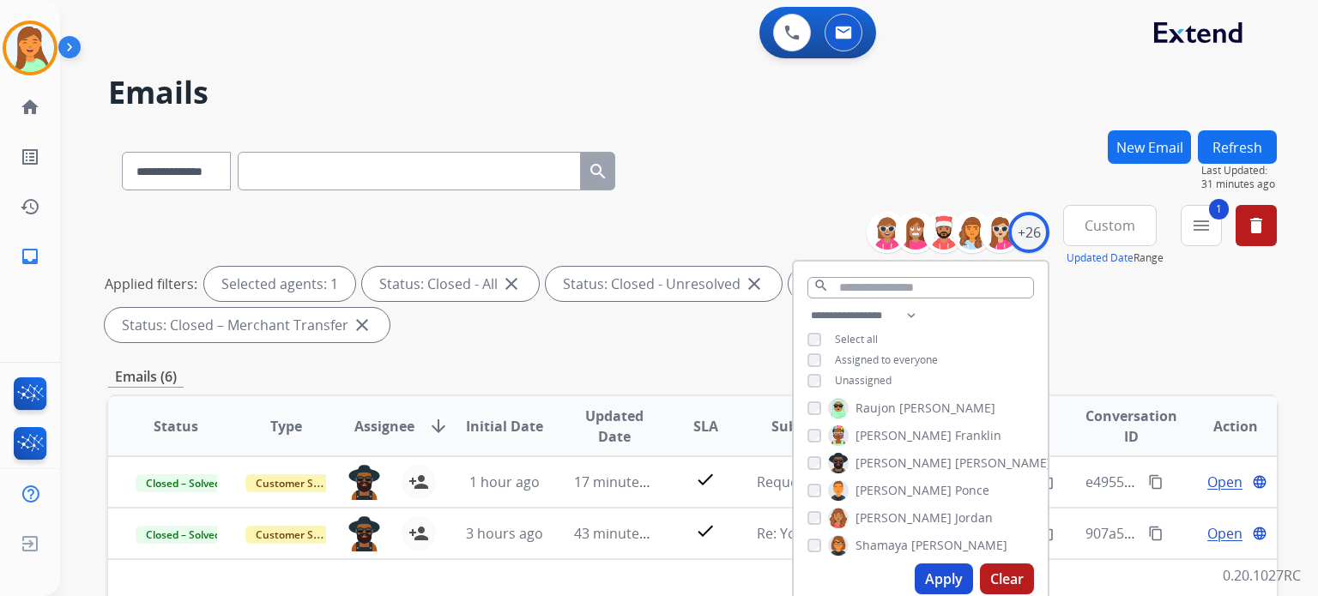
click at [477, 380] on div "Emails (6)" at bounding box center [692, 376] width 1168 height 21
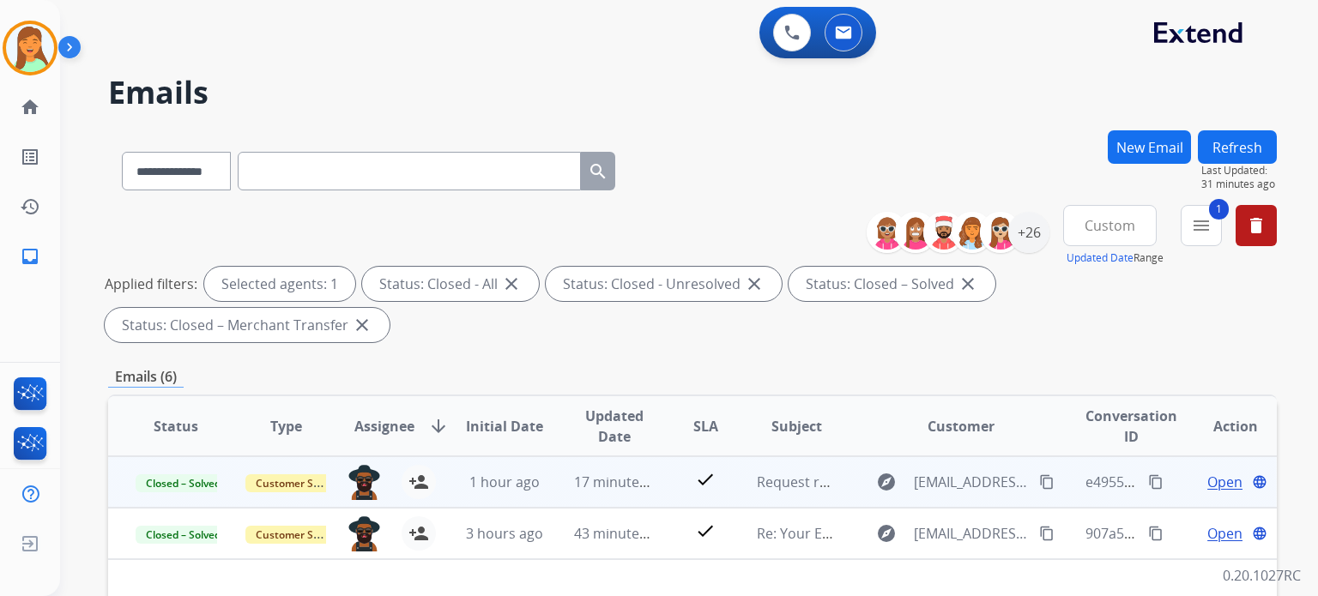
scroll to position [114, 0]
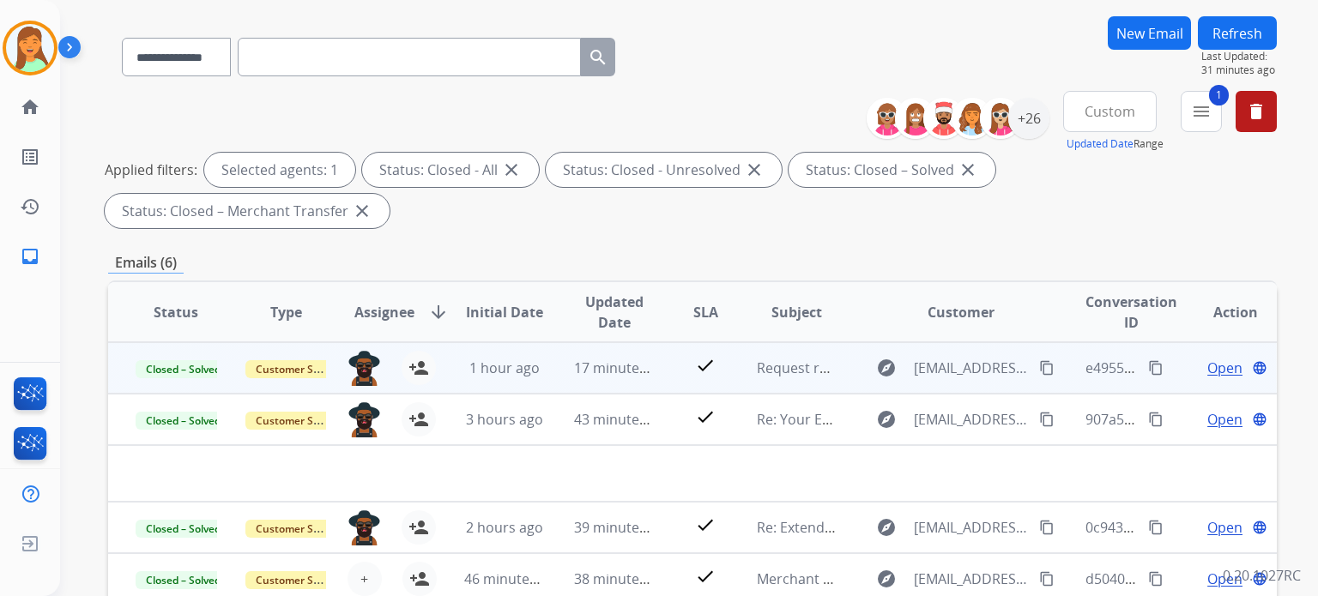
click at [1208, 366] on span "Open" at bounding box center [1224, 368] width 35 height 21
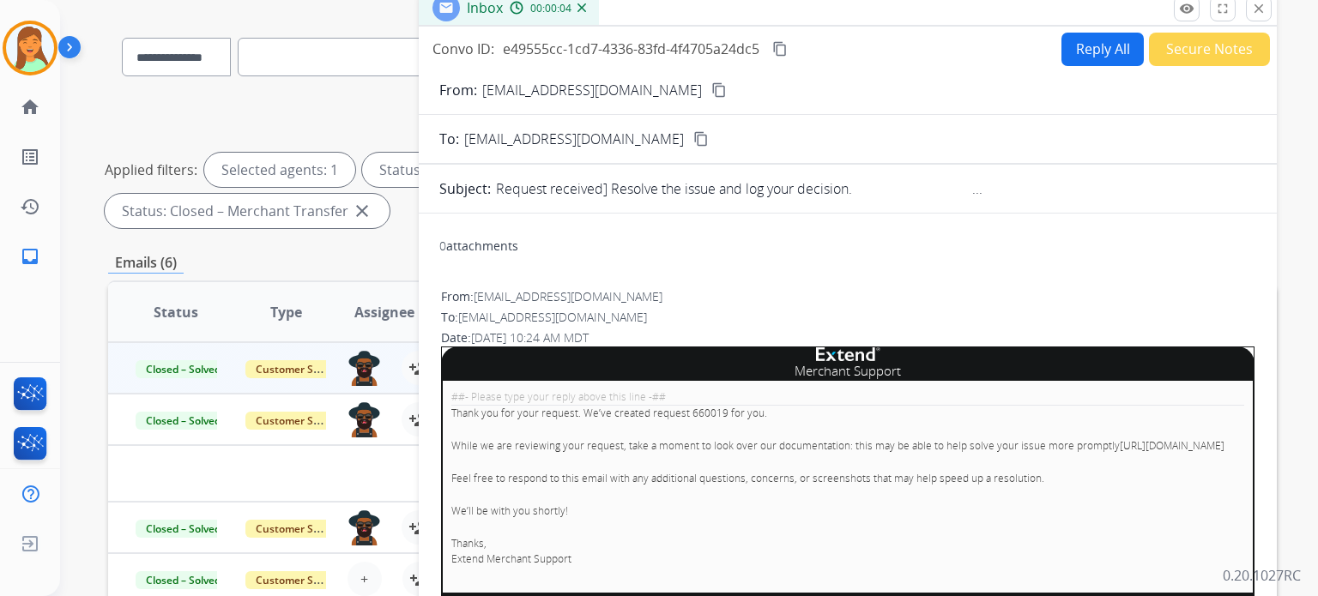
scroll to position [0, 0]
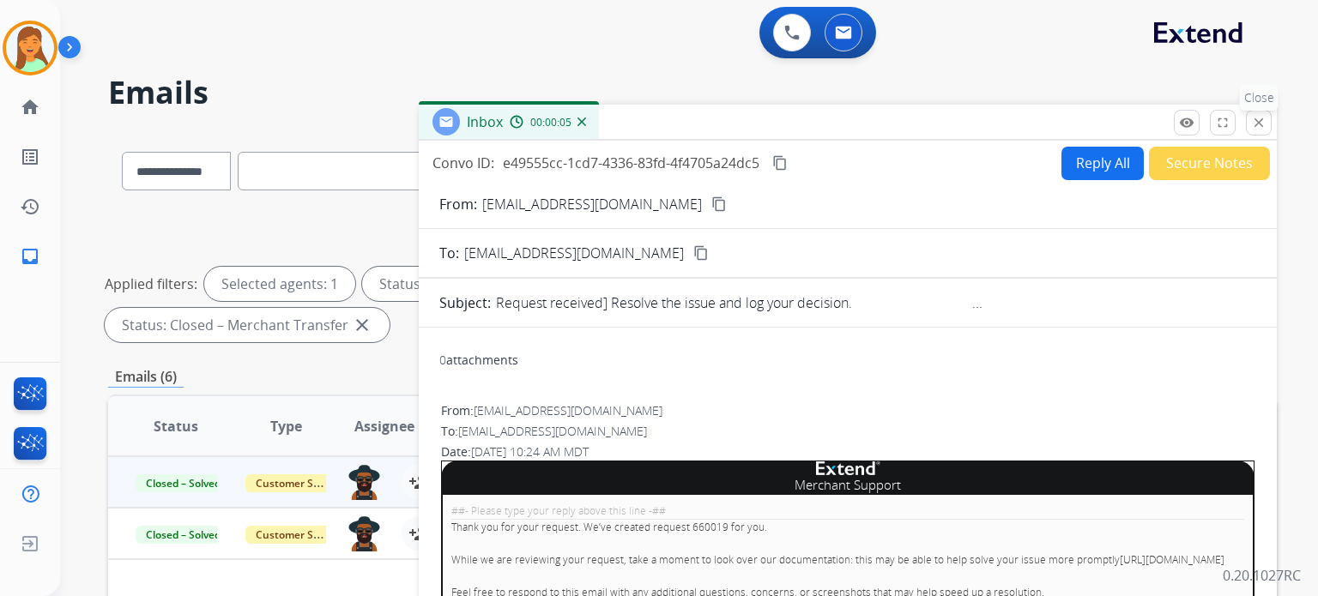
click at [1265, 124] on mat-icon "close" at bounding box center [1258, 122] width 15 height 15
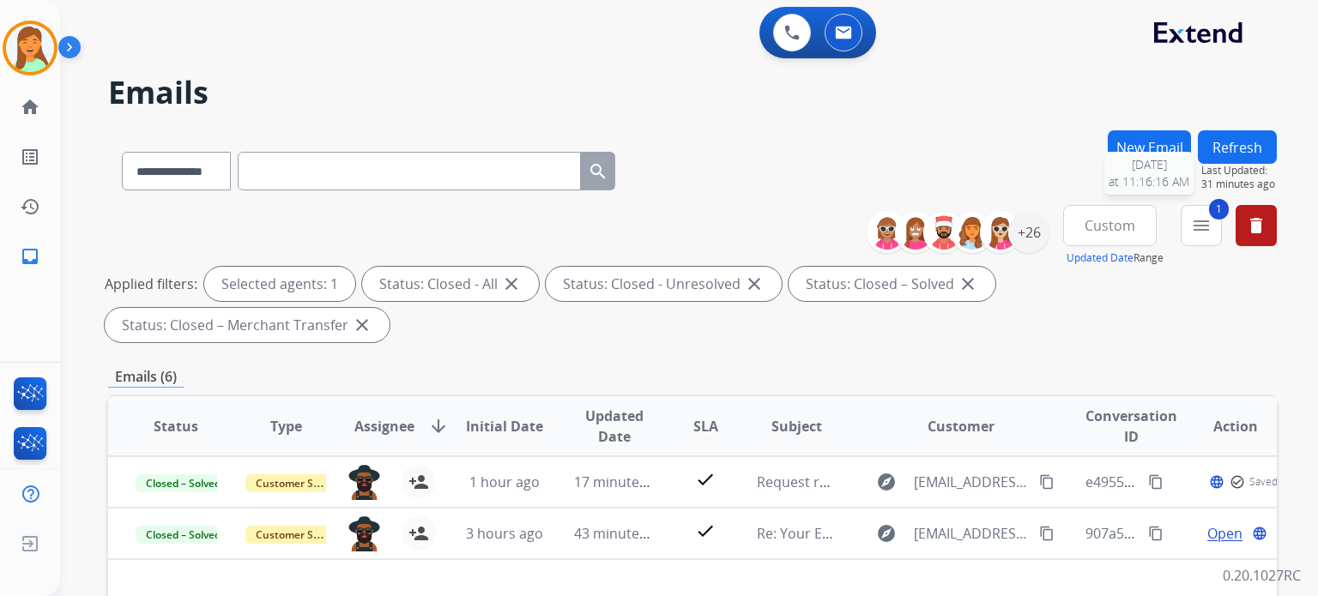
scroll to position [228, 0]
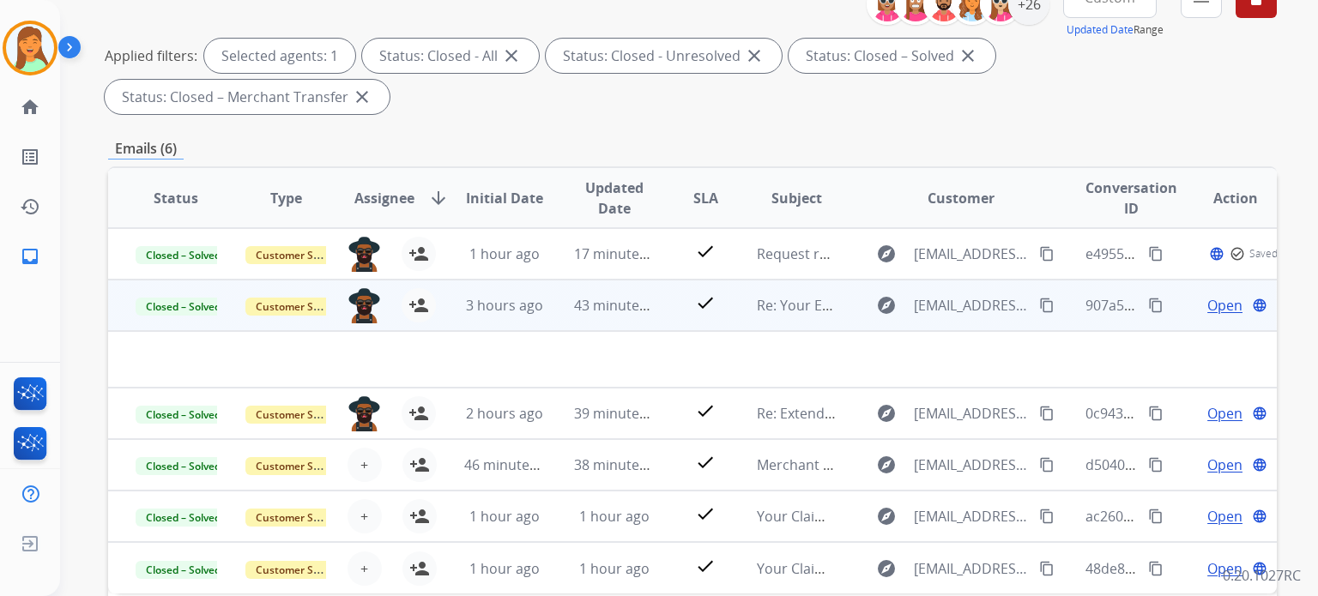
click at [1218, 304] on span "Open" at bounding box center [1224, 305] width 35 height 21
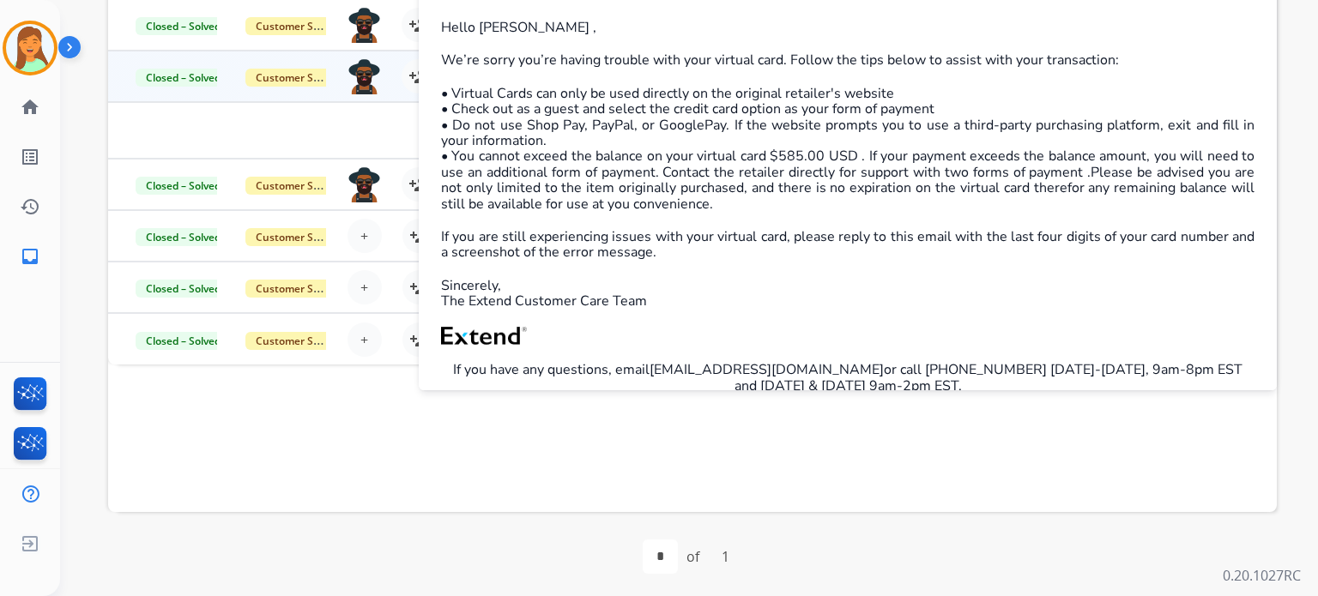
scroll to position [343, 0]
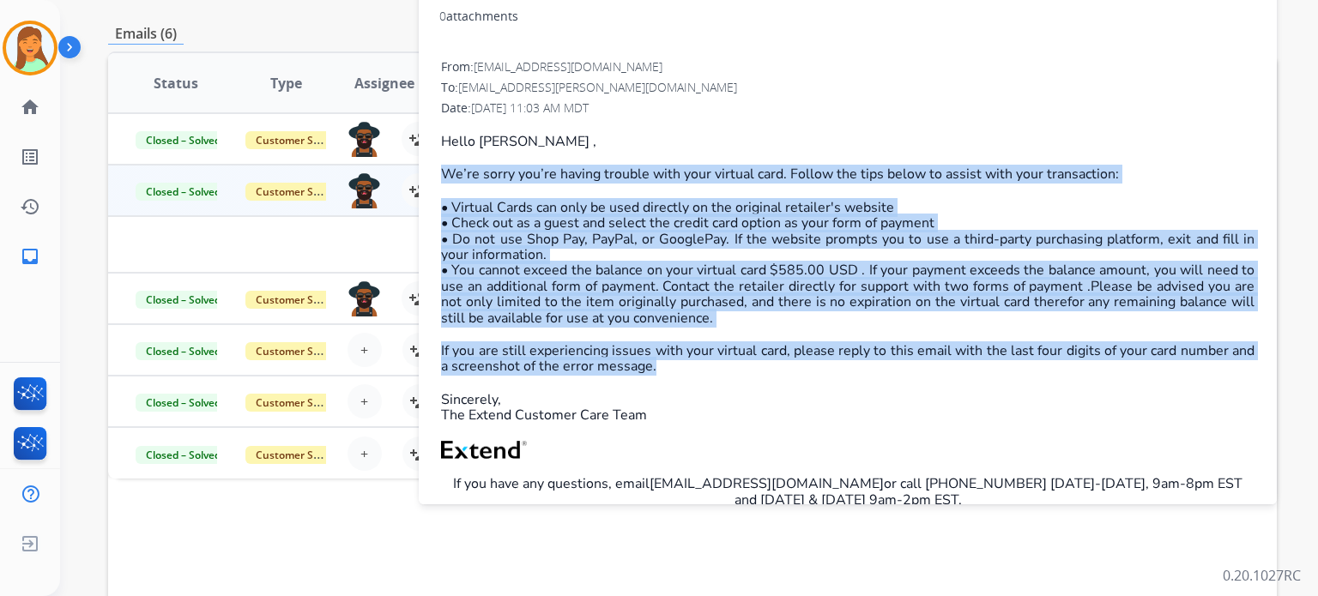
drag, startPoint x: 726, startPoint y: 365, endPoint x: 431, endPoint y: 156, distance: 360.6
copy div "Lo’ip dolor sit’am consec adipisc elit sedd eiusmod temp. Incidi utl etdo magna…"
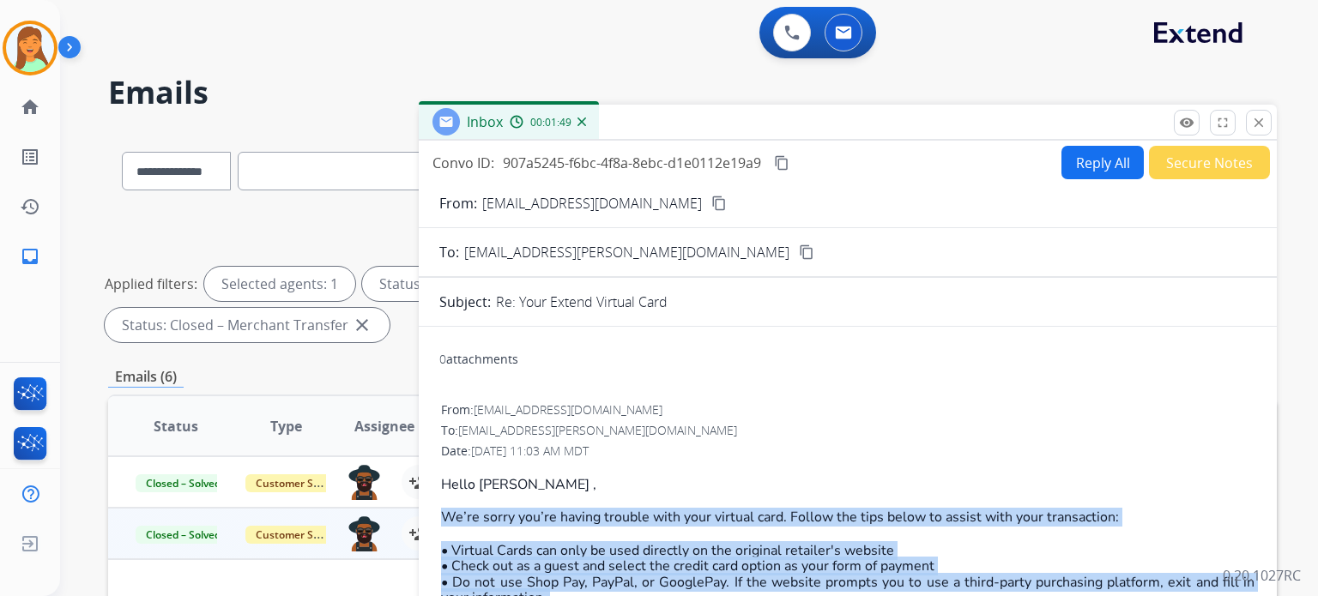
click at [786, 169] on button "content_copy" at bounding box center [781, 163] width 21 height 21
click at [799, 253] on mat-icon "content_copy" at bounding box center [806, 251] width 15 height 15
click at [1264, 109] on p "Close" at bounding box center [1259, 98] width 39 height 26
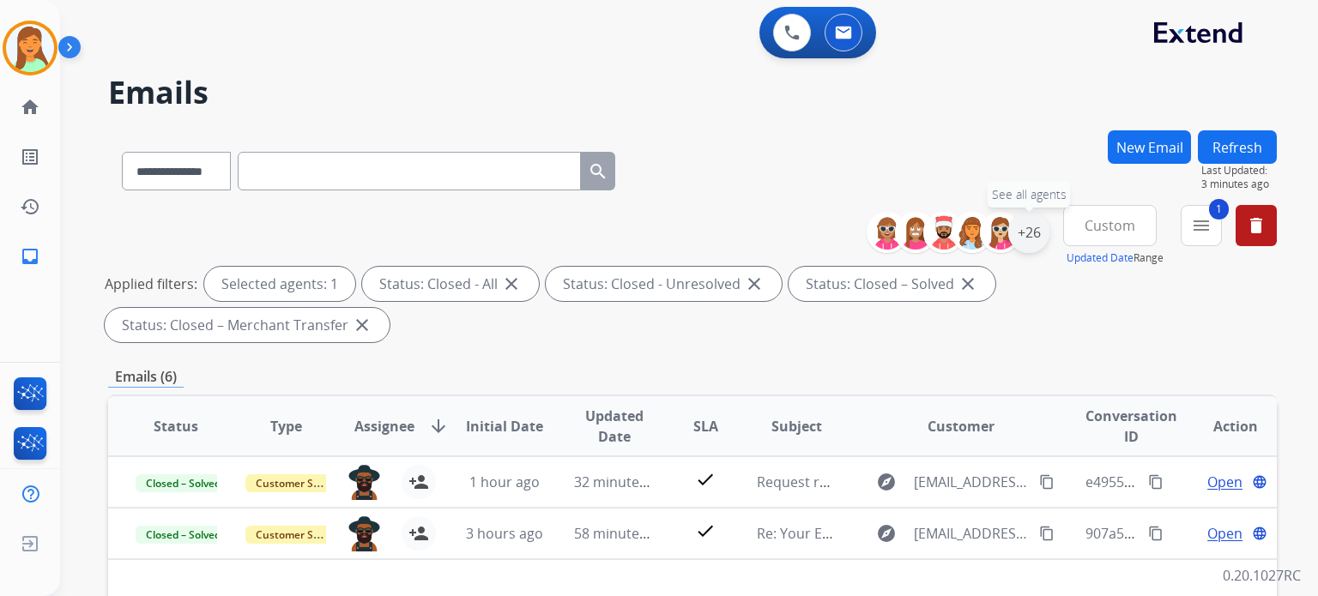
click at [1040, 227] on div "+26" at bounding box center [1028, 232] width 41 height 41
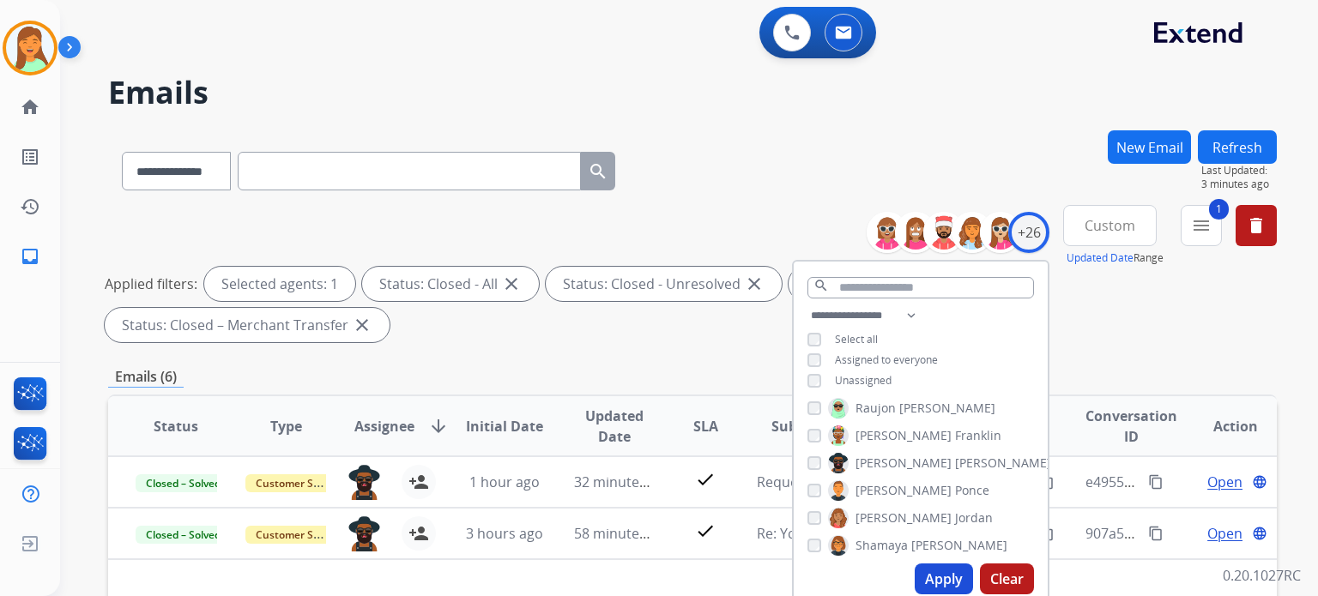
click at [926, 565] on button "Apply" at bounding box center [943, 579] width 58 height 31
click at [748, 359] on div "**********" at bounding box center [692, 594] width 1168 height 928
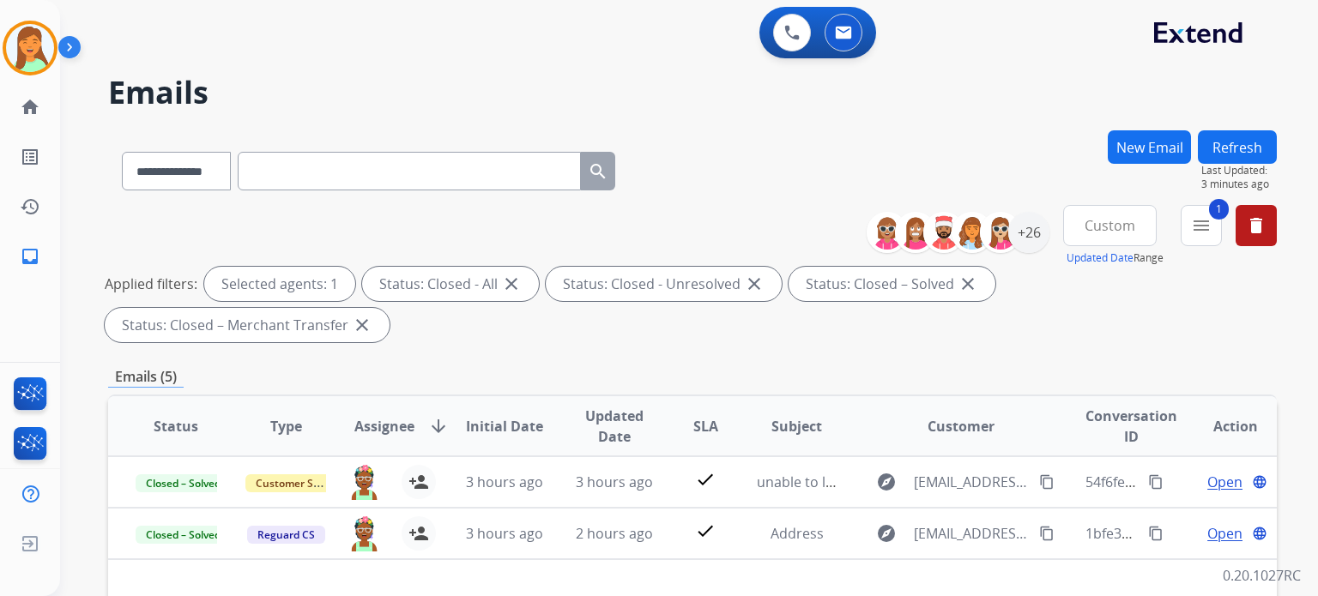
scroll to position [114, 0]
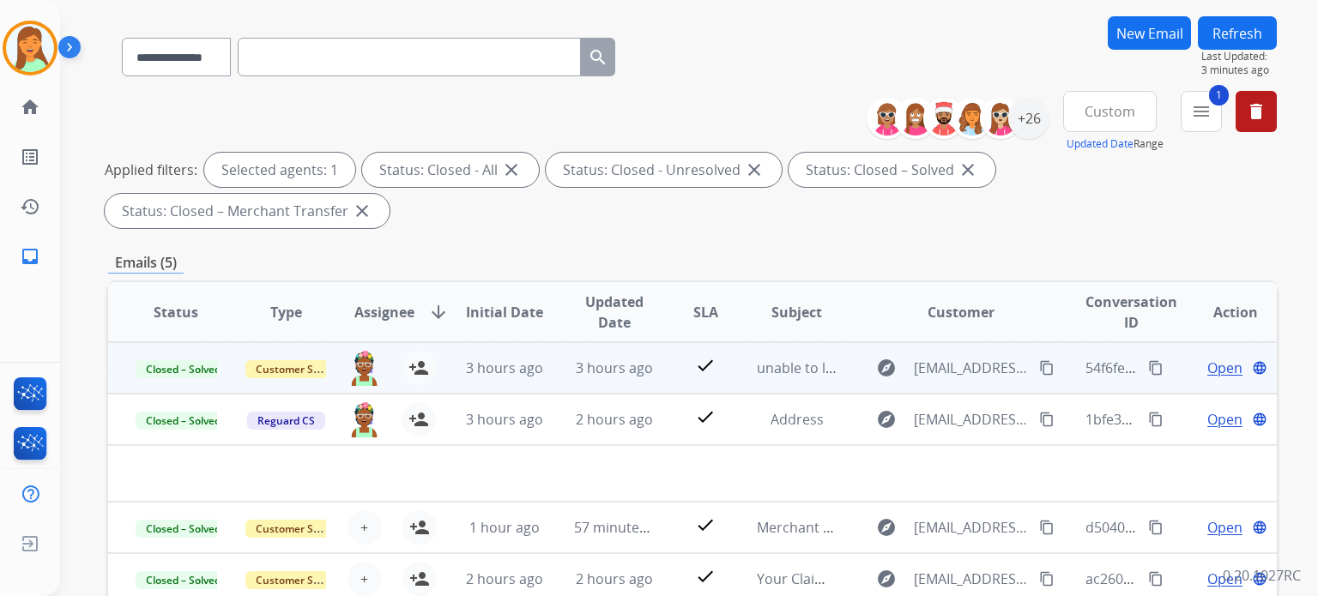
click at [1216, 361] on span "Open" at bounding box center [1224, 368] width 35 height 21
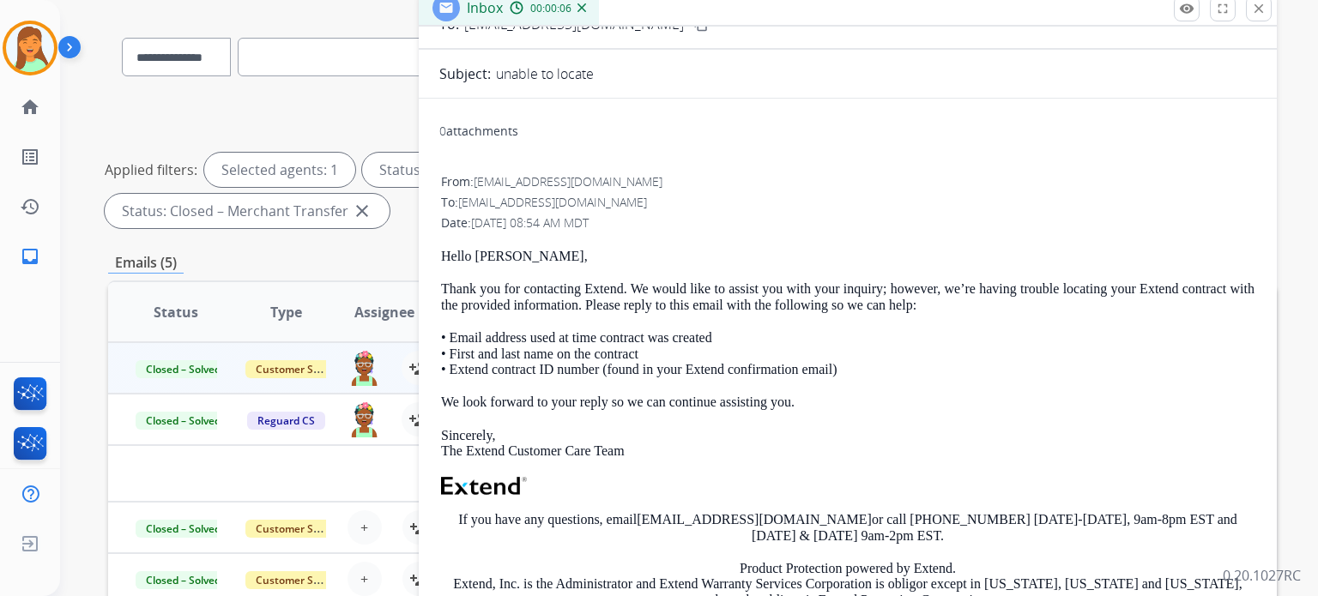
scroll to position [0, 0]
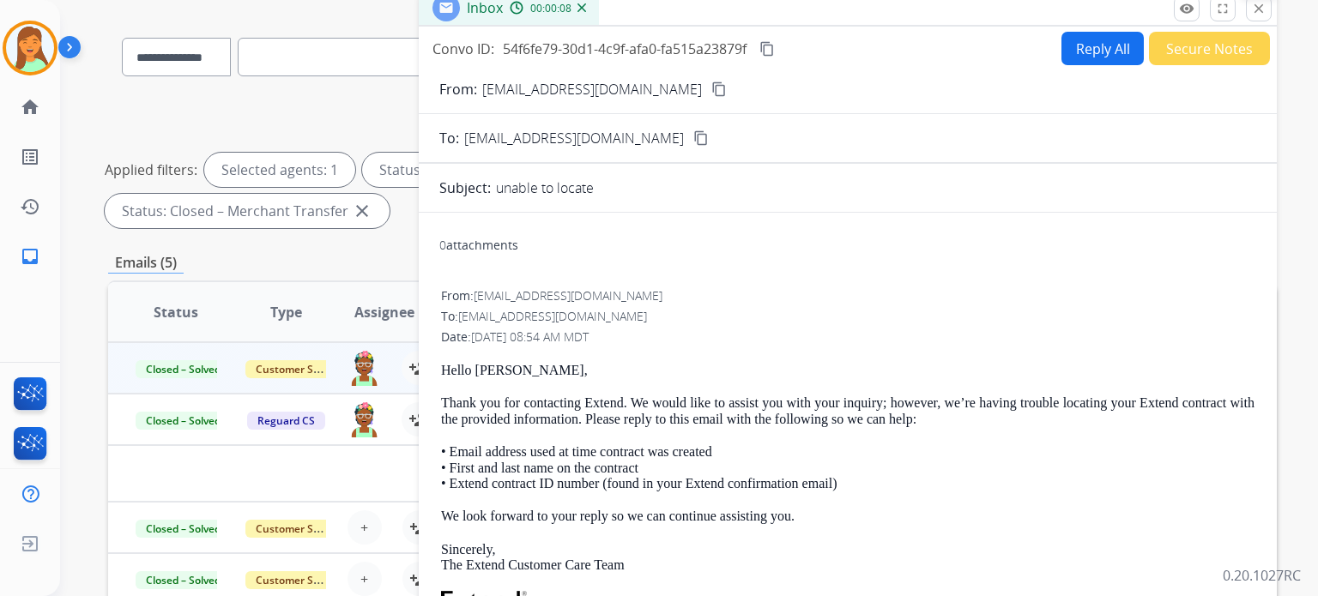
click at [1259, 18] on button "close Close" at bounding box center [1259, 9] width 26 height 26
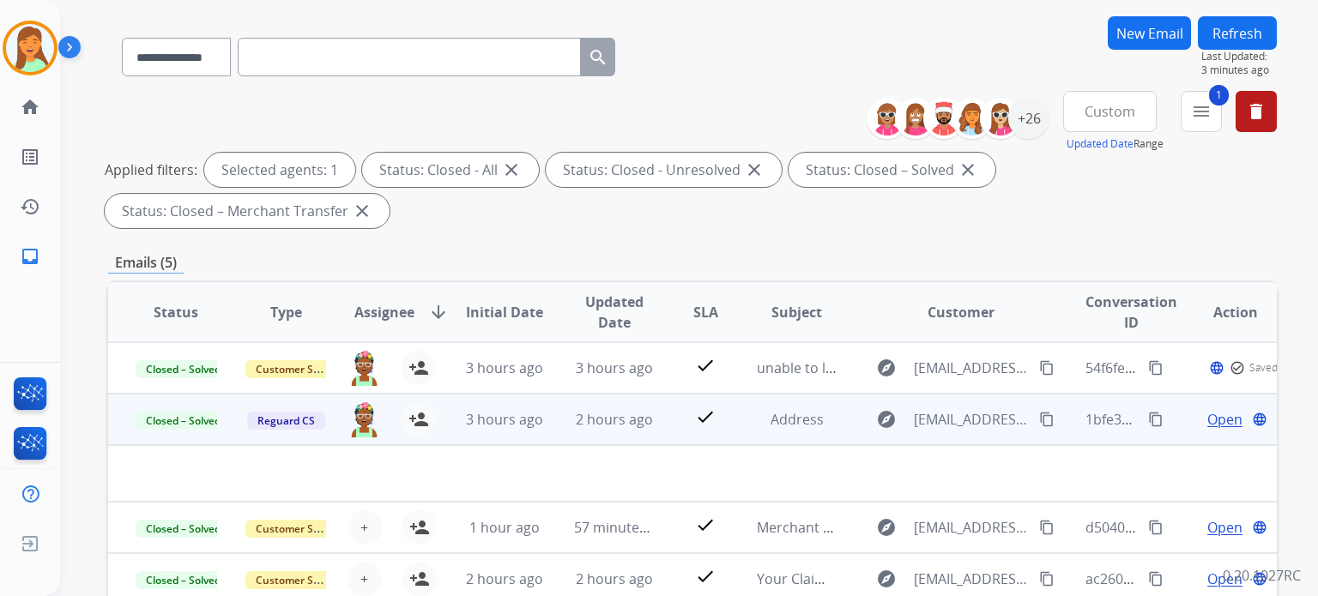
click at [1218, 425] on span "Open" at bounding box center [1224, 419] width 35 height 21
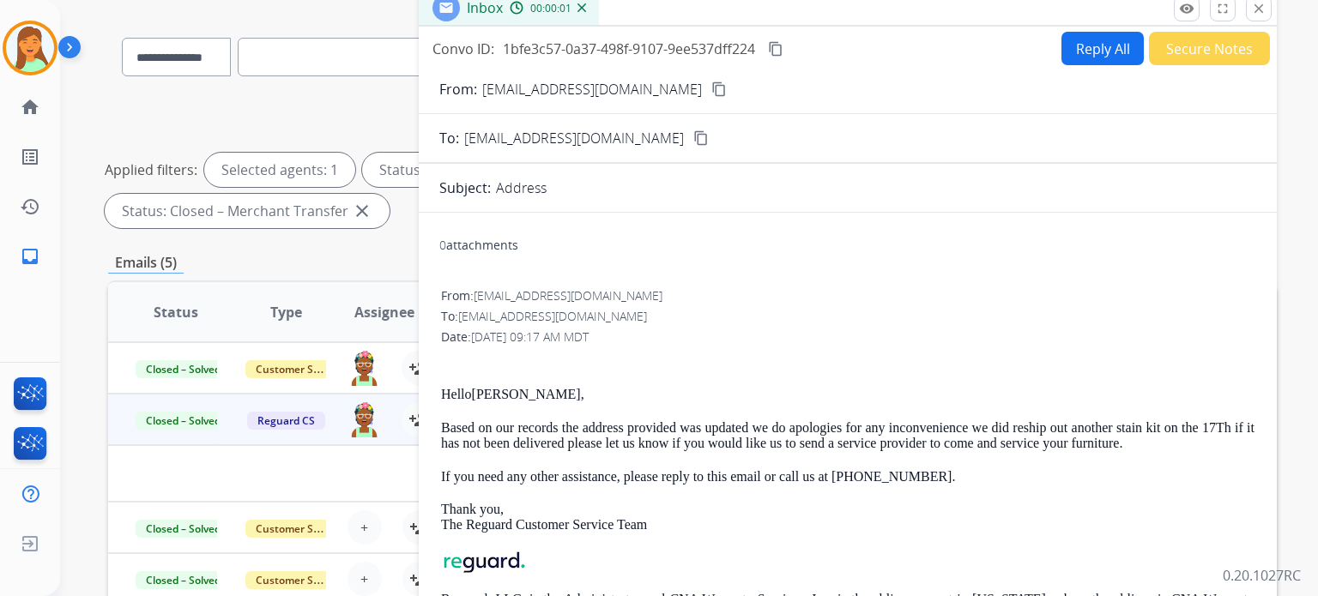
scroll to position [114, 0]
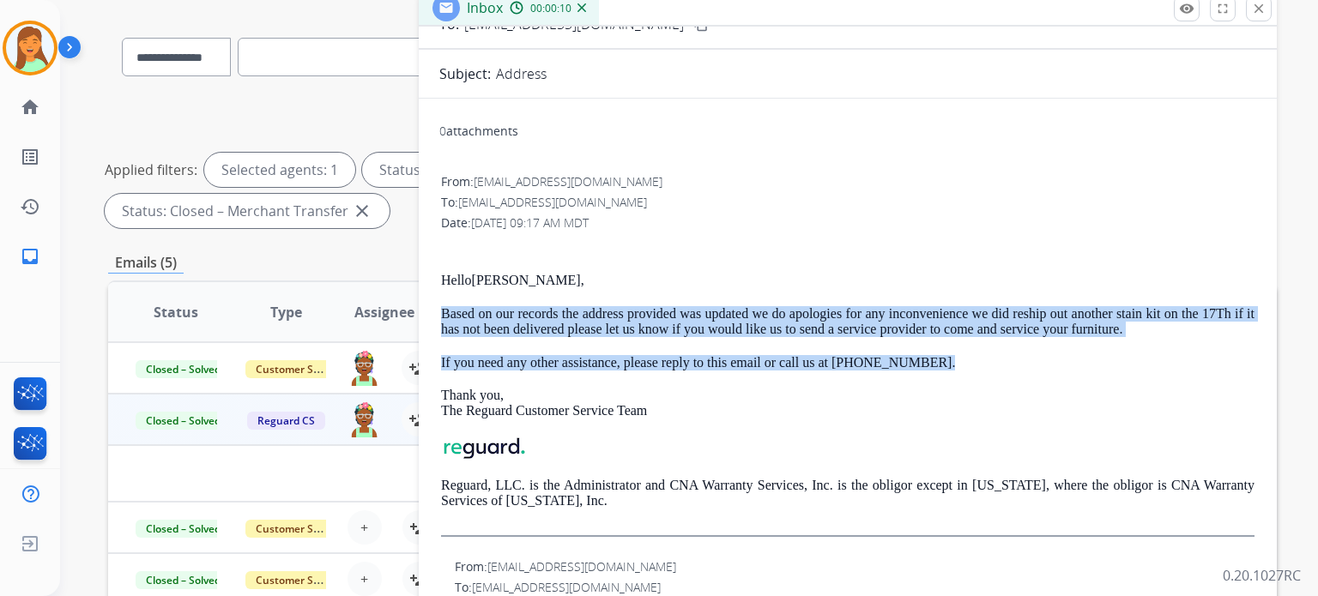
drag, startPoint x: 861, startPoint y: 369, endPoint x: 443, endPoint y: 317, distance: 420.9
click at [443, 317] on div "Hello [PERSON_NAME] , Based on our records the address provided was updated we …" at bounding box center [847, 388] width 813 height 297
copy div "Based on our records the address provided was updated we do apologies for any i…"
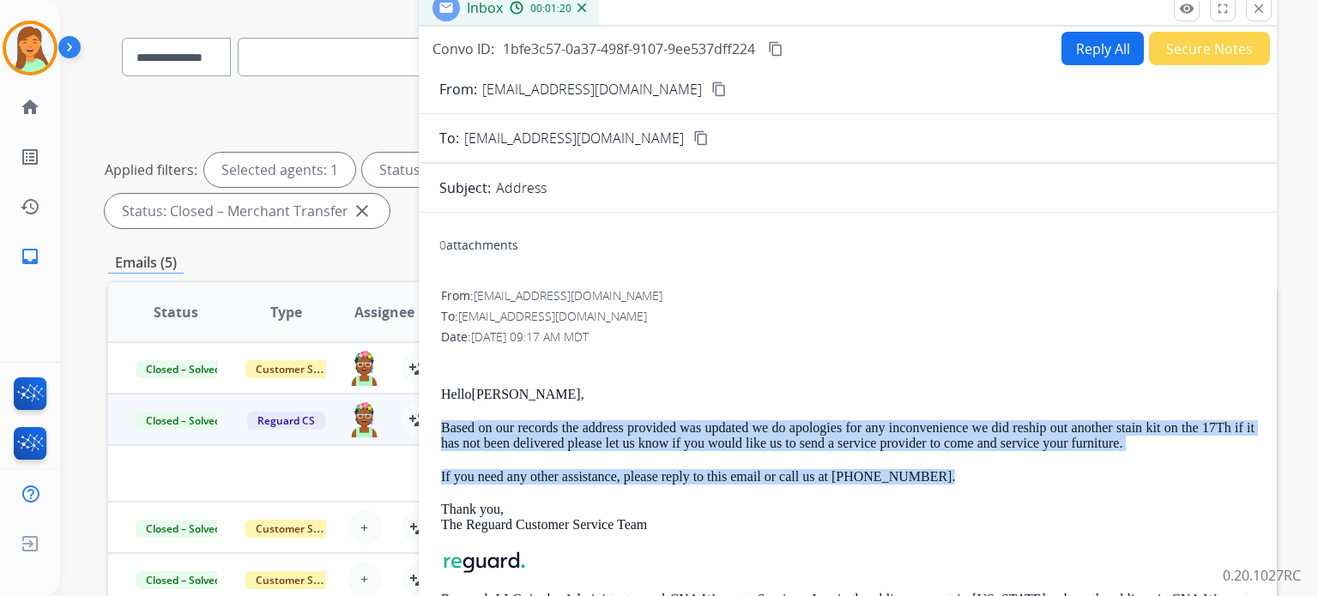
click at [779, 51] on mat-icon "content_copy" at bounding box center [775, 48] width 15 height 15
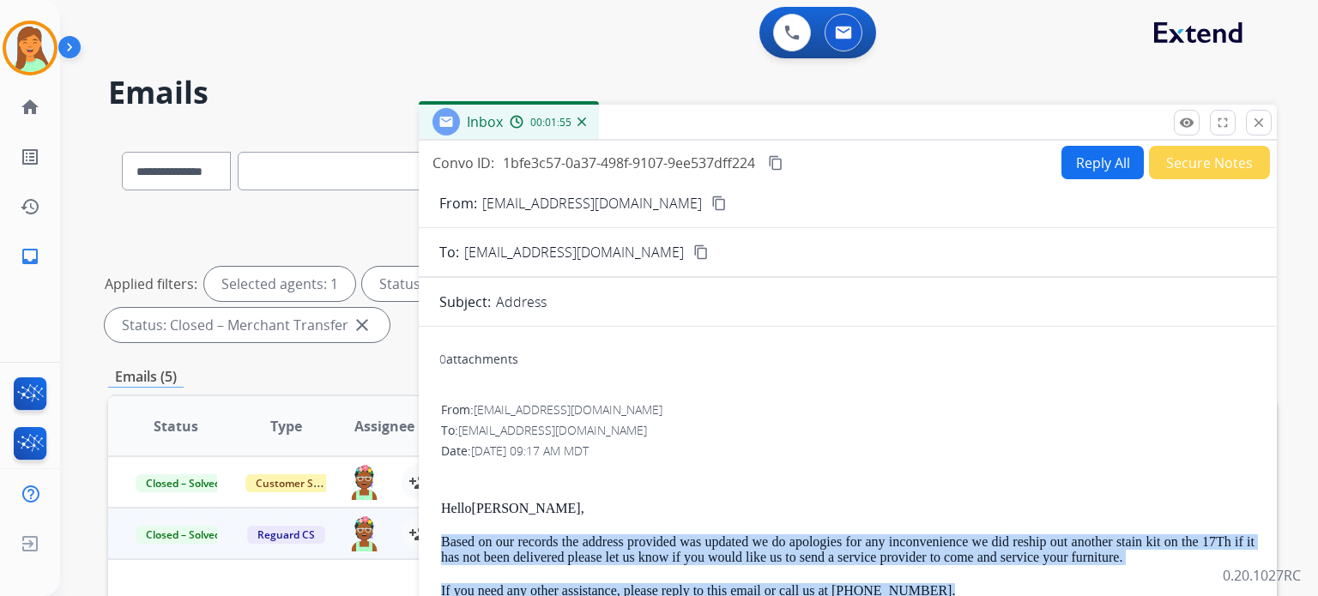
click at [693, 254] on mat-icon "content_copy" at bounding box center [700, 251] width 15 height 15
click at [1257, 130] on mat-icon "close" at bounding box center [1258, 122] width 15 height 15
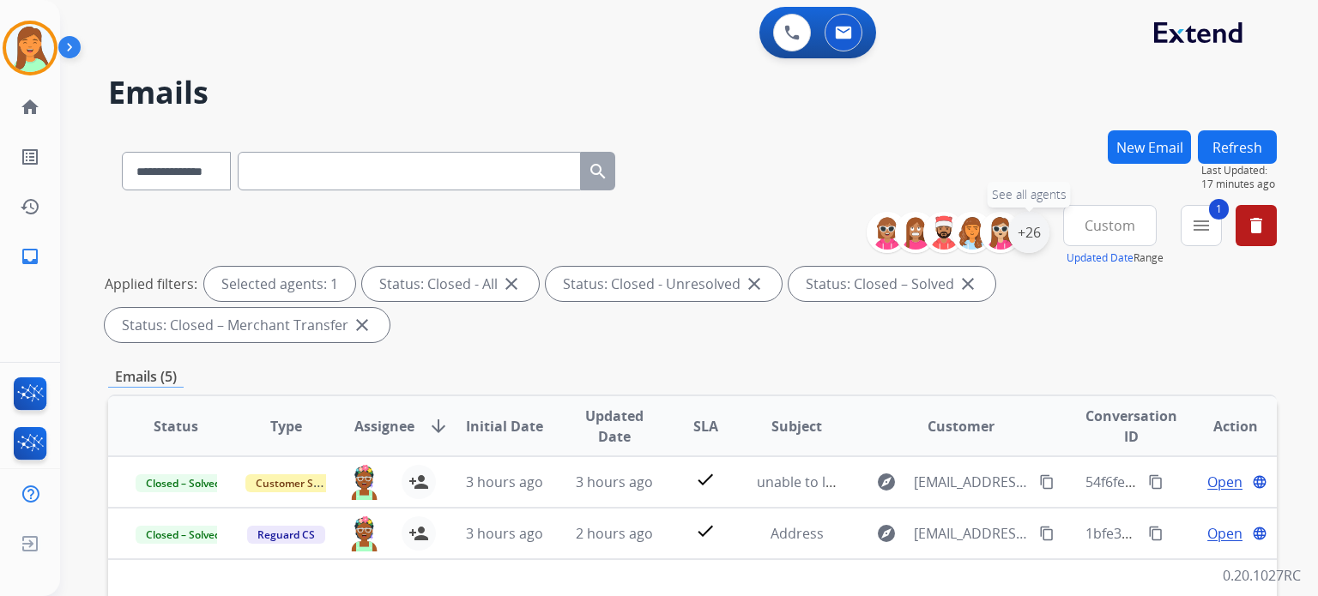
click at [1024, 248] on div "+26" at bounding box center [1028, 232] width 41 height 41
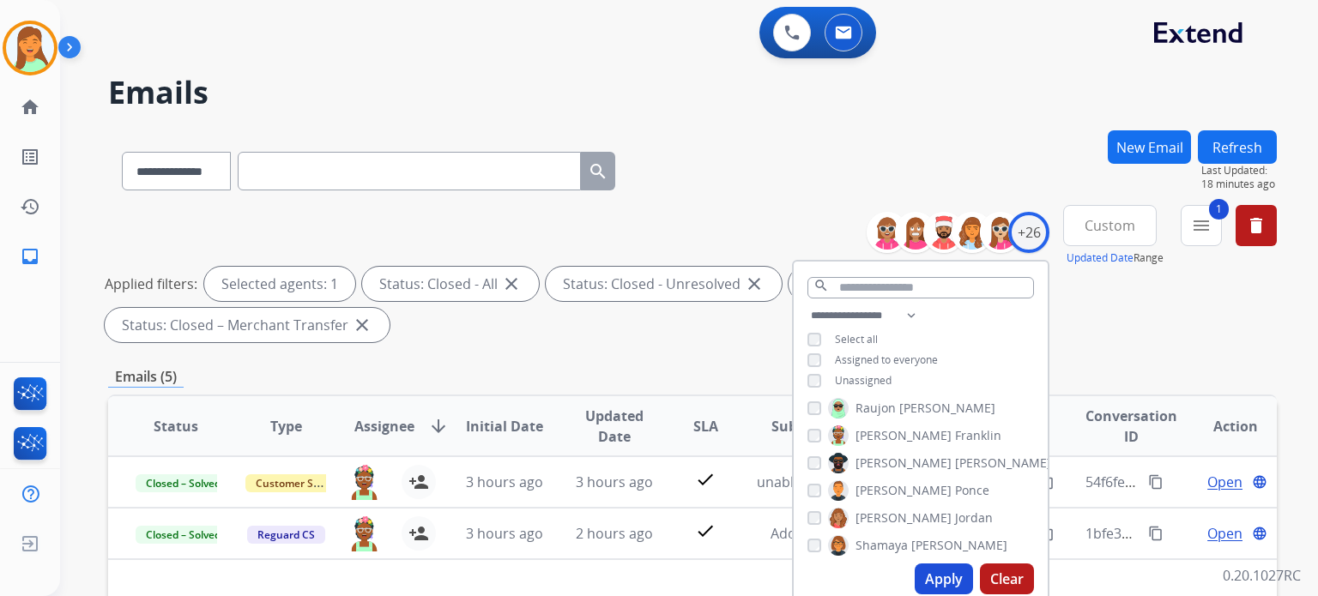
scroll to position [222, 0]
click at [938, 585] on button "Apply" at bounding box center [943, 579] width 58 height 31
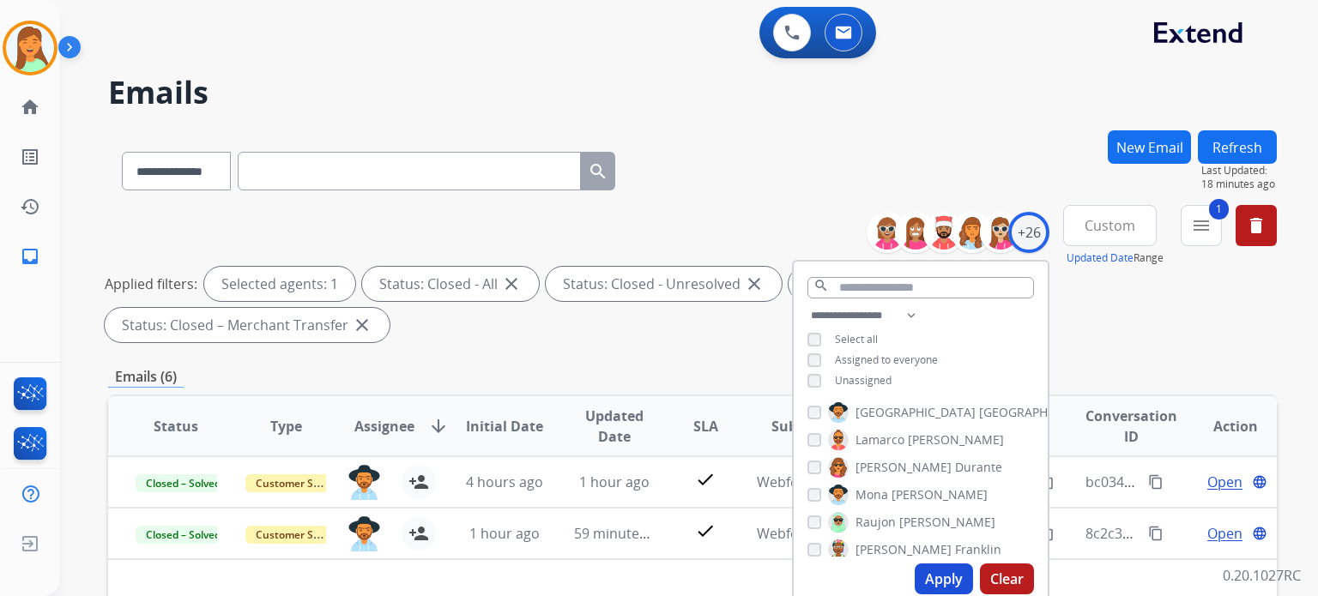
click at [825, 163] on div "**********" at bounding box center [692, 167] width 1168 height 75
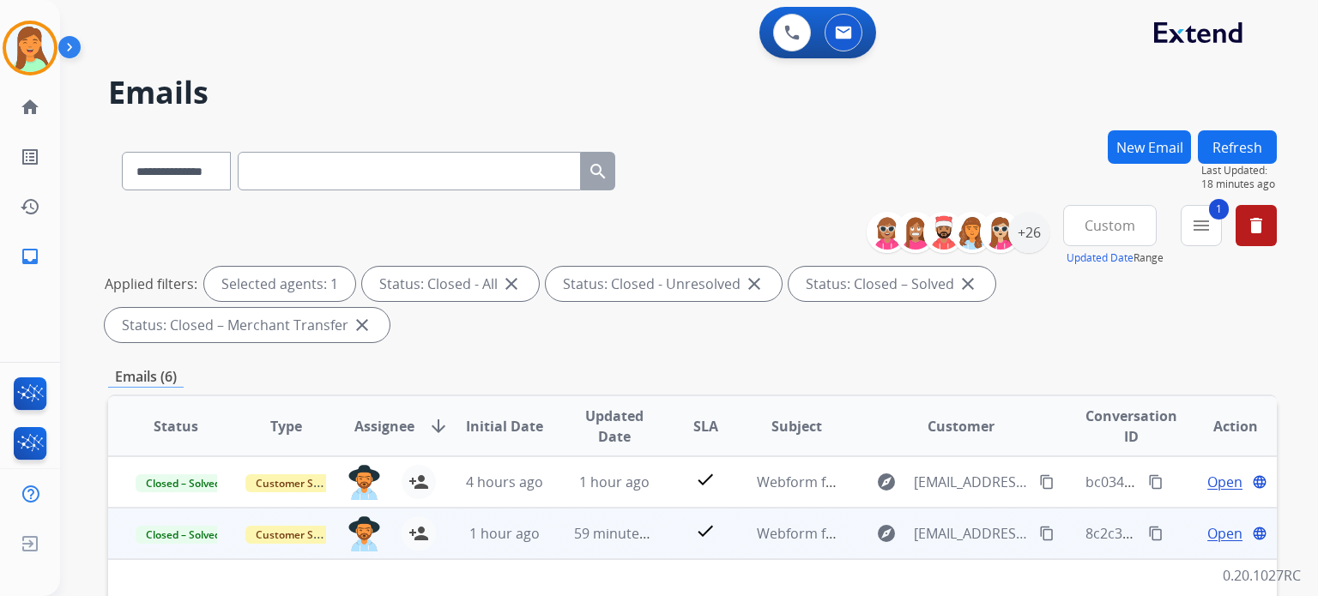
scroll to position [343, 0]
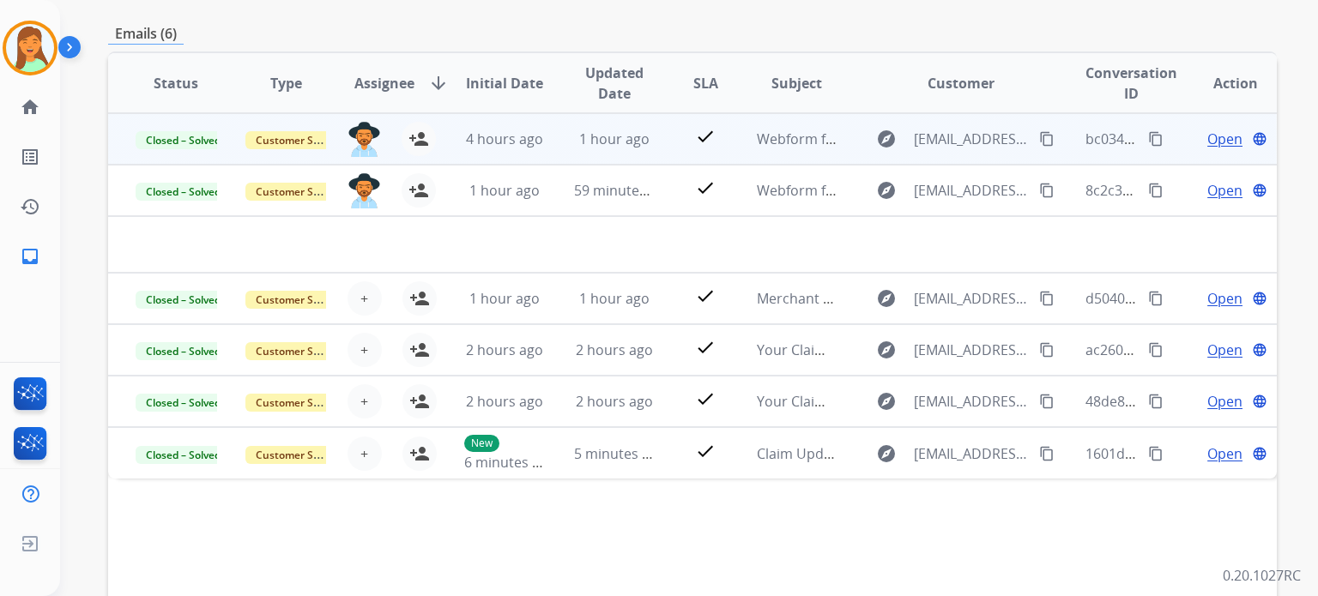
click at [1207, 148] on td "Open language" at bounding box center [1222, 138] width 110 height 51
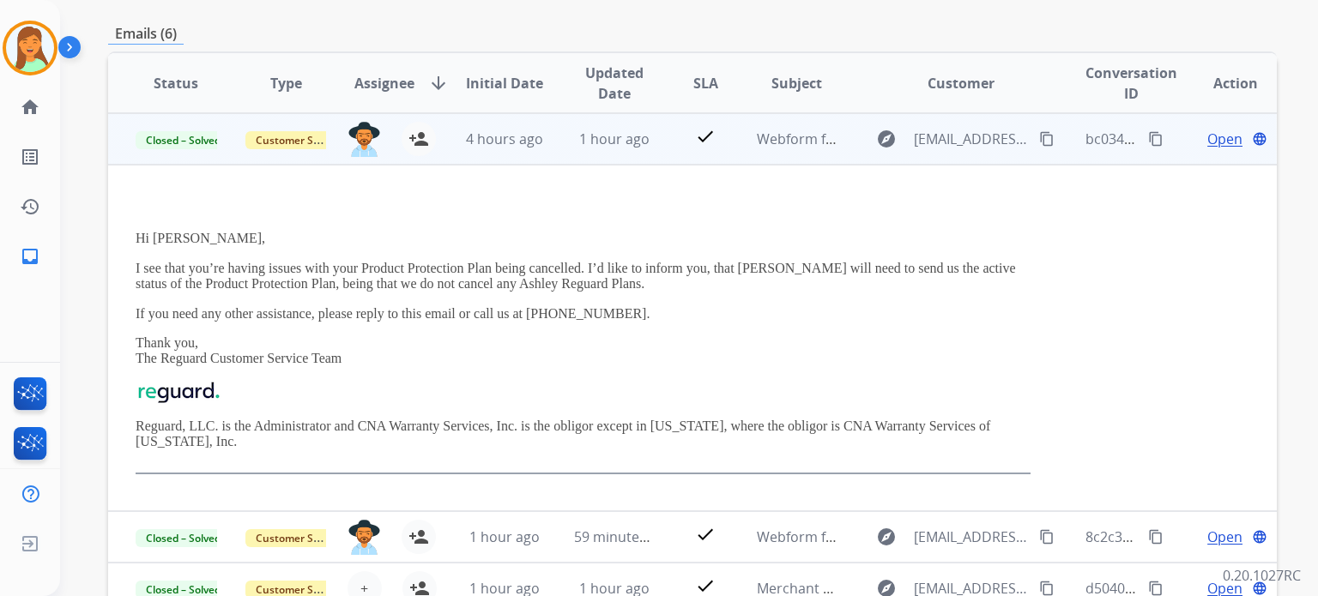
scroll to position [141, 0]
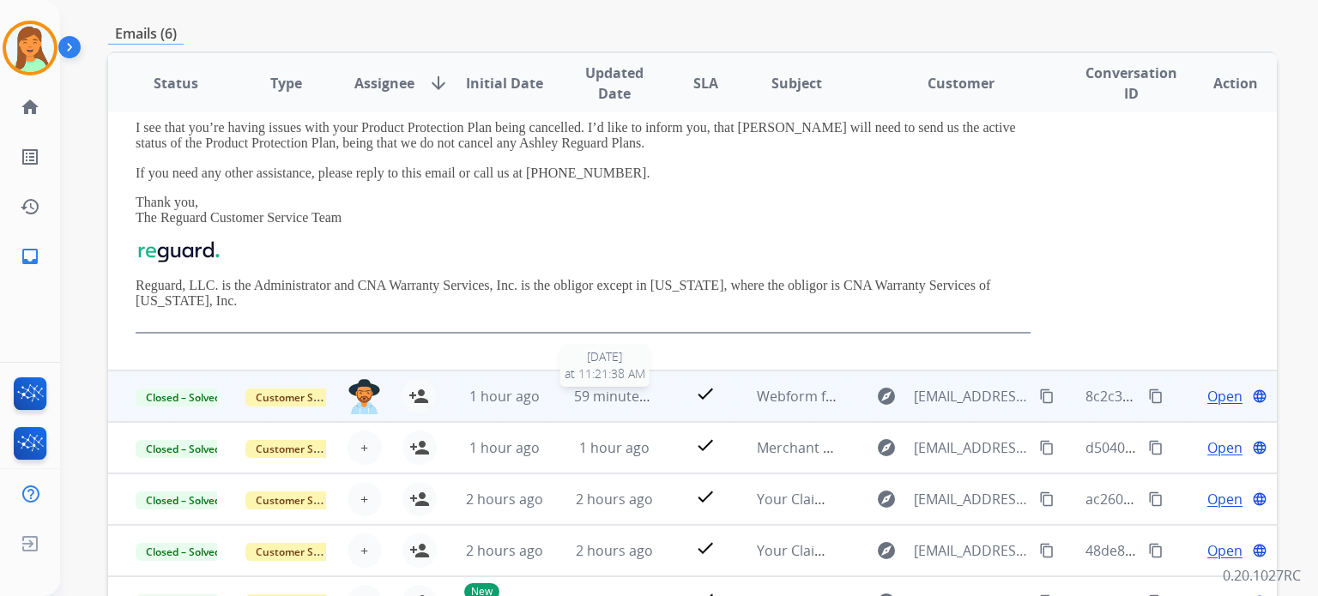
click at [613, 398] on span "59 minutes ago" at bounding box center [624, 396] width 100 height 19
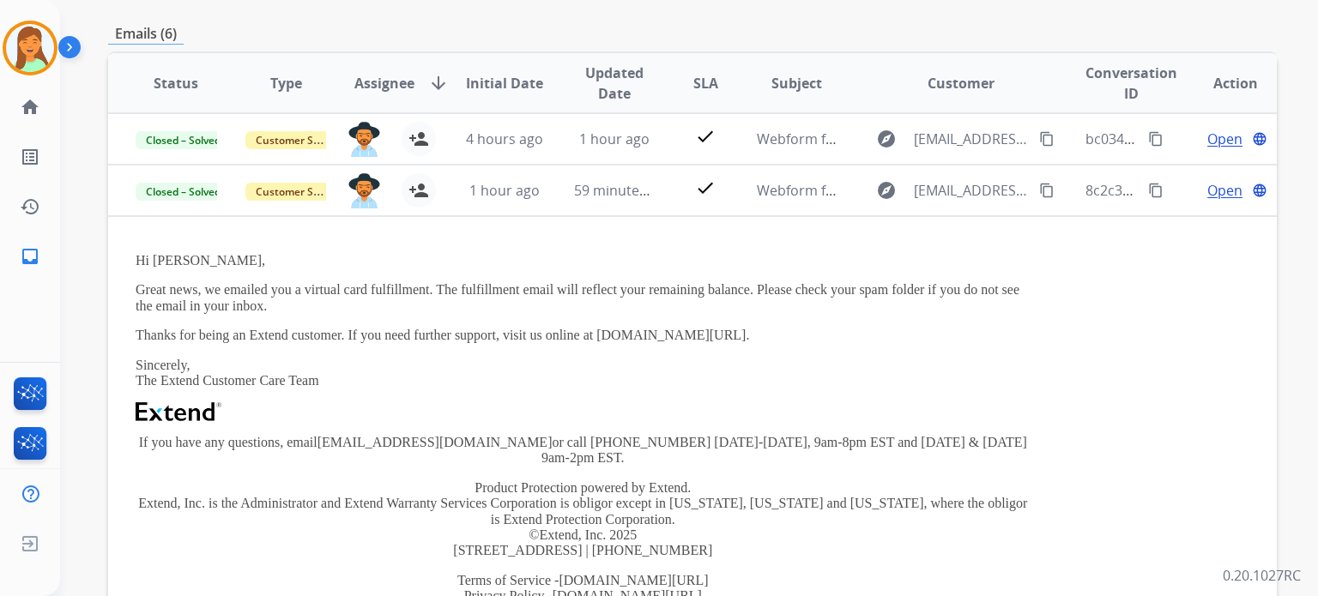
scroll to position [51, 0]
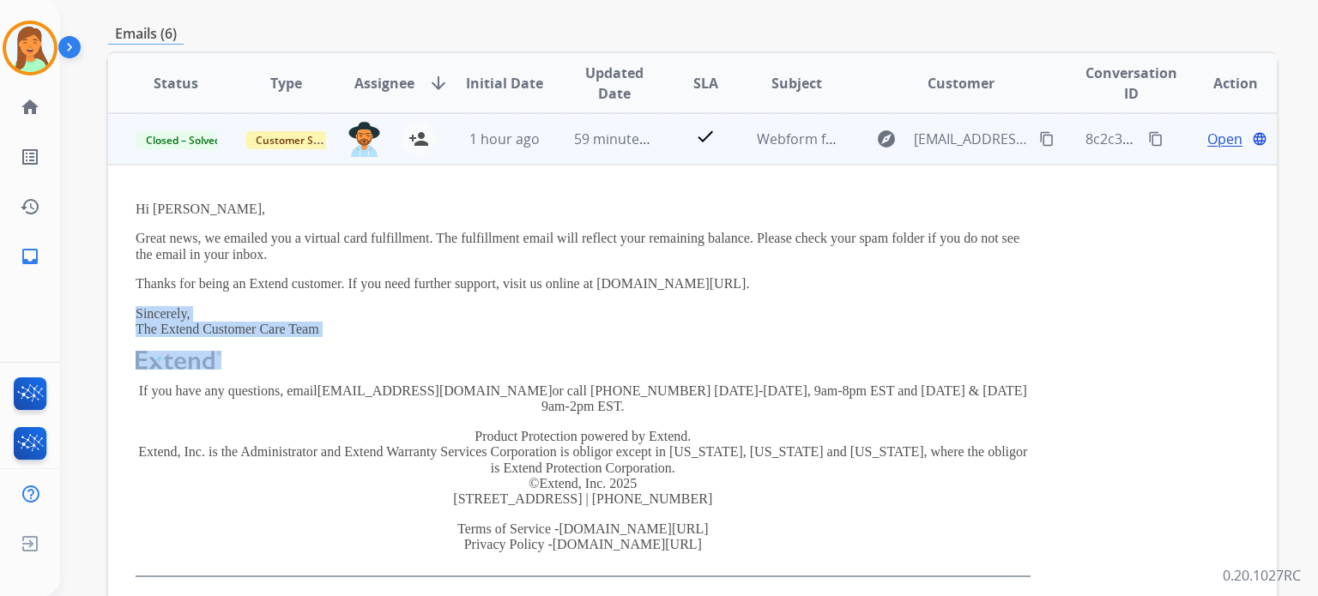
drag, startPoint x: 568, startPoint y: 317, endPoint x: 699, endPoint y: 462, distance: 196.2
click at [697, 455] on div "Hi [PERSON_NAME], Great news, we emailed you a virtual card fulfillment. The fu…" at bounding box center [583, 390] width 895 height 376
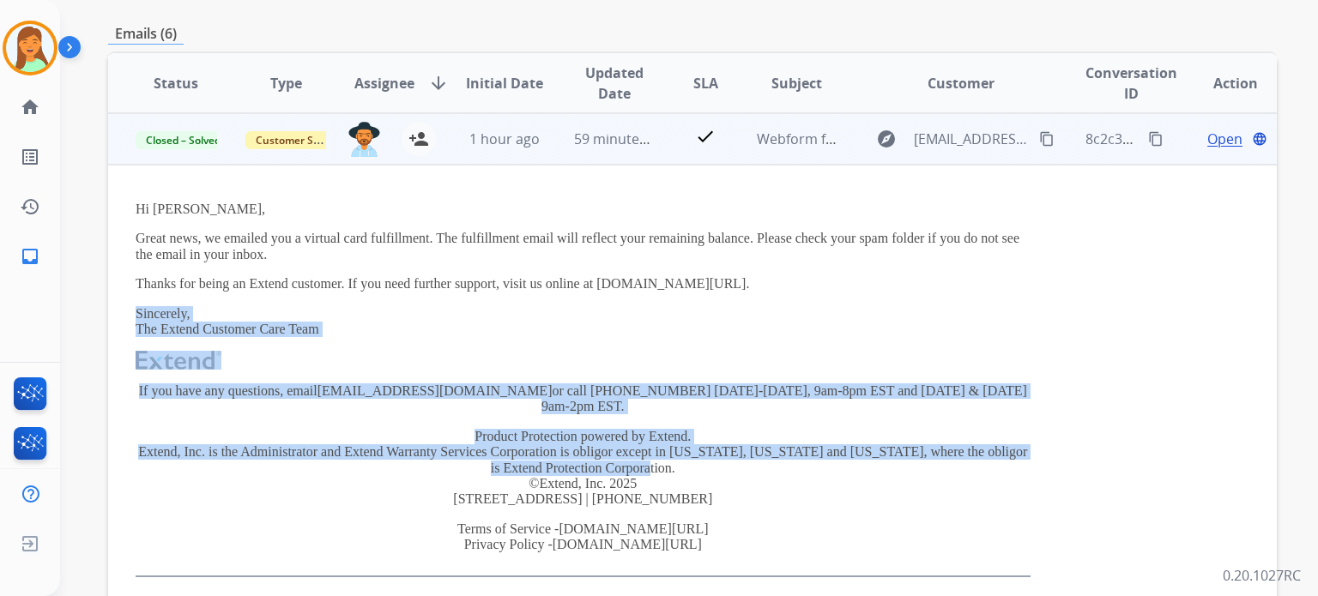
scroll to position [0, 0]
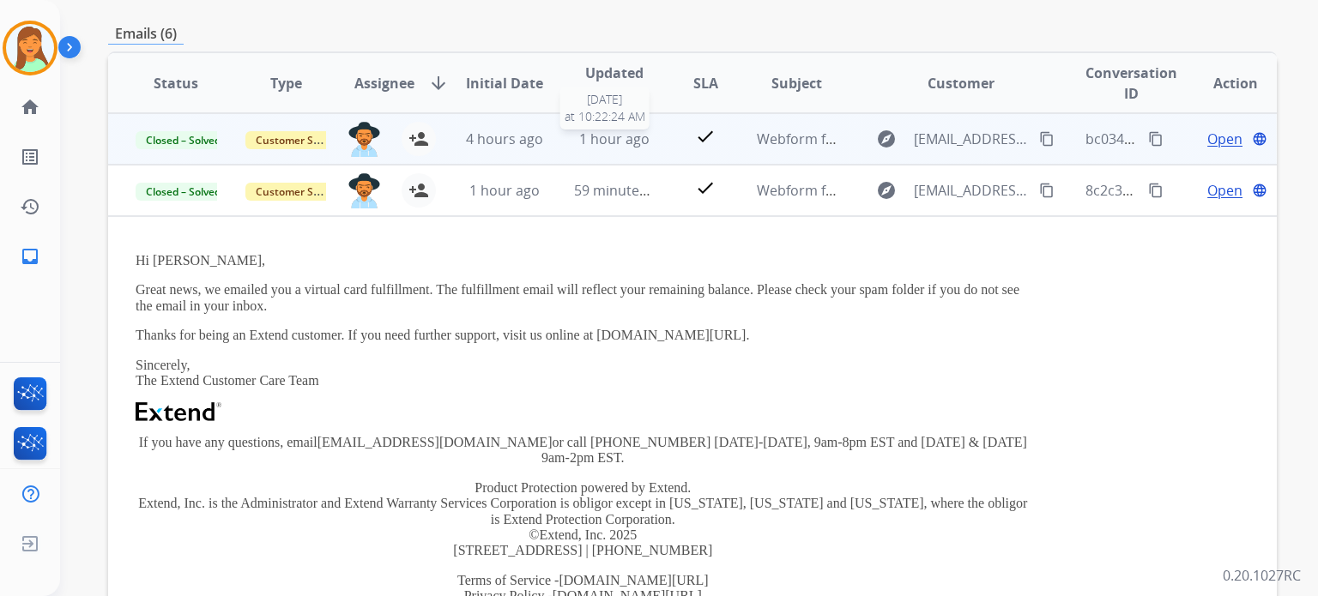
click at [590, 140] on span "1 hour ago" at bounding box center [614, 139] width 70 height 19
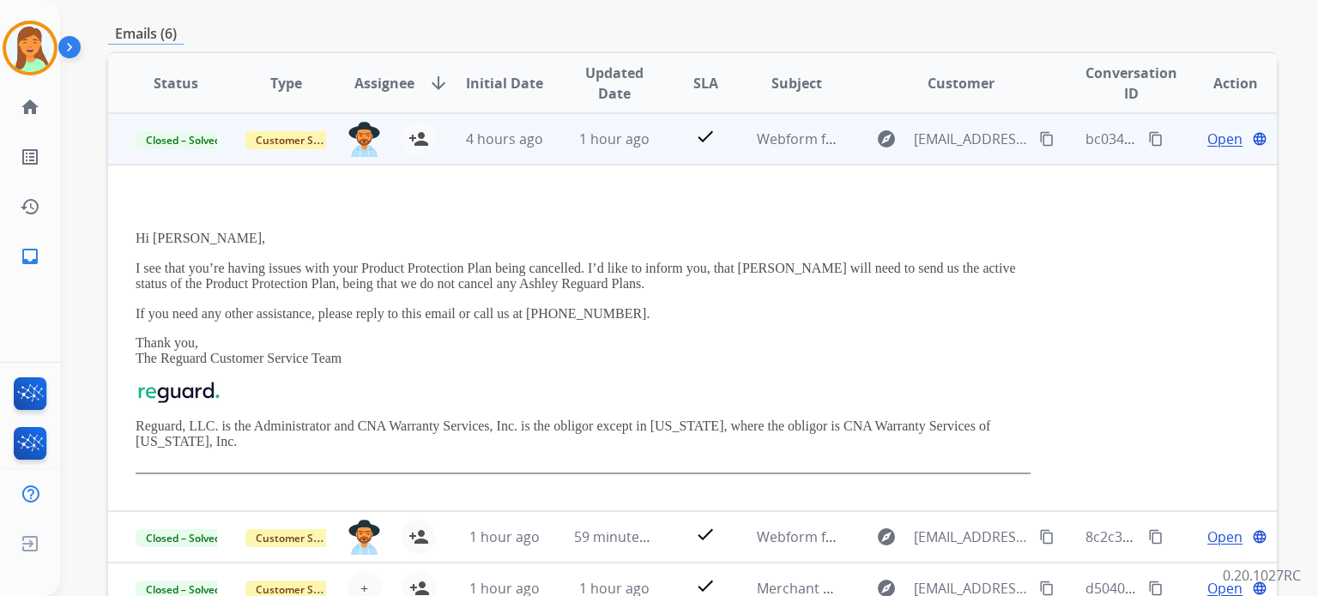
click at [1039, 136] on mat-icon "content_copy" at bounding box center [1046, 138] width 15 height 15
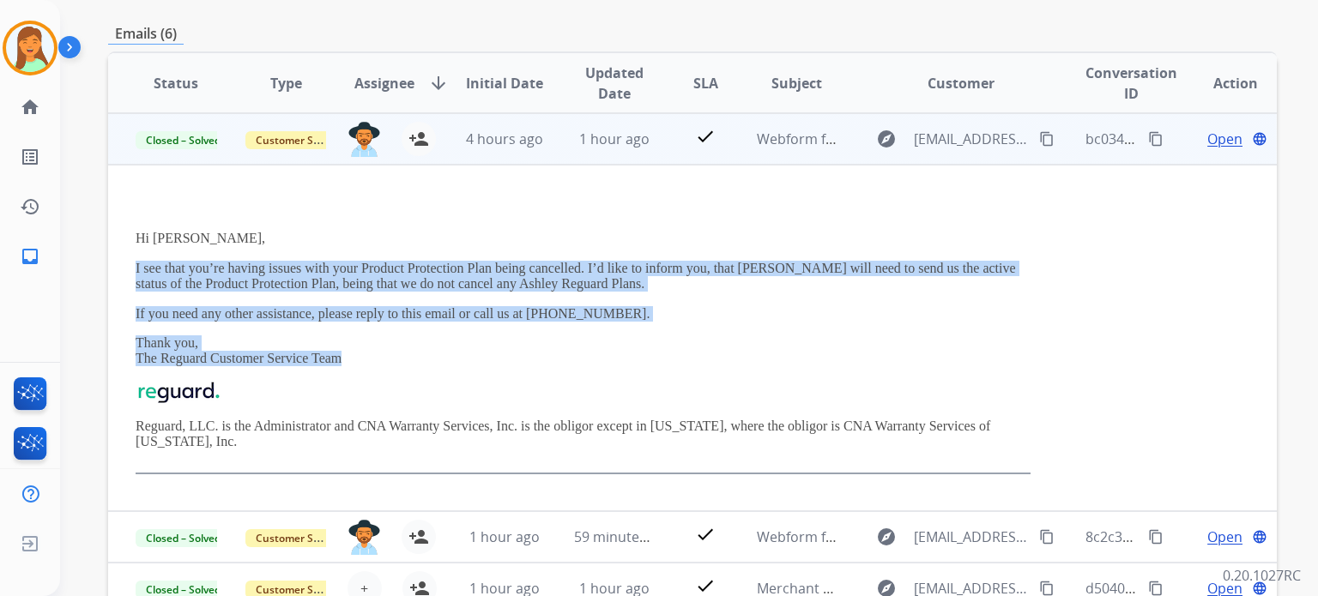
drag, startPoint x: 379, startPoint y: 353, endPoint x: 117, endPoint y: 253, distance: 280.7
click at [117, 253] on td "Hi [PERSON_NAME], I see that you’re having issues with your Product Protection …" at bounding box center [583, 338] width 950 height 347
copy div "I see that you’re having issues with your Product Protection Plan being cancell…"
